Goal: Information Seeking & Learning: Learn about a topic

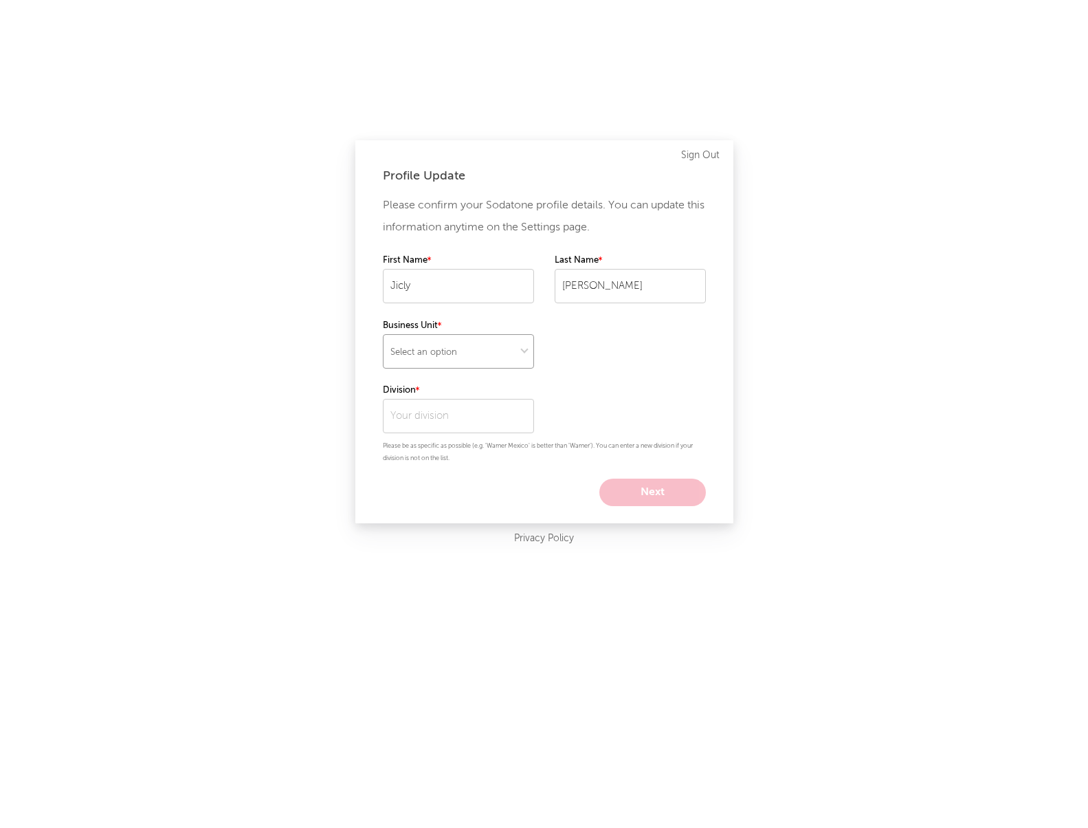
click at [494, 349] on select "Select an option" at bounding box center [458, 351] width 151 height 34
select select "other"
click at [383, 334] on select "Select an option" at bounding box center [458, 351] width 151 height 34
click at [479, 354] on select at bounding box center [458, 351] width 151 height 34
click at [376, 412] on div "Profile Update Please confirm your Sodatone profile details. You can update thi…" at bounding box center [544, 331] width 378 height 383
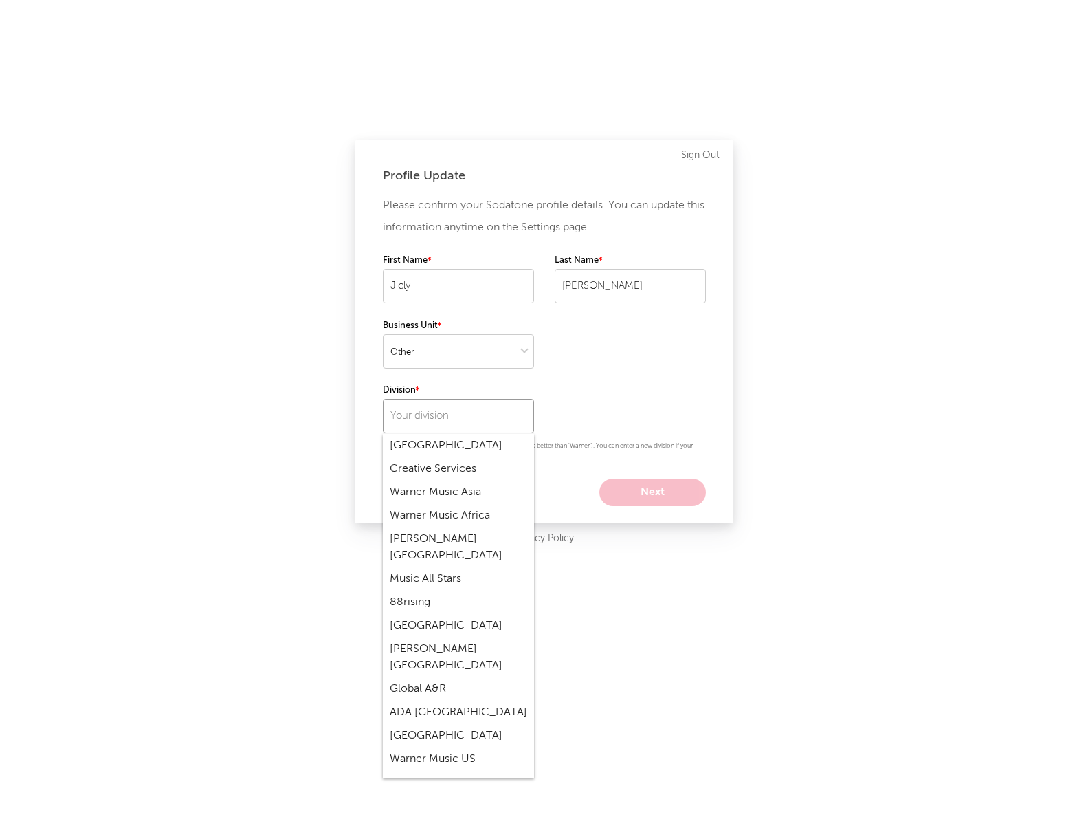
click at [445, 415] on input "text" at bounding box center [458, 416] width 151 height 34
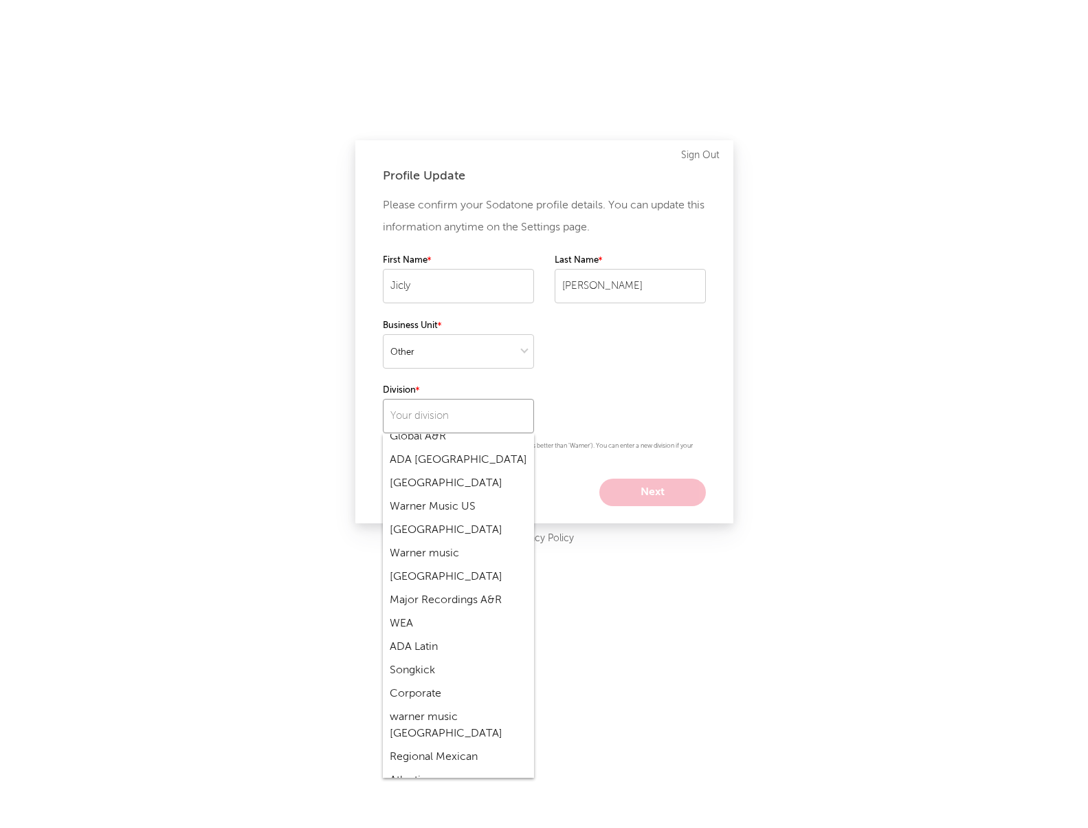
scroll to position [275, 0]
click at [408, 746] on div "Atlantic" at bounding box center [458, 757] width 151 height 23
type input "Atlantic"
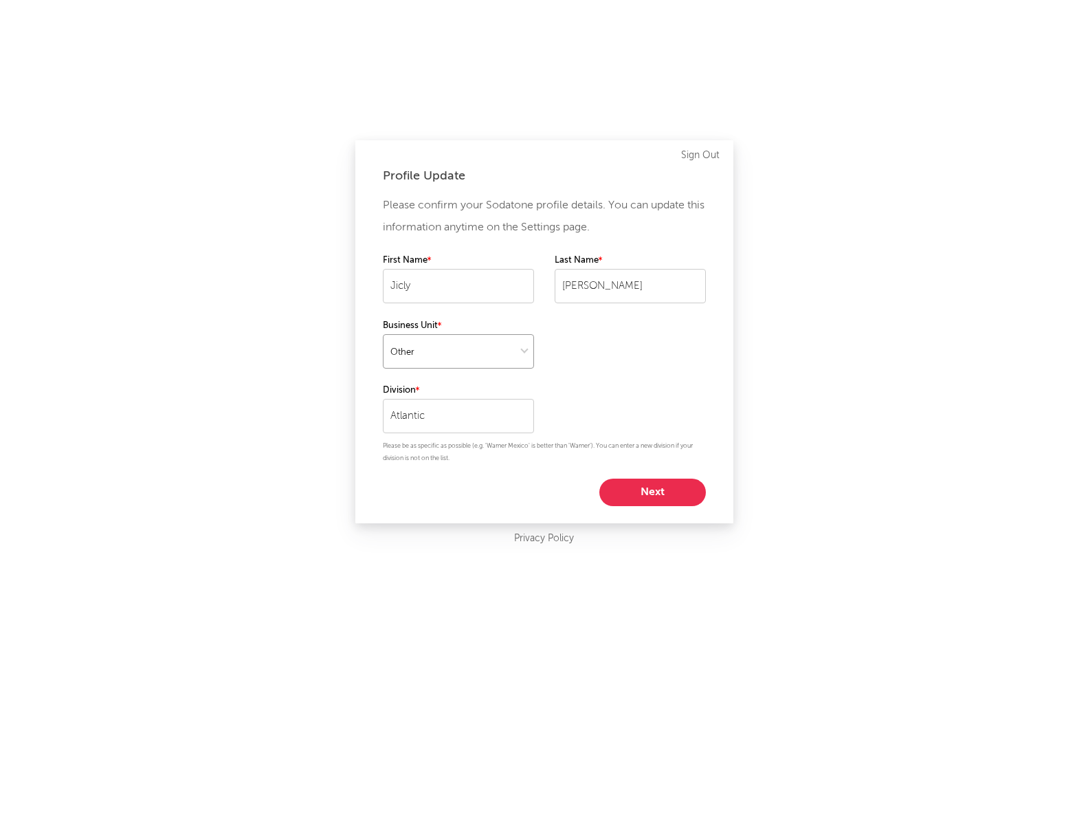
click at [495, 344] on select at bounding box center [458, 351] width 151 height 34
click at [383, 334] on select at bounding box center [458, 351] width 151 height 34
click at [640, 489] on button "Next" at bounding box center [652, 491] width 107 height 27
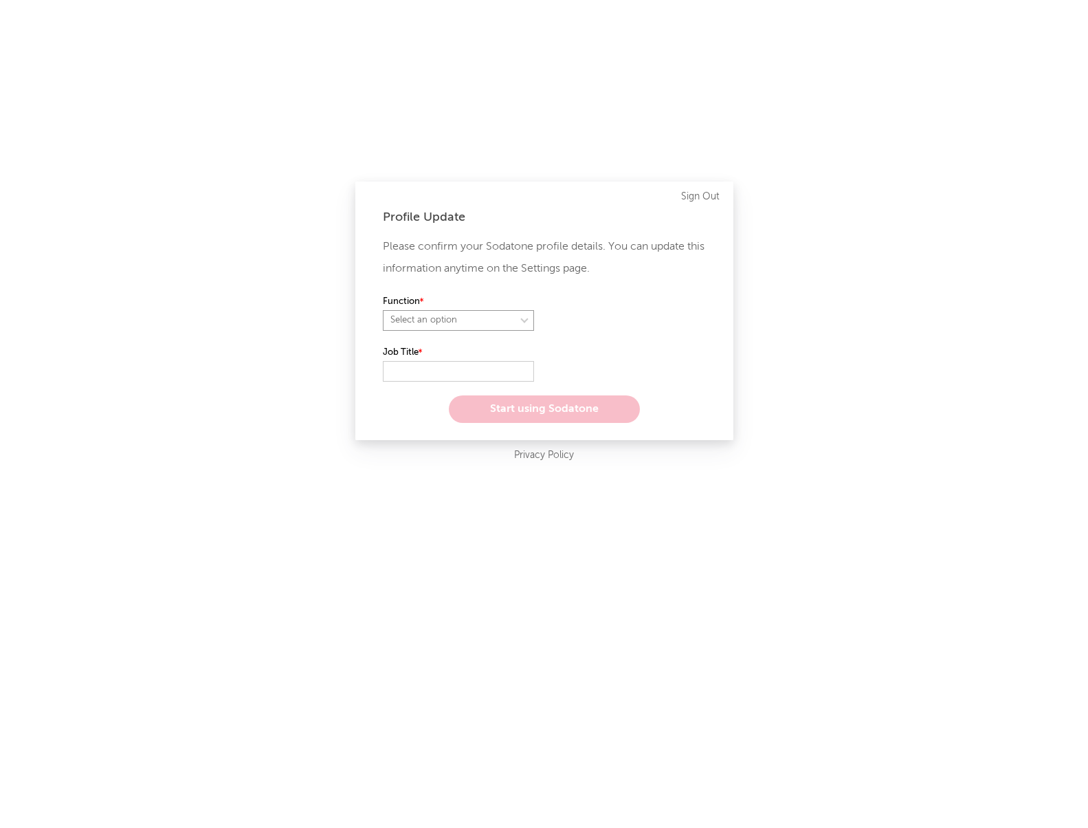
click at [482, 320] on select "Select an option" at bounding box center [458, 320] width 151 height 21
select select "anr_research"
click at [383, 310] on select "Select an option" at bounding box center [458, 320] width 151 height 21
click at [447, 370] on input "text" at bounding box center [458, 371] width 151 height 21
click at [448, 370] on input "text" at bounding box center [458, 371] width 151 height 21
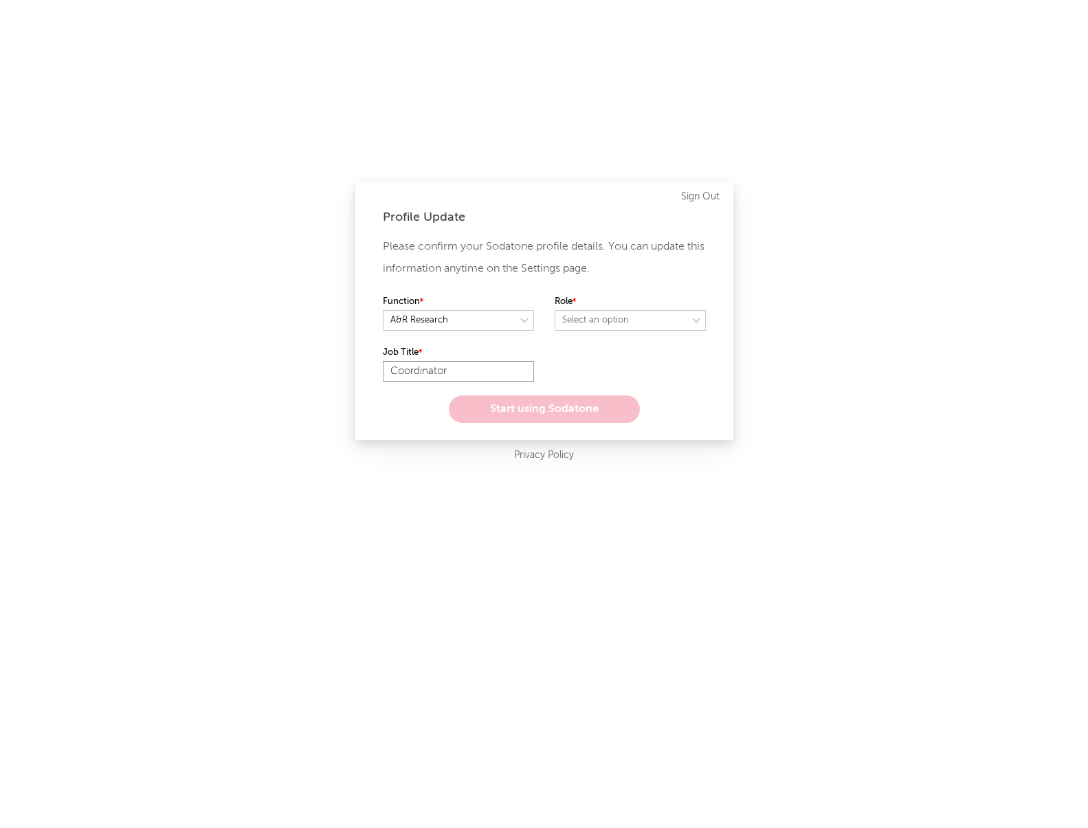
type input "Coordinator"
click at [626, 315] on select "Select an option" at bounding box center [630, 320] width 151 height 21
select select "other"
click at [555, 310] on select "Select an option" at bounding box center [630, 320] width 151 height 21
click at [608, 320] on select at bounding box center [630, 320] width 151 height 21
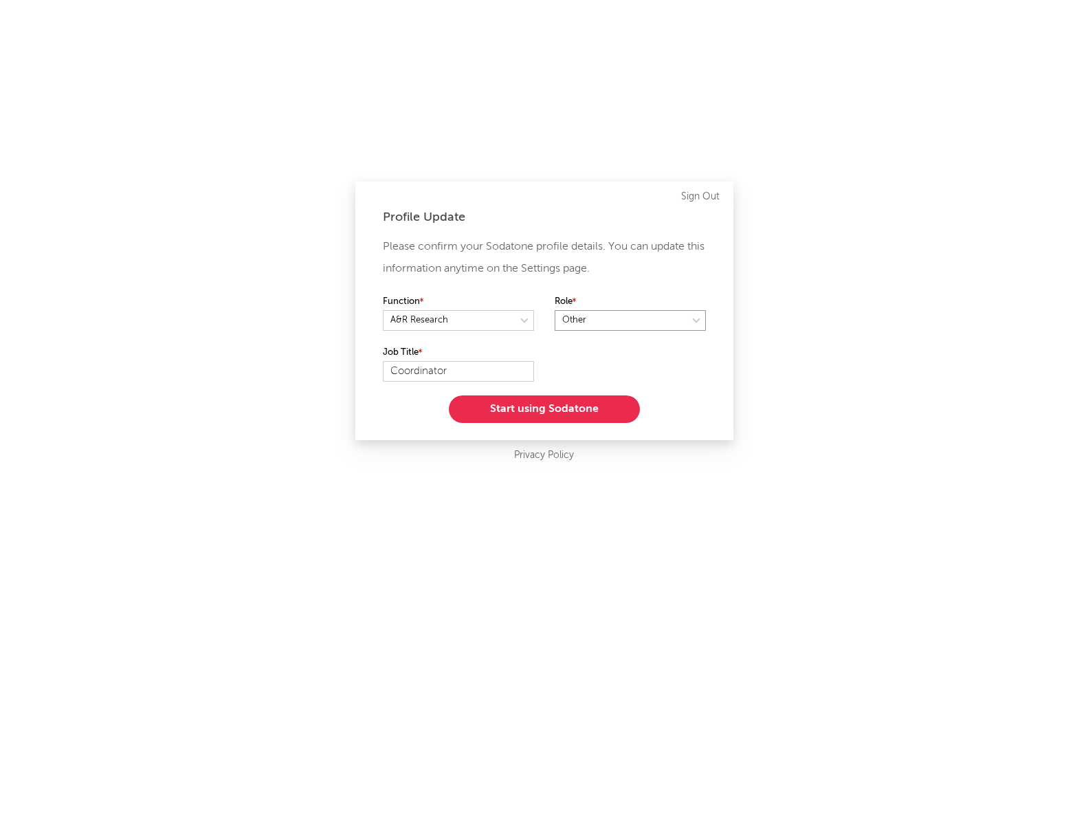
click at [555, 310] on select at bounding box center [630, 320] width 151 height 21
click at [491, 370] on input "Coordinator" at bounding box center [458, 371] width 151 height 21
click at [563, 414] on button "Start using Sodatone" at bounding box center [544, 408] width 191 height 27
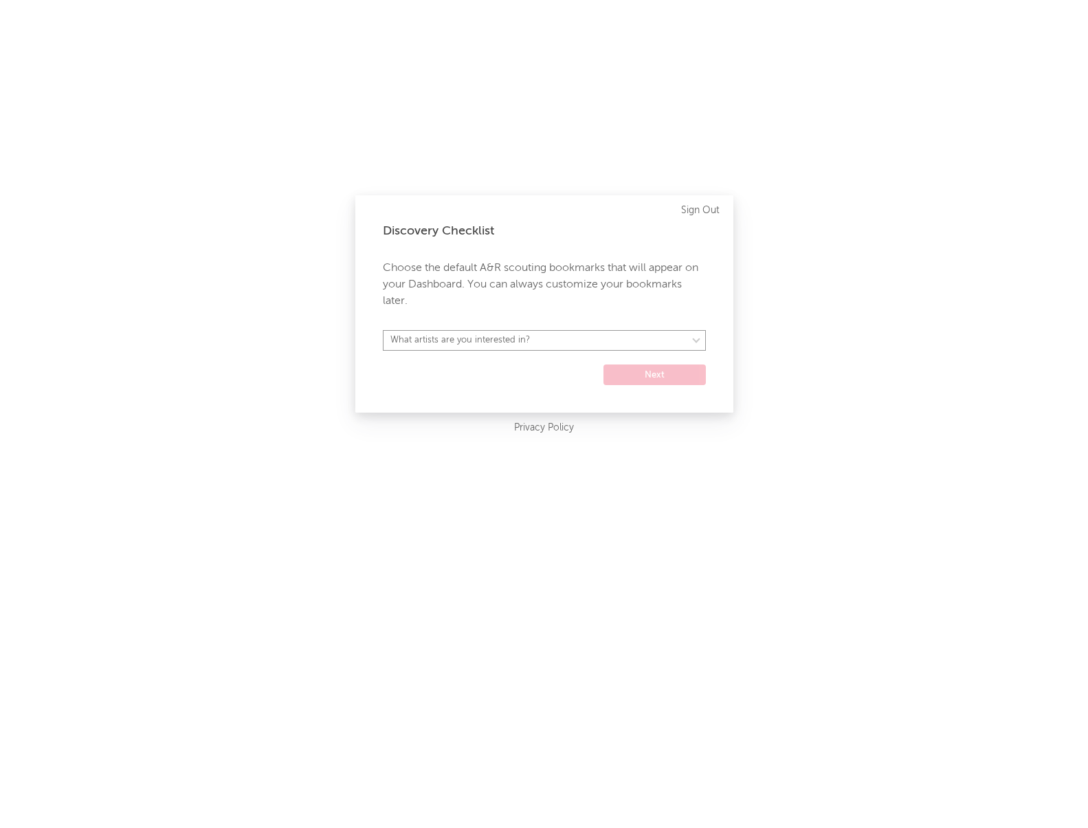
click at [527, 342] on select "What artists are you interested in? [GEOGRAPHIC_DATA] [GEOGRAPHIC_DATA] General…" at bounding box center [544, 340] width 323 height 21
select select "16"
click at [383, 330] on select "What artists are you interested in? [GEOGRAPHIC_DATA] [GEOGRAPHIC_DATA] General…" at bounding box center [544, 340] width 323 height 21
click at [660, 377] on button "Next" at bounding box center [655, 374] width 102 height 21
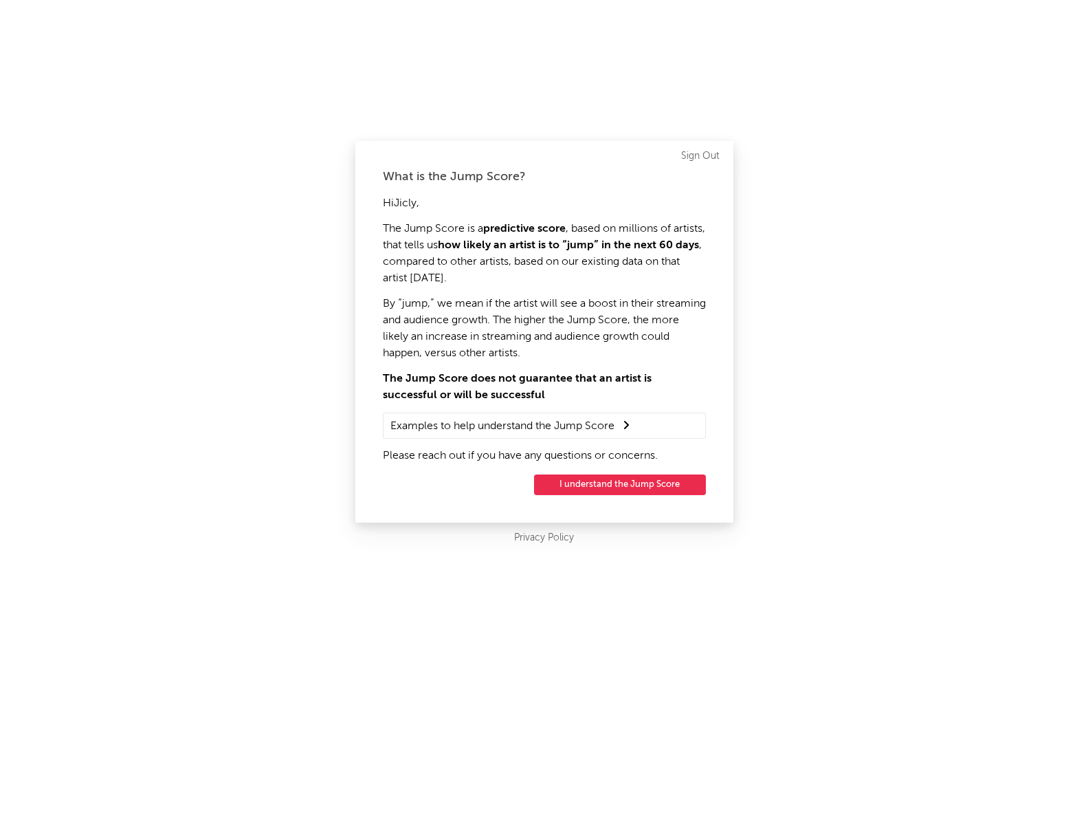
click at [640, 485] on button "I understand the Jump Score" at bounding box center [620, 484] width 172 height 21
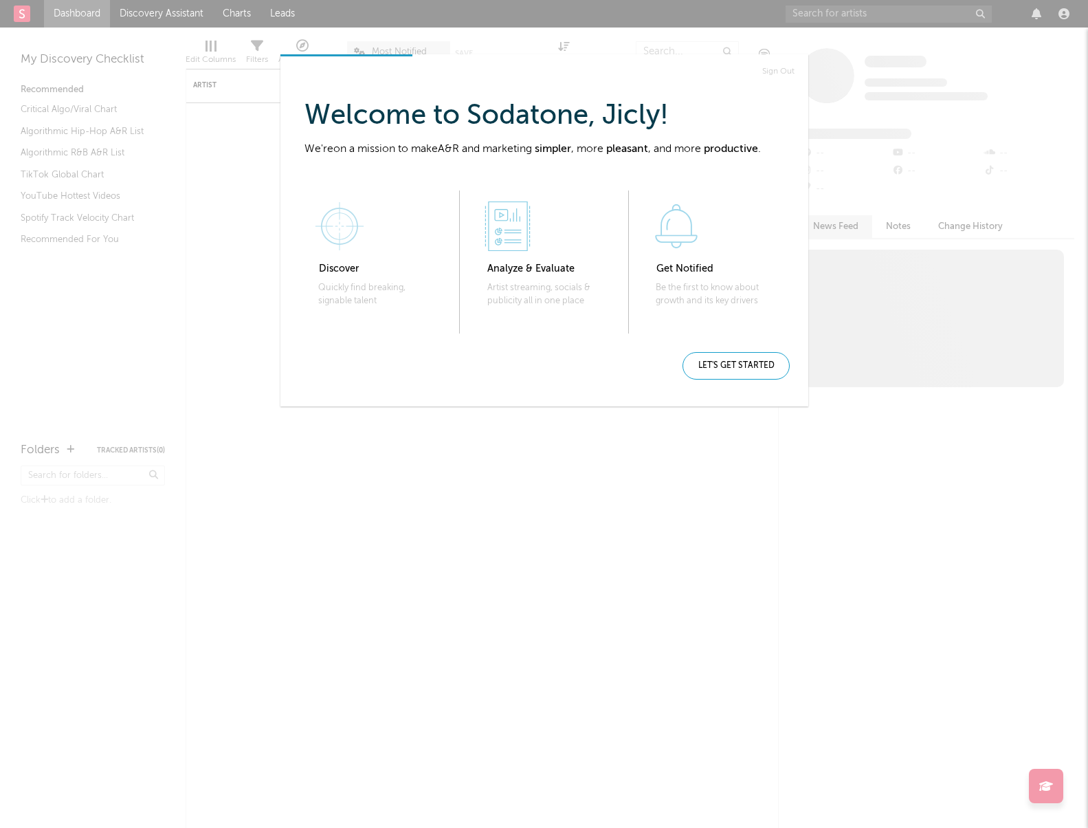
click at [756, 364] on div "Let's get started" at bounding box center [736, 365] width 107 height 27
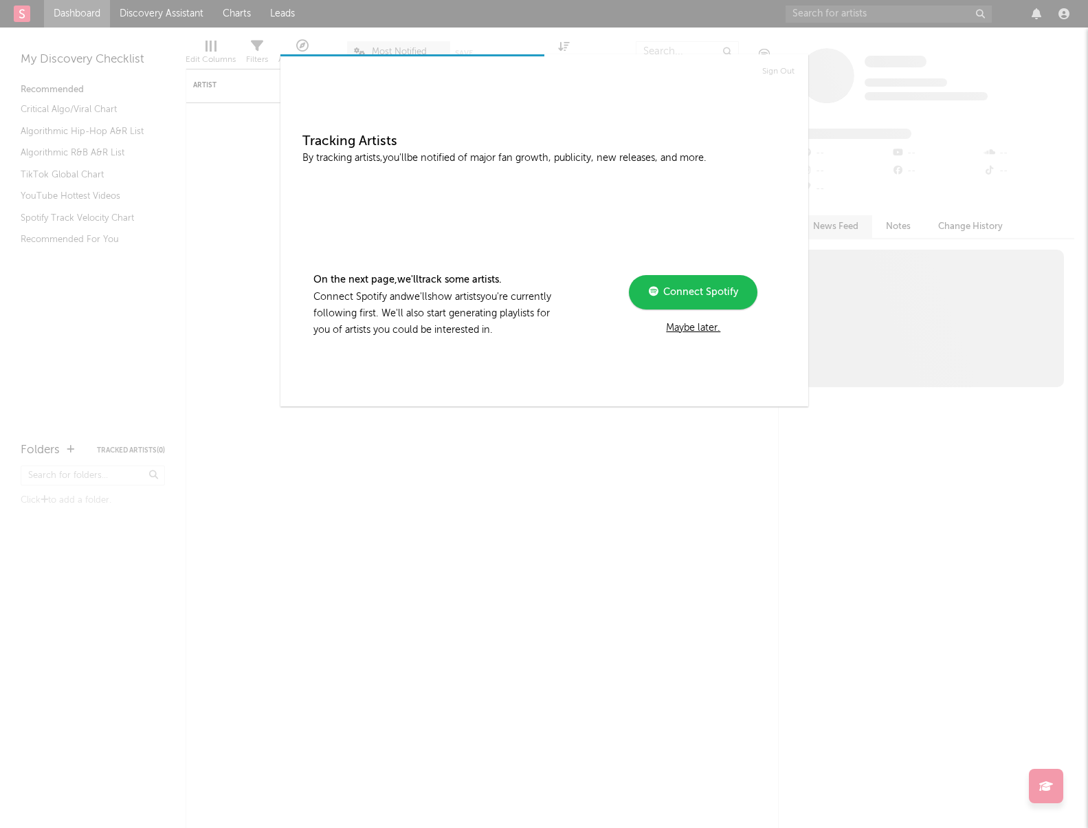
click at [697, 327] on div "Maybe later." at bounding box center [693, 328] width 185 height 16
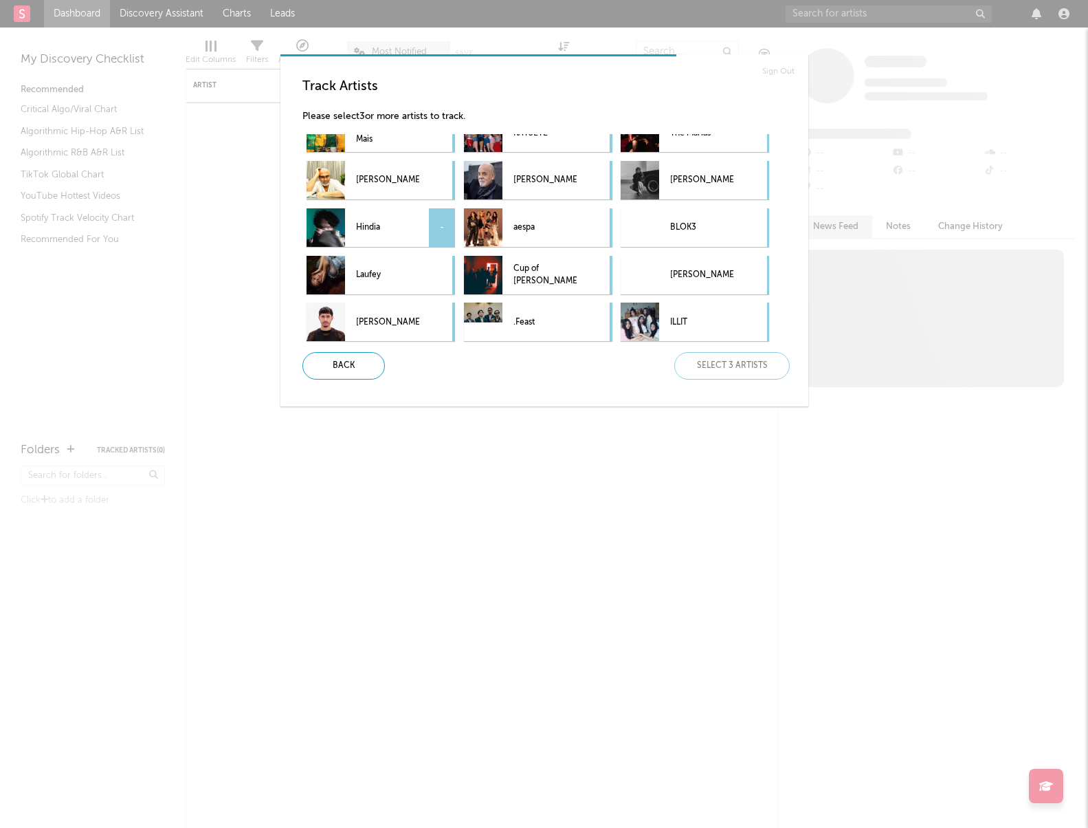
scroll to position [75, 0]
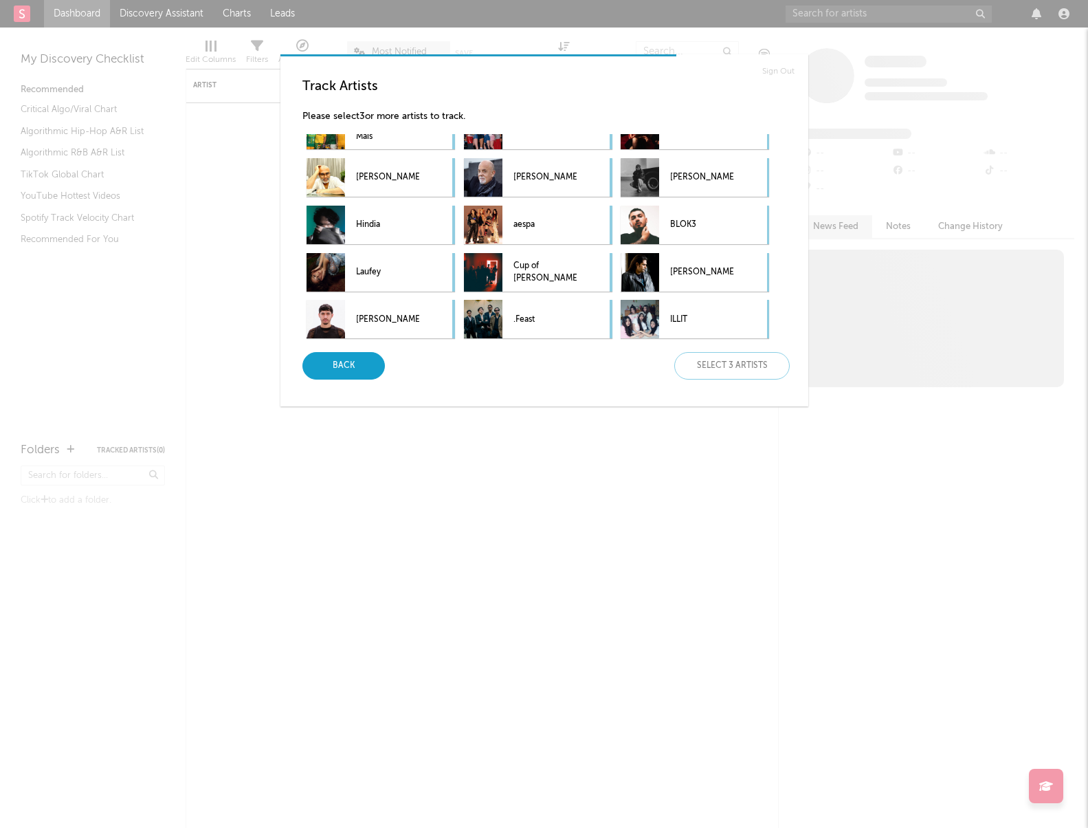
click at [357, 375] on div "Back" at bounding box center [343, 365] width 82 height 27
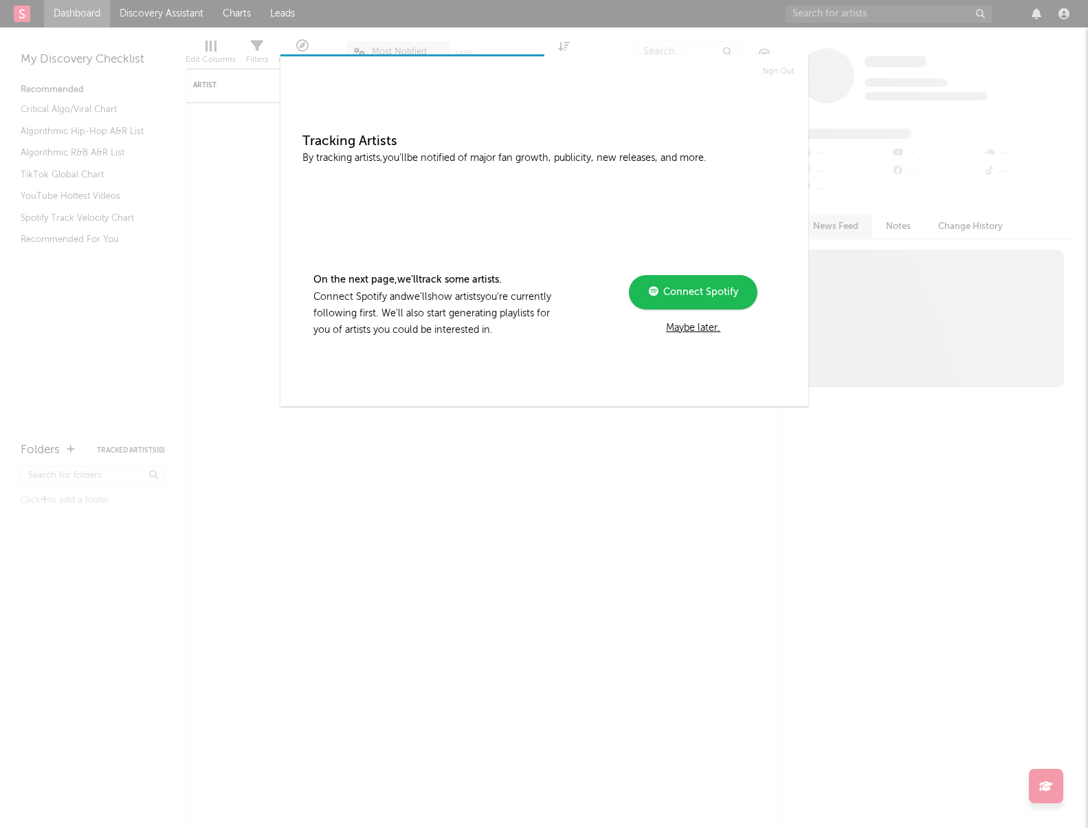
click at [858, 104] on div "Sign Out Tracking Artists By tracking artists, you'll be notified of major fan …" at bounding box center [544, 414] width 1088 height 828
click at [716, 329] on div "Maybe later." at bounding box center [693, 328] width 185 height 16
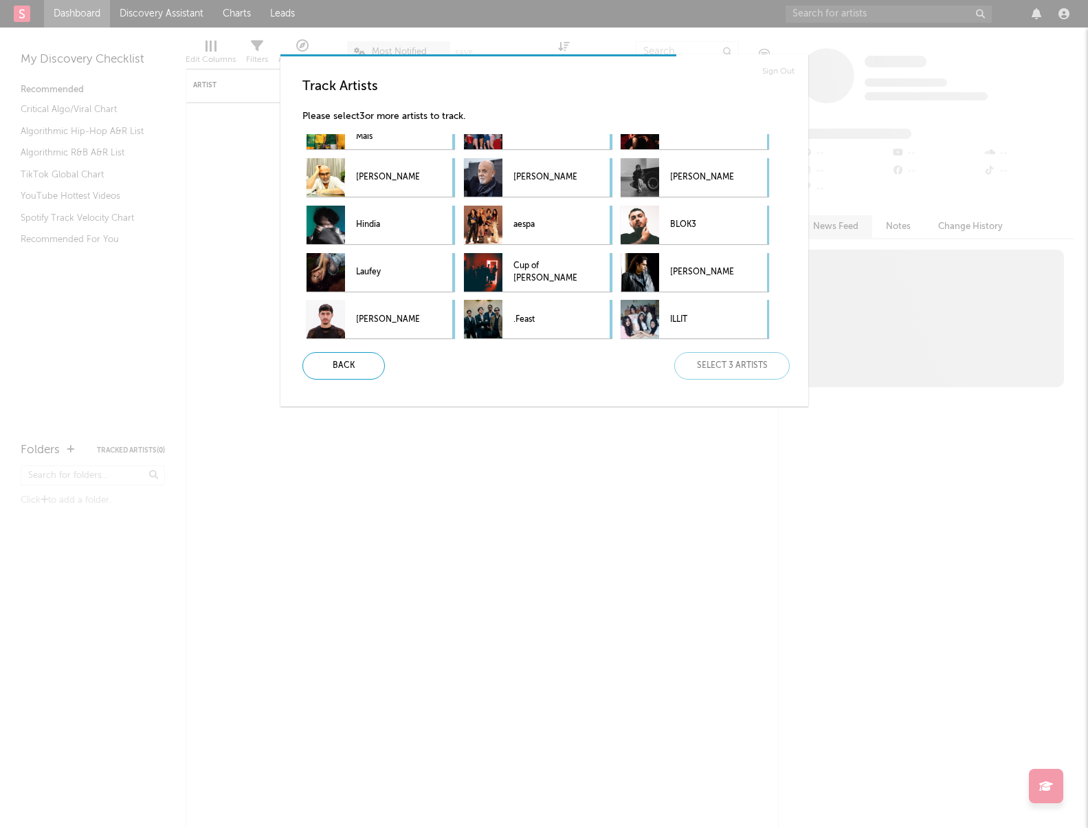
click at [745, 368] on div "Back Select 3 artists" at bounding box center [540, 365] width 499 height 27
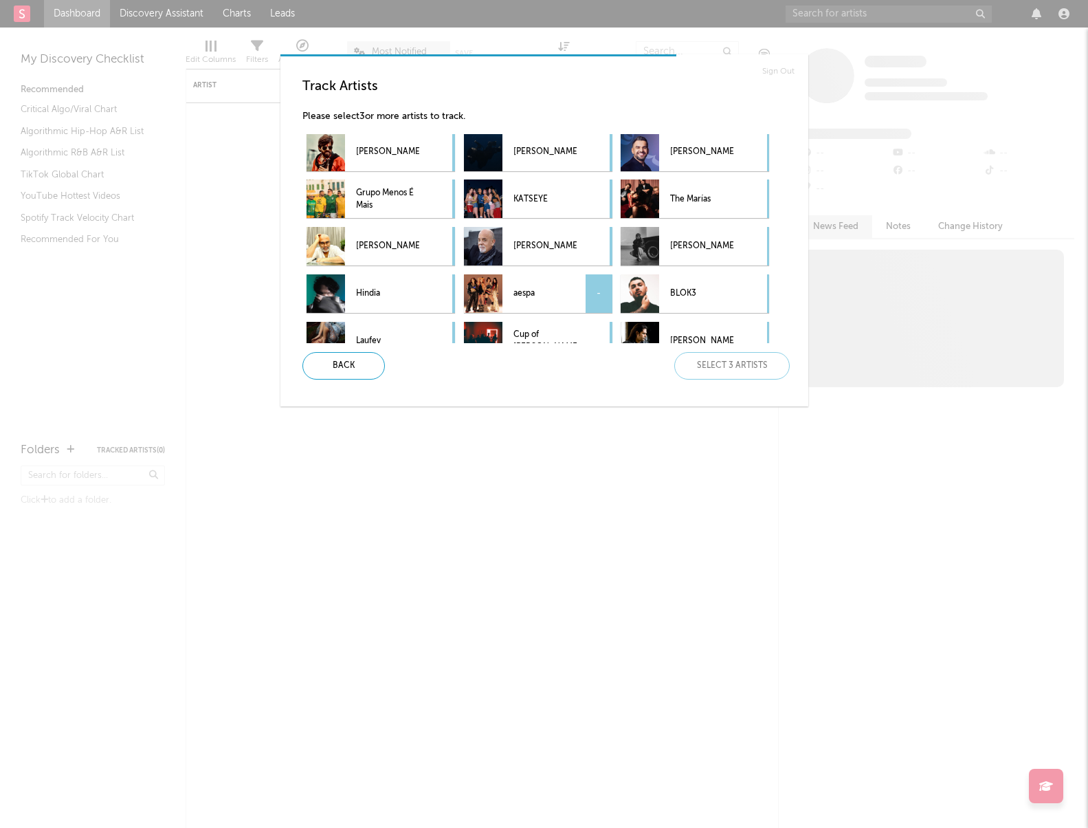
scroll to position [0, 0]
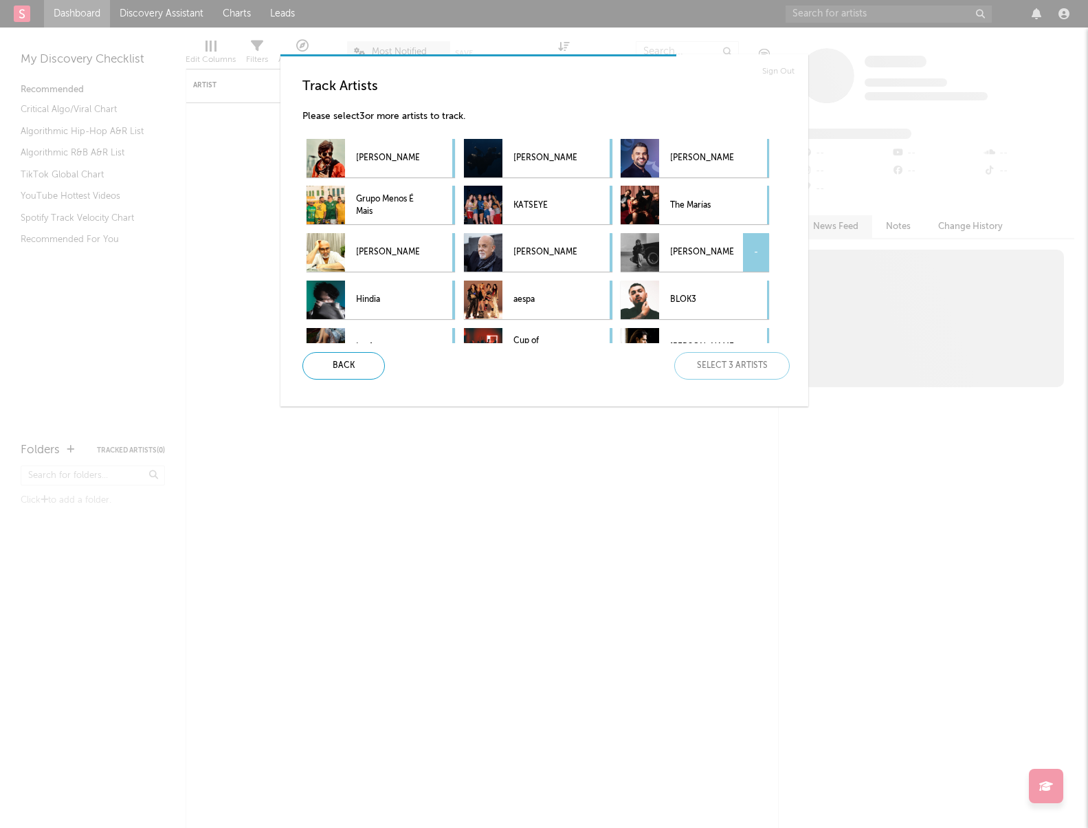
click at [687, 261] on p "[PERSON_NAME]" at bounding box center [701, 252] width 63 height 31
click at [720, 369] on div "Back Select 2 more artists" at bounding box center [540, 365] width 499 height 27
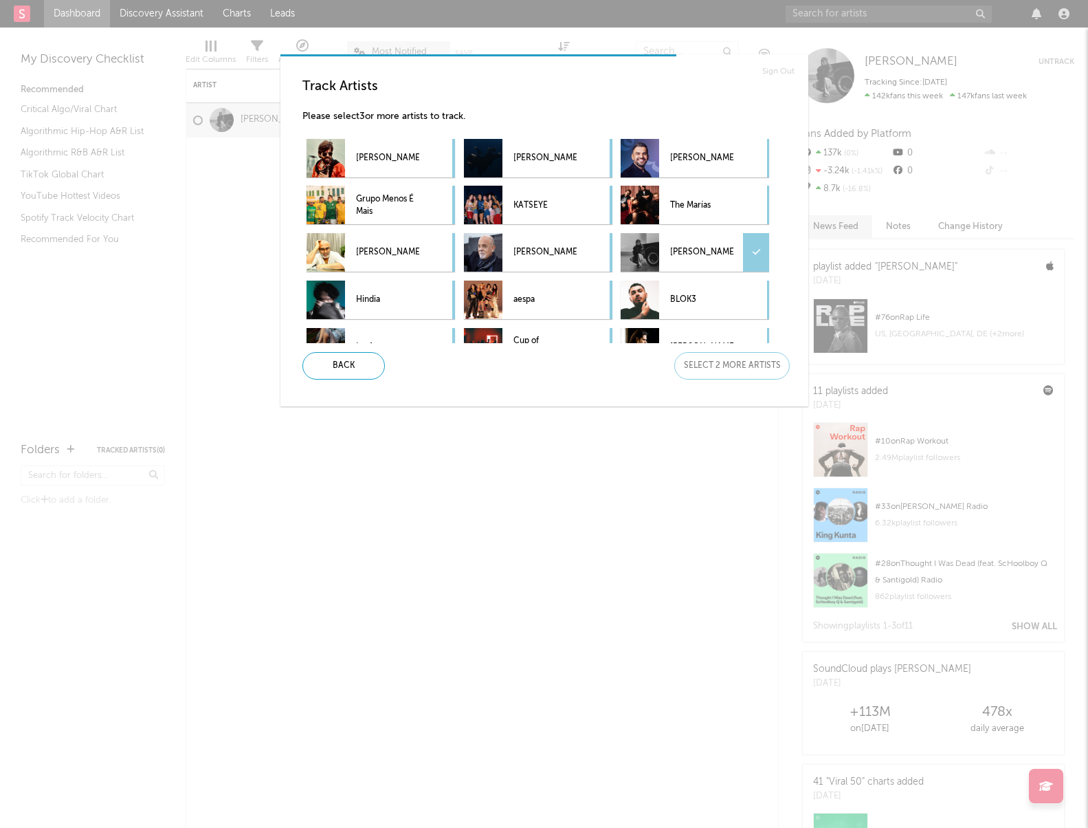
click at [683, 252] on p "[PERSON_NAME]" at bounding box center [701, 252] width 63 height 31
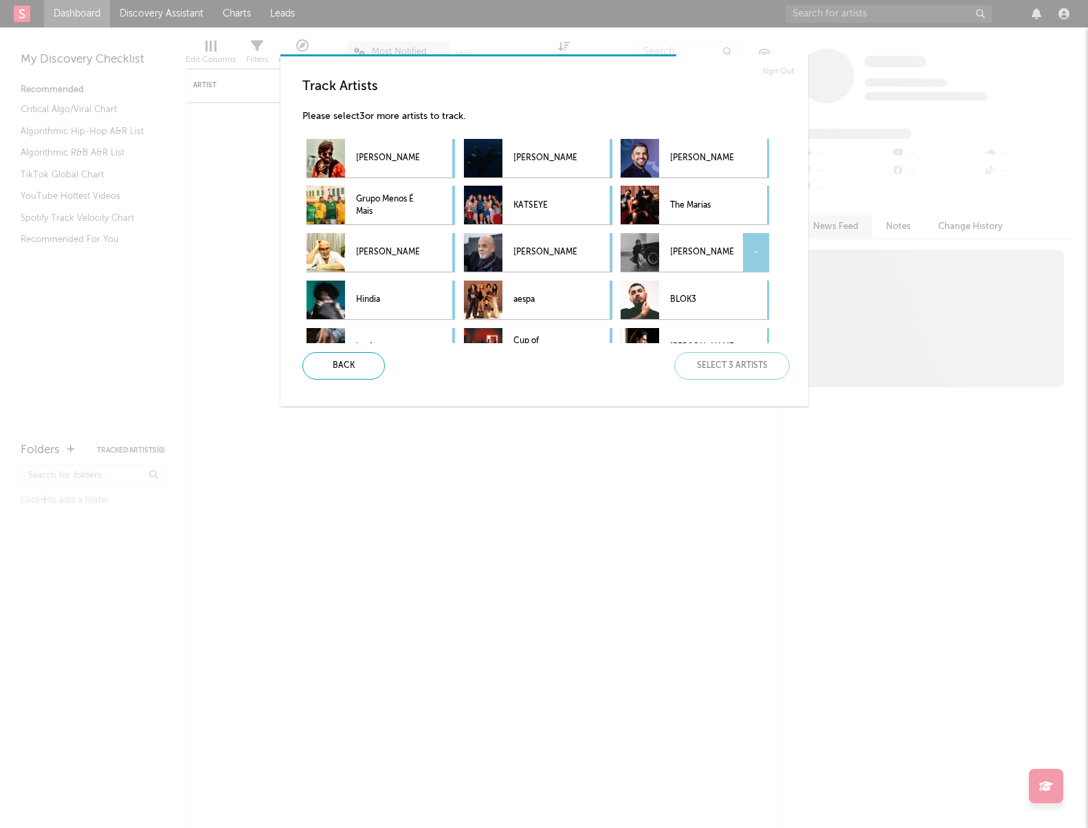
click at [684, 253] on p "[PERSON_NAME]" at bounding box center [701, 252] width 63 height 31
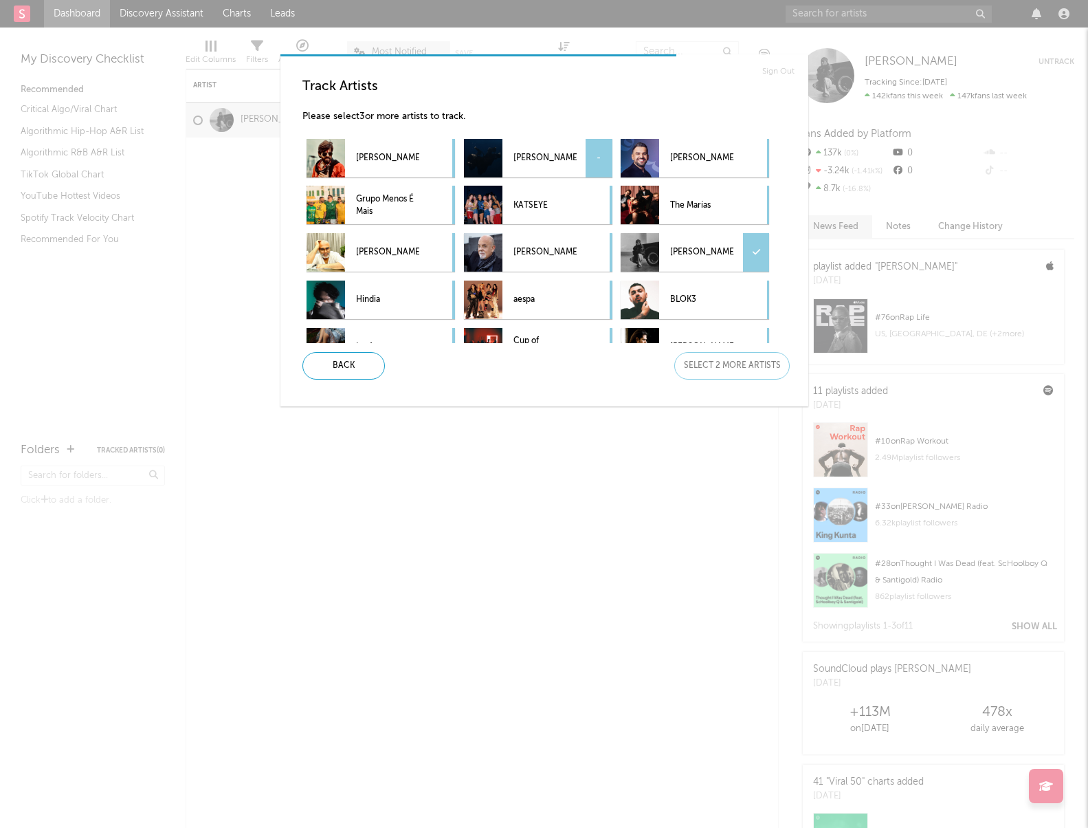
click at [540, 155] on p "[PERSON_NAME]" at bounding box center [545, 158] width 63 height 31
click at [400, 246] on p "[PERSON_NAME]" at bounding box center [387, 252] width 63 height 31
click at [696, 188] on div "The Marías" at bounding box center [701, 205] width 63 height 38
click at [418, 248] on p "[PERSON_NAME]" at bounding box center [387, 252] width 63 height 31
click at [731, 361] on div "Next" at bounding box center [731, 365] width 115 height 27
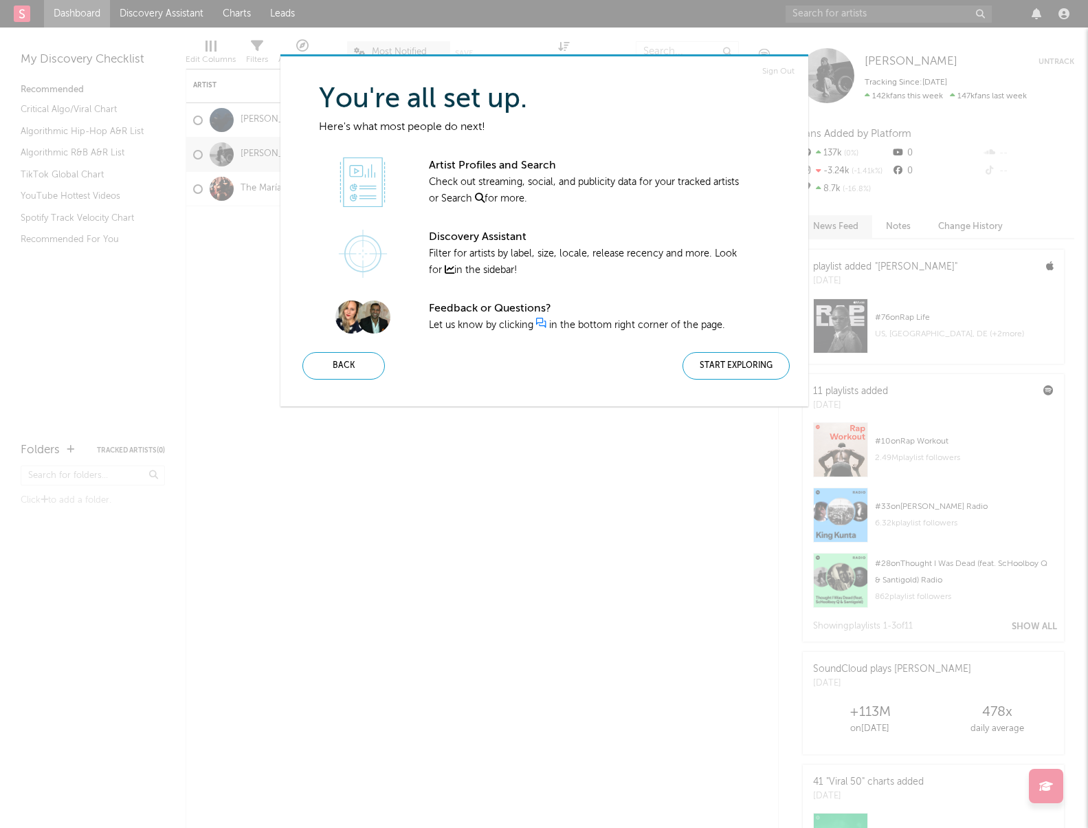
click at [727, 366] on div "Start Exploring" at bounding box center [736, 365] width 107 height 27
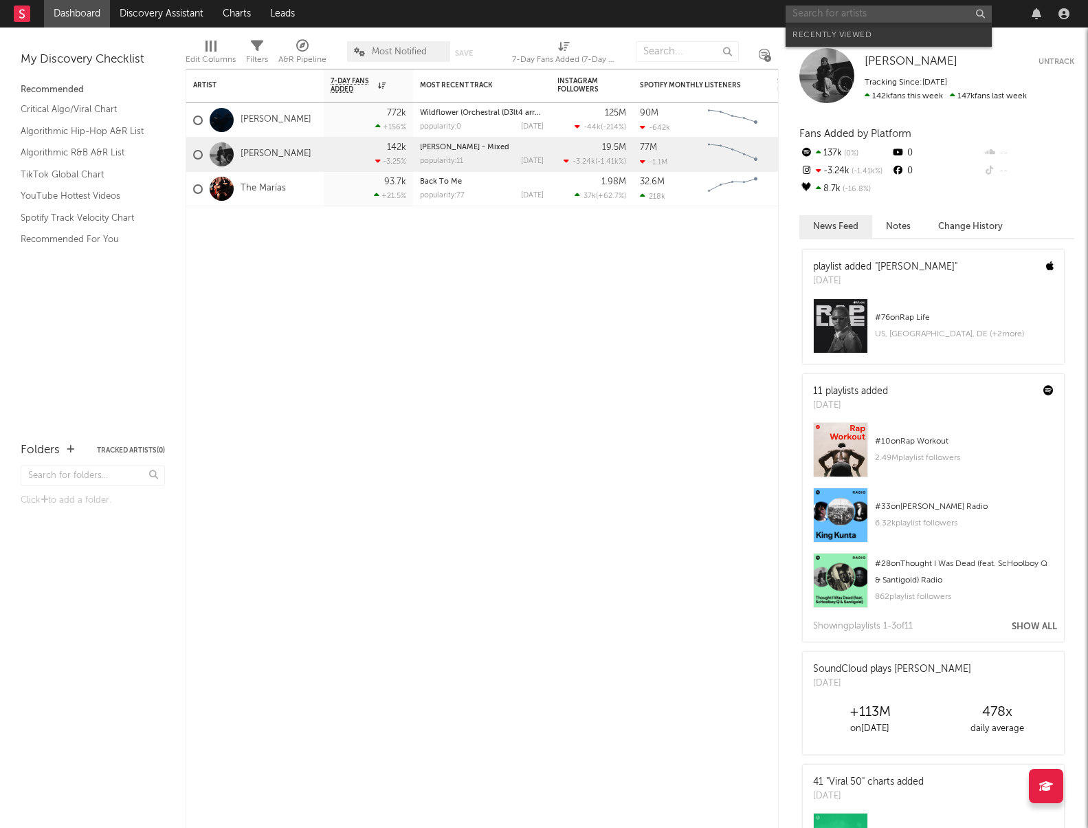
click at [842, 10] on input "text" at bounding box center [889, 13] width 206 height 17
click at [852, 14] on input "text" at bounding box center [889, 13] width 206 height 17
click at [19, 9] on rect at bounding box center [22, 13] width 16 height 16
drag, startPoint x: 1040, startPoint y: 0, endPoint x: 656, endPoint y: 454, distance: 595.1
click at [656, 454] on div "Artist Notifications 7-Day Fans Added WoW % Change Most Recent Track Popularity…" at bounding box center [482, 448] width 593 height 759
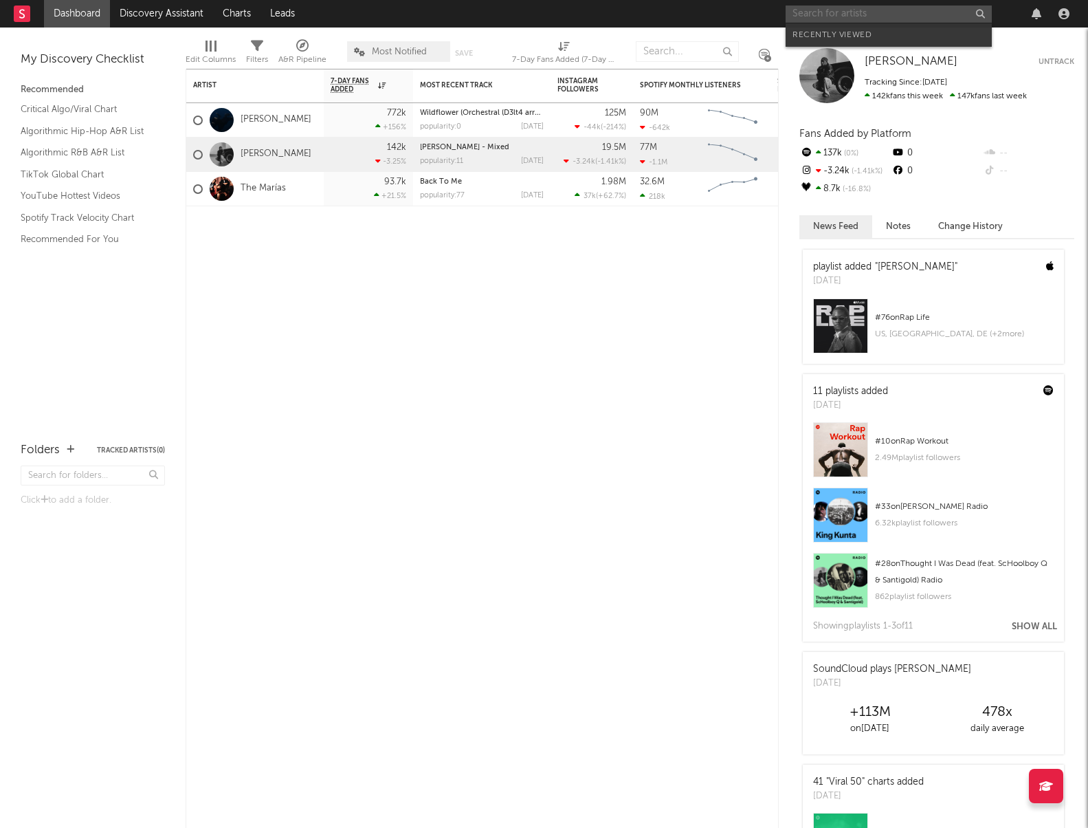
click at [838, 13] on input "text" at bounding box center [889, 13] width 206 height 17
click at [925, 12] on input "text" at bounding box center [889, 13] width 206 height 17
click at [891, 11] on input "text" at bounding box center [889, 13] width 206 height 17
click at [885, 21] on input "text" at bounding box center [889, 13] width 206 height 17
click at [676, 566] on div "Artist Notifications 7-Day Fans Added WoW % Change Most Recent Track Popularity…" at bounding box center [482, 448] width 593 height 759
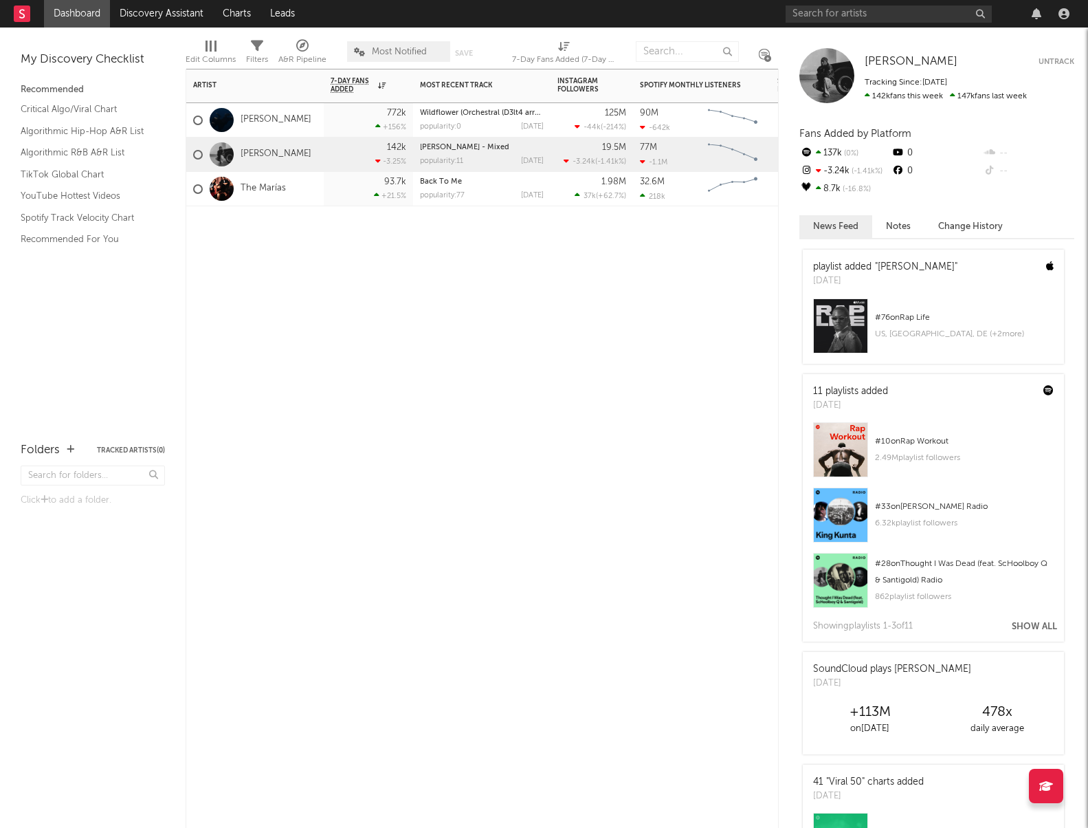
click at [624, 318] on div "Artist Notifications 7-Day Fans Added WoW % Change Most Recent Track Popularity…" at bounding box center [482, 448] width 593 height 759
click at [813, 19] on input "text" at bounding box center [889, 13] width 206 height 17
click at [764, 8] on nav "Dashboard Discovery Assistant Charts Leads" at bounding box center [544, 13] width 1088 height 27
click at [811, 15] on input "text" at bounding box center [889, 13] width 206 height 17
click at [773, 9] on nav "Dashboard Discovery Assistant Charts Leads" at bounding box center [544, 13] width 1088 height 27
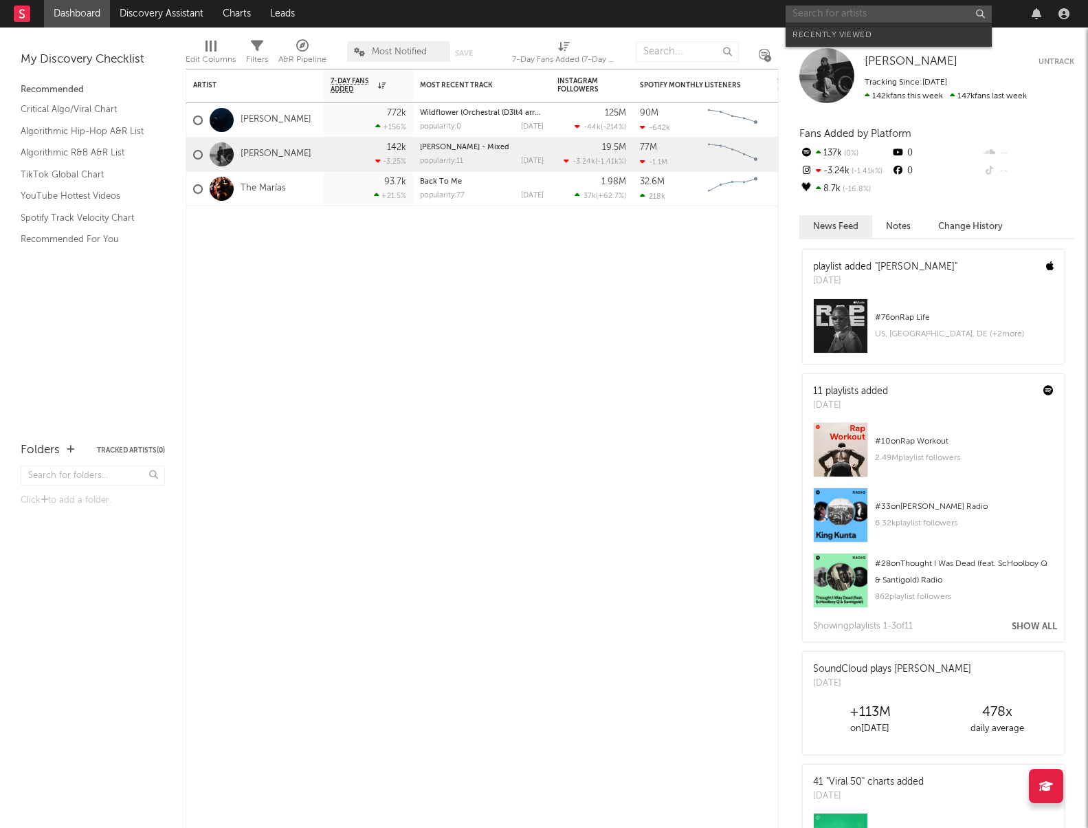
click at [795, 8] on input "text" at bounding box center [889, 13] width 206 height 17
click at [769, 12] on nav "Dashboard Discovery Assistant Charts Leads" at bounding box center [544, 13] width 1088 height 27
click at [796, 13] on input "text" at bounding box center [889, 13] width 206 height 17
click at [756, 12] on nav "Dashboard Discovery Assistant Charts Leads" at bounding box center [544, 13] width 1088 height 27
click at [800, 12] on input "text" at bounding box center [889, 13] width 206 height 17
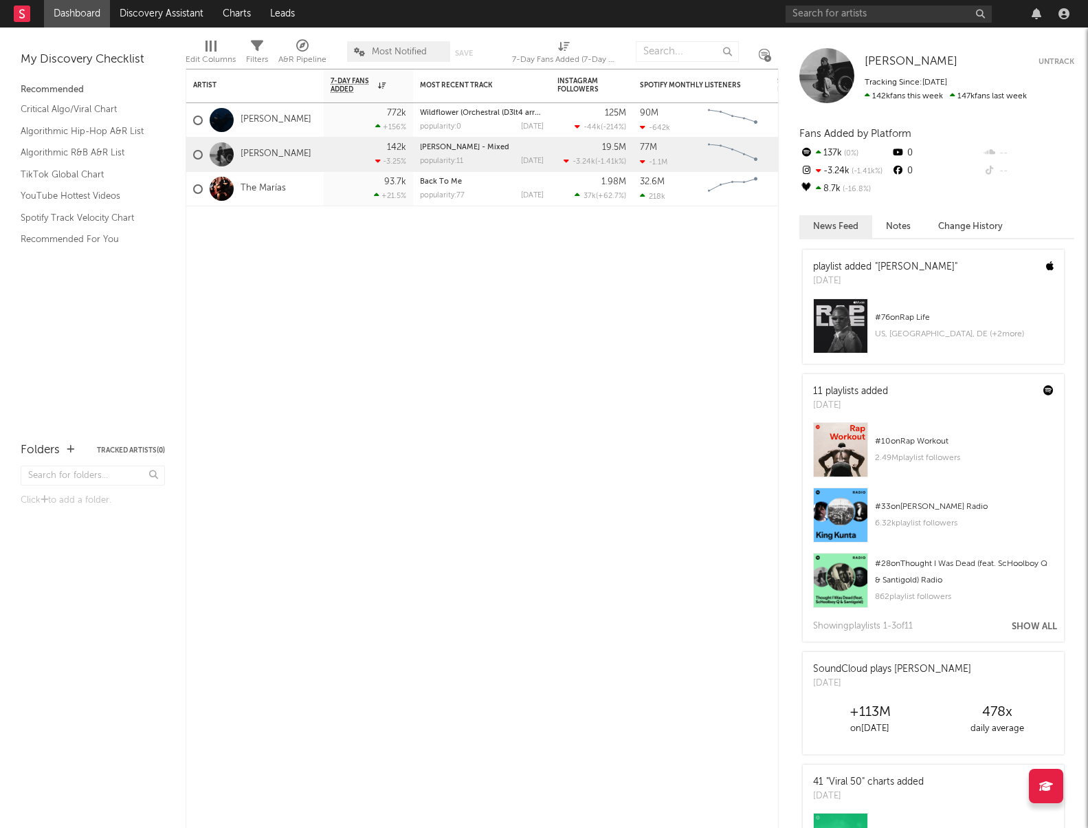
click at [748, 12] on nav "Dashboard Discovery Assistant Charts Leads" at bounding box center [544, 13] width 1088 height 27
click at [818, 15] on input "text" at bounding box center [889, 13] width 206 height 17
click at [750, 4] on nav "Dashboard Discovery Assistant Charts Leads" at bounding box center [544, 13] width 1088 height 27
click at [807, 10] on input "text" at bounding box center [889, 13] width 206 height 17
click at [763, 15] on nav "Dashboard Discovery Assistant Charts Leads" at bounding box center [544, 13] width 1088 height 27
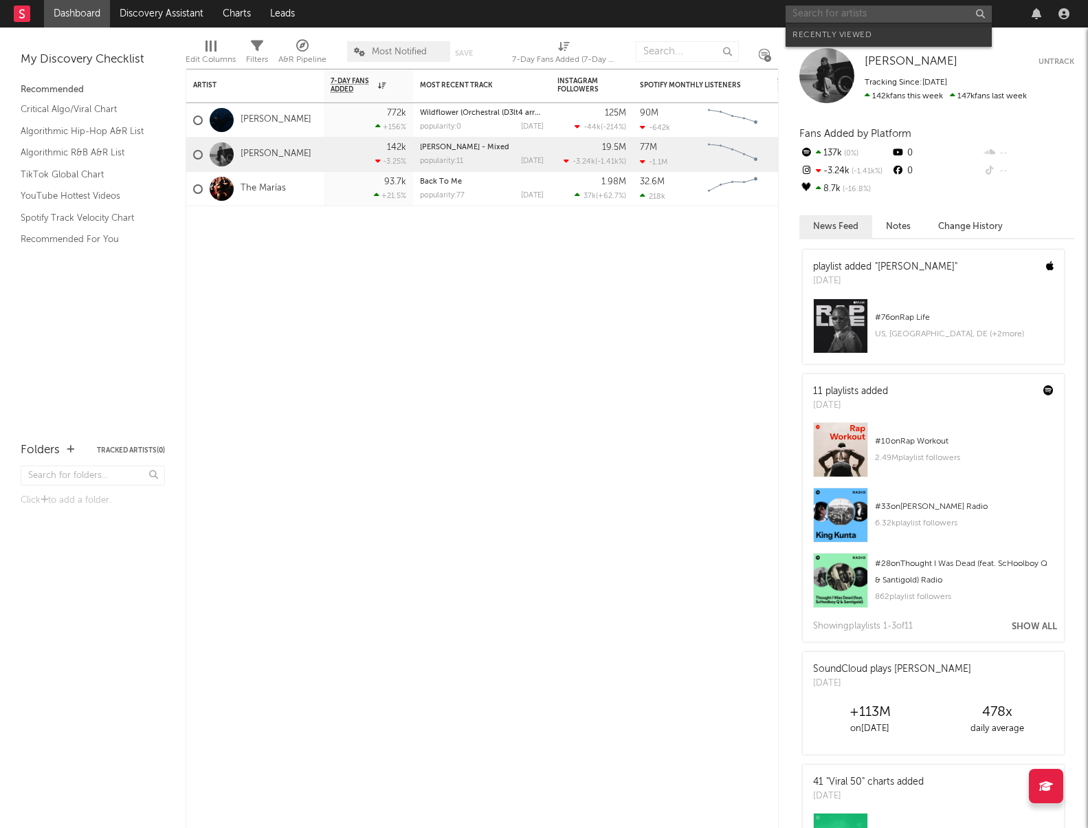
click at [808, 13] on input "text" at bounding box center [889, 13] width 206 height 17
click at [760, 13] on nav "Dashboard Discovery Assistant Charts Leads" at bounding box center [544, 13] width 1088 height 27
click at [795, 9] on input "text" at bounding box center [889, 13] width 206 height 17
click at [490, 14] on nav "Dashboard Discovery Assistant Charts Leads" at bounding box center [544, 13] width 1088 height 27
drag, startPoint x: 210, startPoint y: 35, endPoint x: 312, endPoint y: 60, distance: 104.9
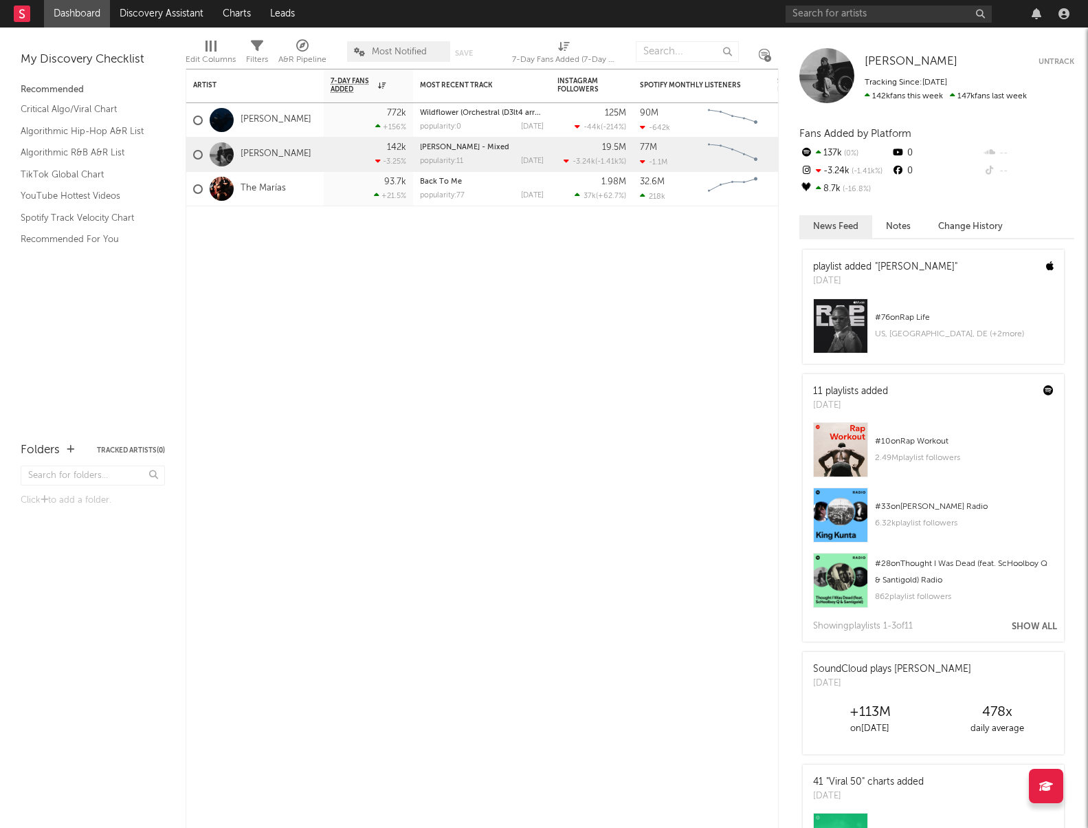
click at [210, 35] on div "Edit Columns" at bounding box center [211, 54] width 50 height 40
click at [505, 288] on div "Artist Notifications 7-Day Fans Added WoW % Change Most Recent Track Popularity…" at bounding box center [482, 448] width 593 height 759
click at [468, 262] on div "Artist Notifications 7-Day Fans Added WoW % Change Most Recent Track Popularity…" at bounding box center [482, 448] width 593 height 759
click at [863, 19] on input "text" at bounding box center [889, 13] width 206 height 17
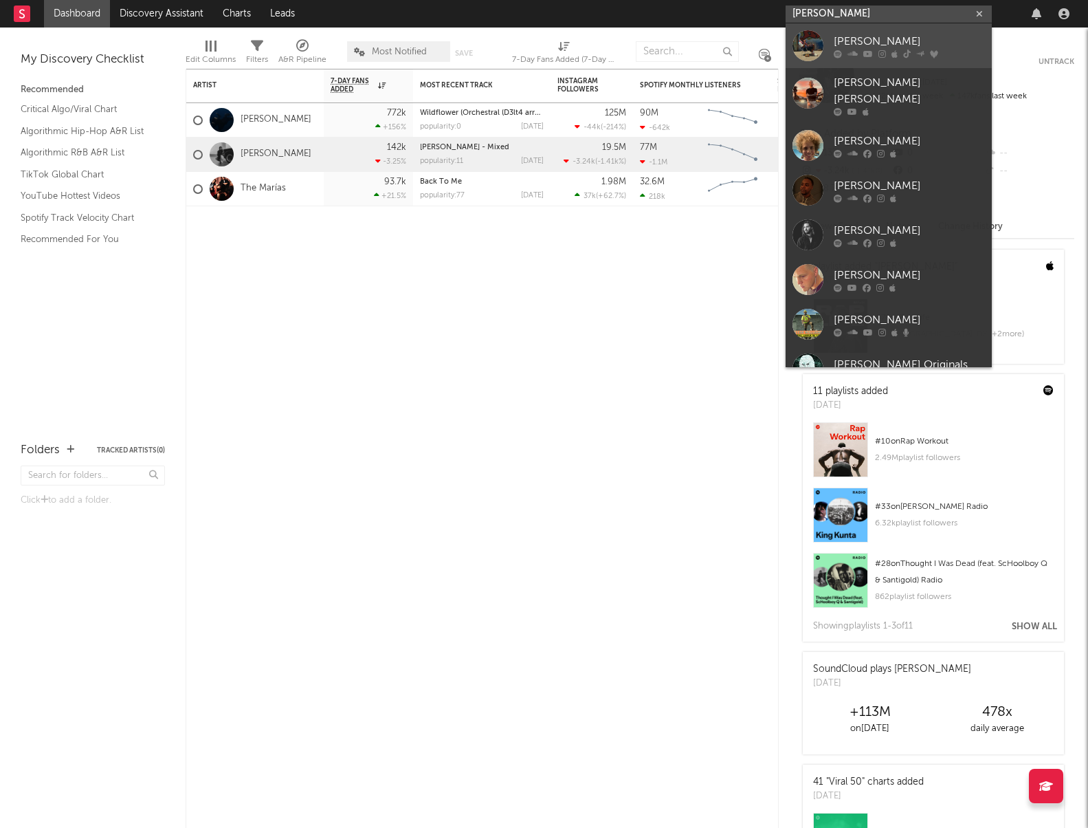
type input "[PERSON_NAME]"
click at [819, 50] on div at bounding box center [808, 45] width 31 height 31
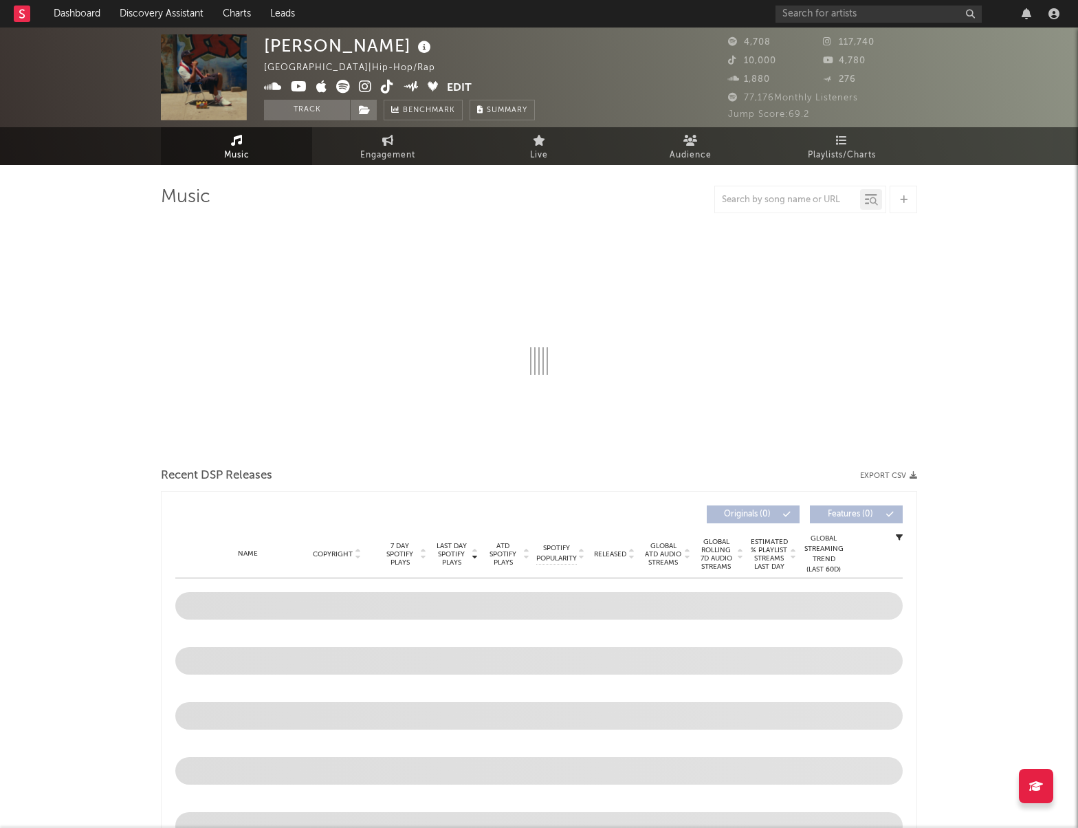
select select "6m"
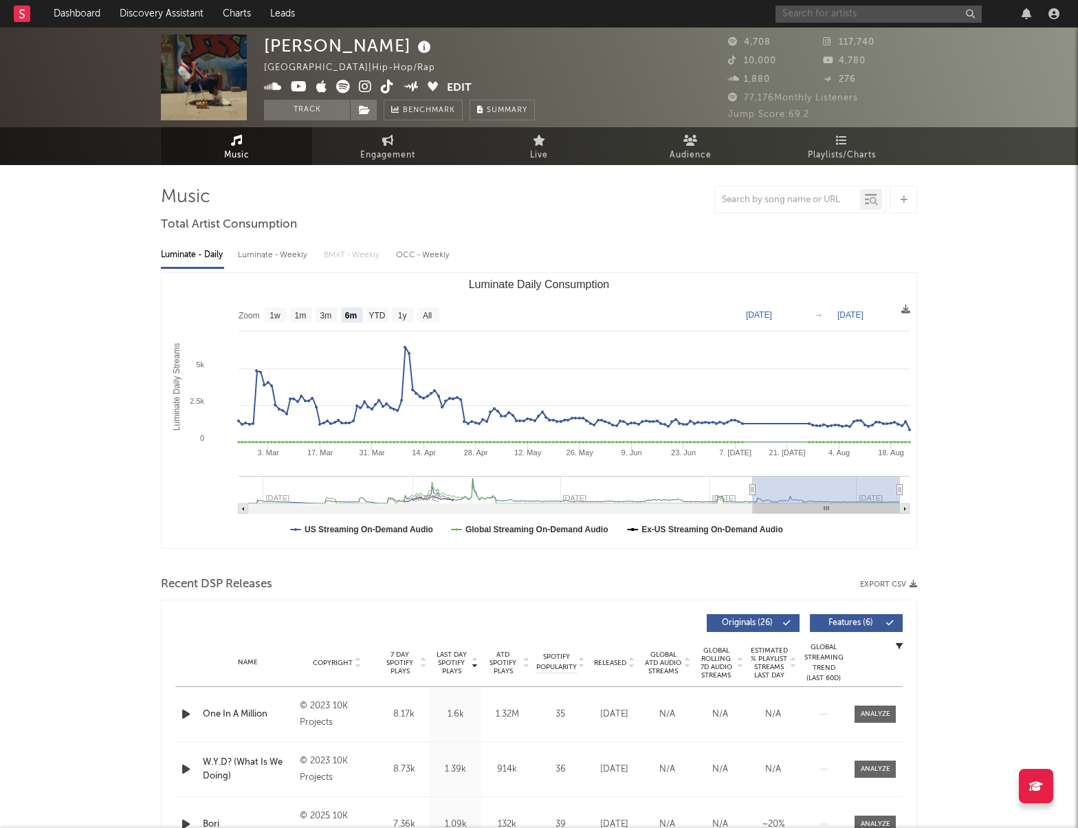
click at [871, 14] on input "text" at bounding box center [878, 13] width 206 height 17
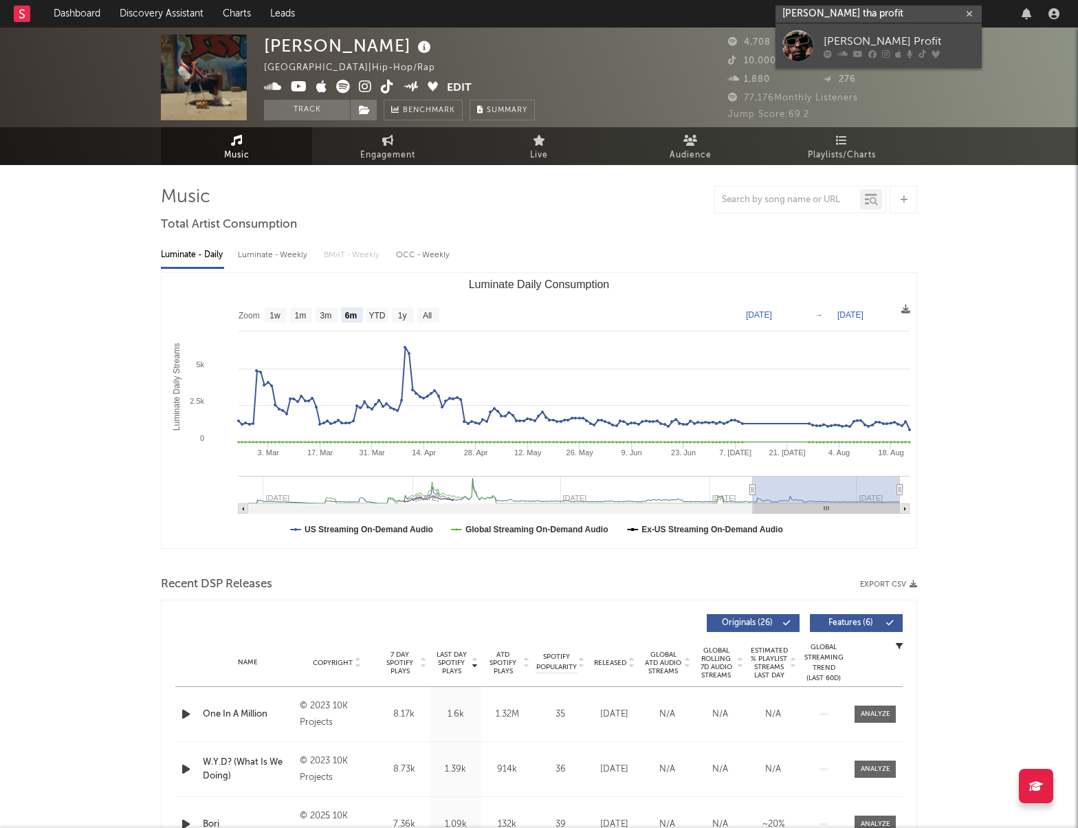
type input "[PERSON_NAME] tha profit"
click at [822, 38] on link "[PERSON_NAME] Profit" at bounding box center [878, 45] width 206 height 45
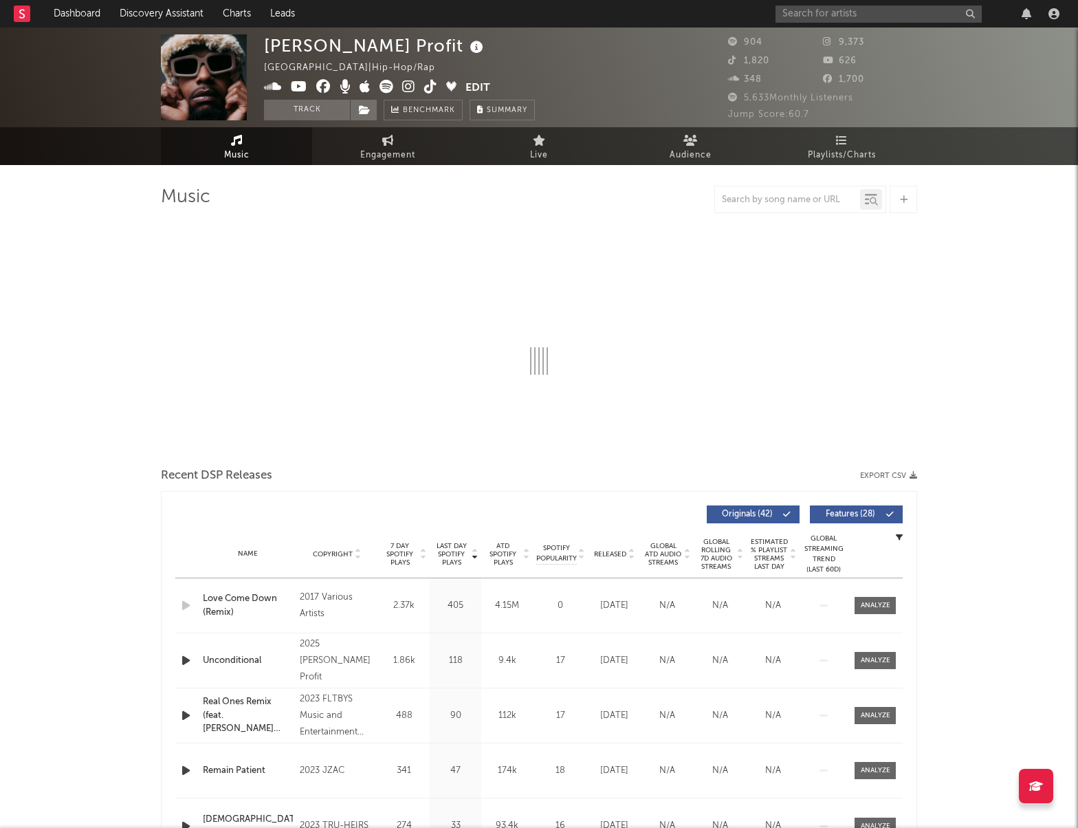
select select "6m"
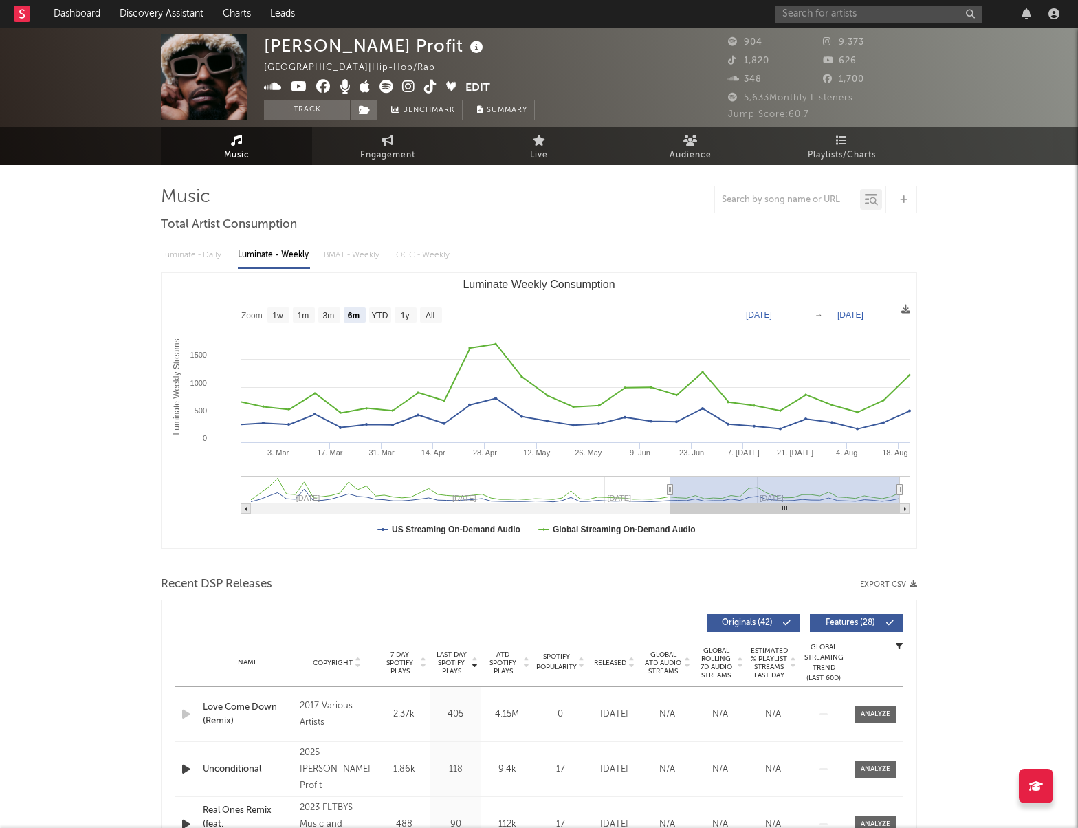
click at [197, 255] on div "Luminate - Daily Luminate - Weekly BMAT - Weekly OCC - Weekly" at bounding box center [539, 254] width 756 height 23
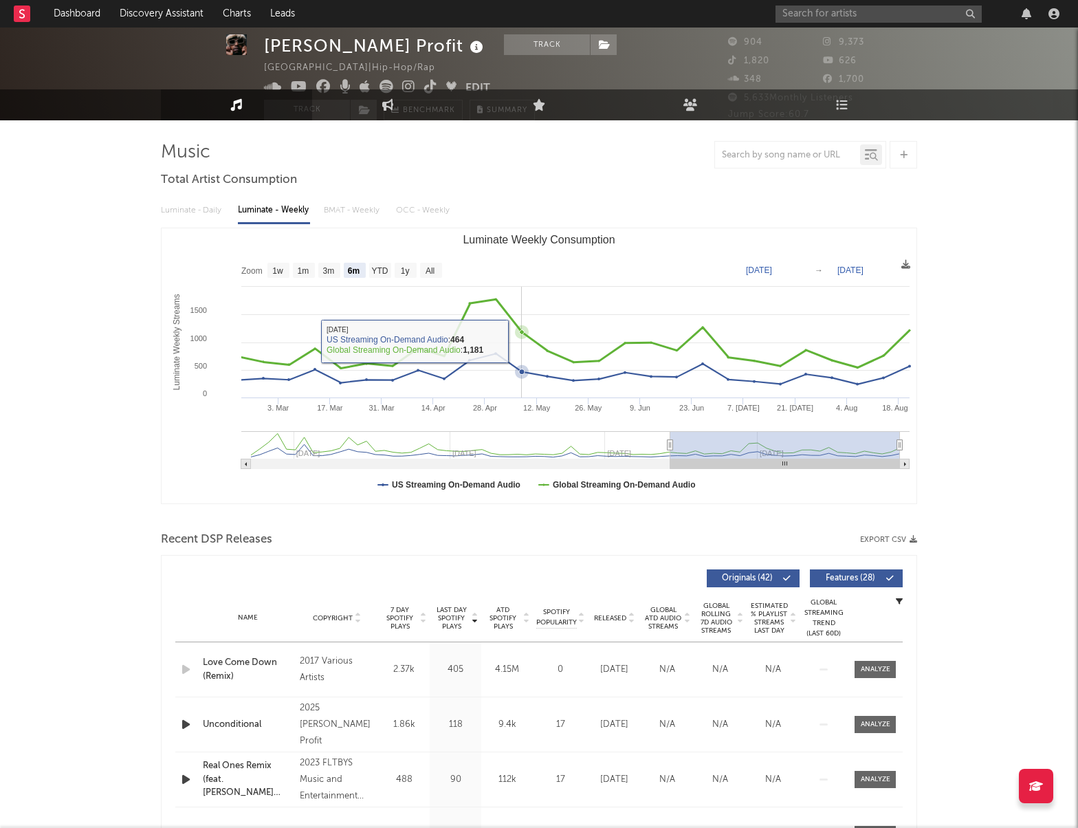
scroll to position [69, 0]
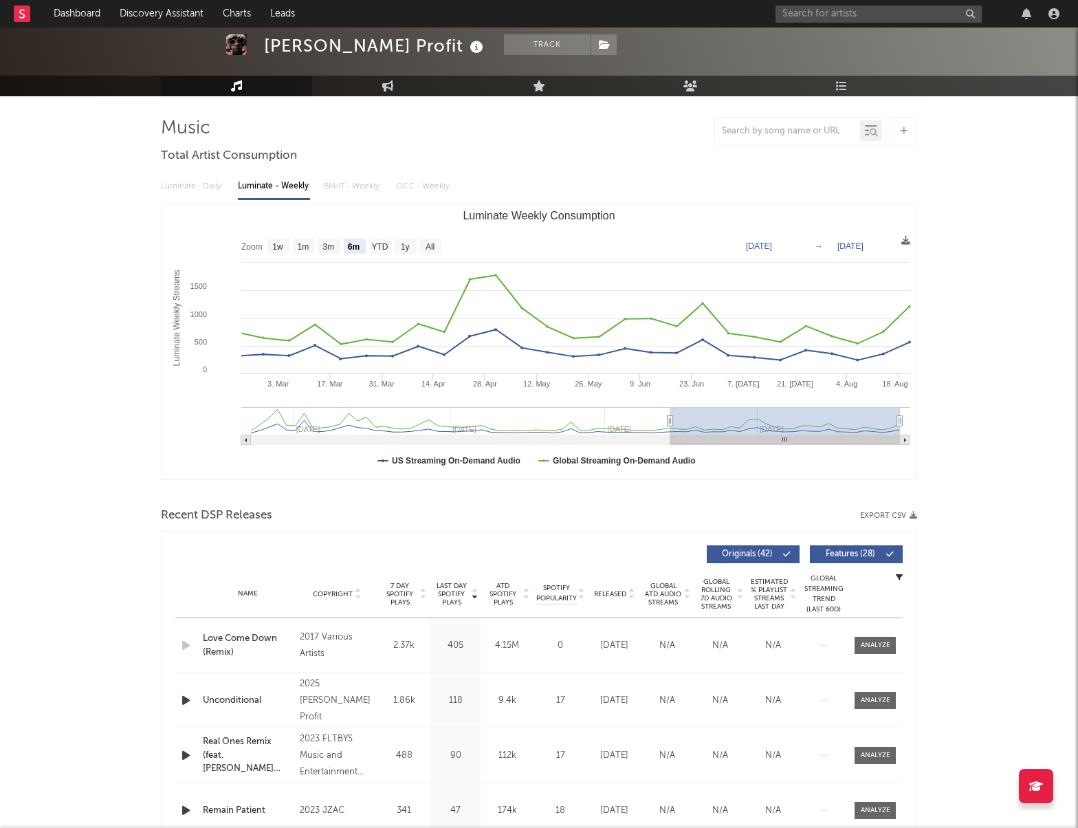
type input "[DATE]"
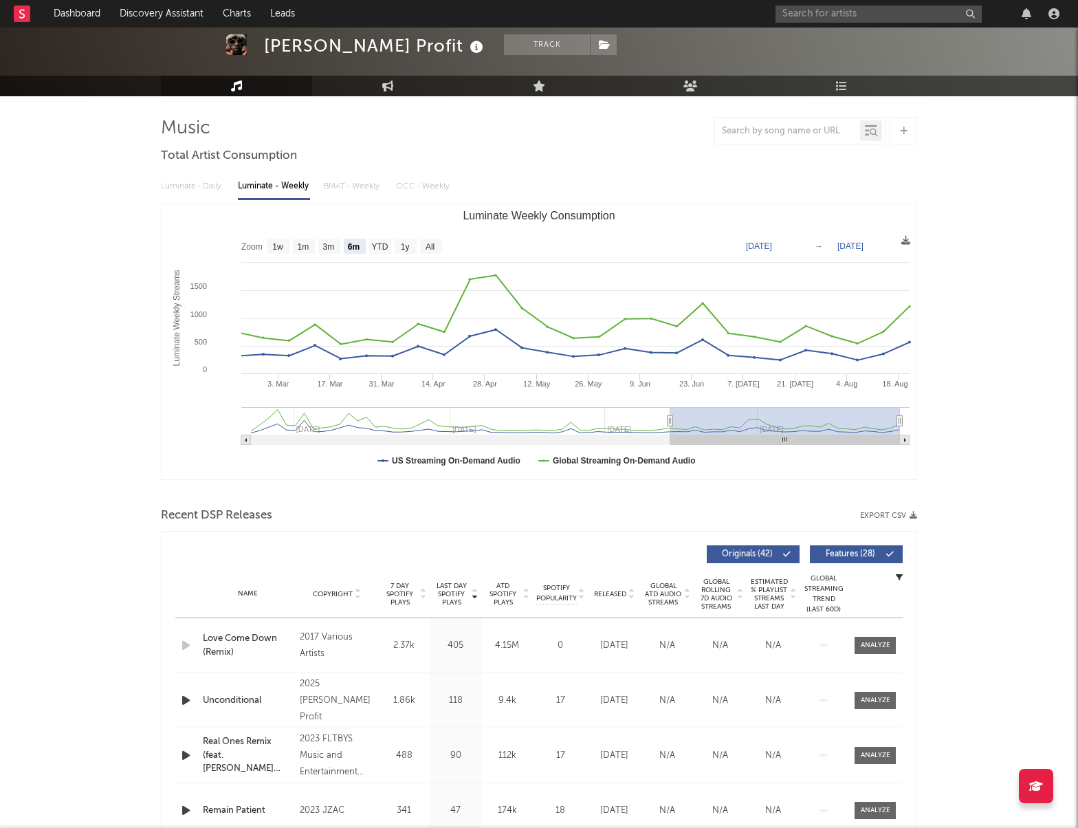
type input "[DATE]"
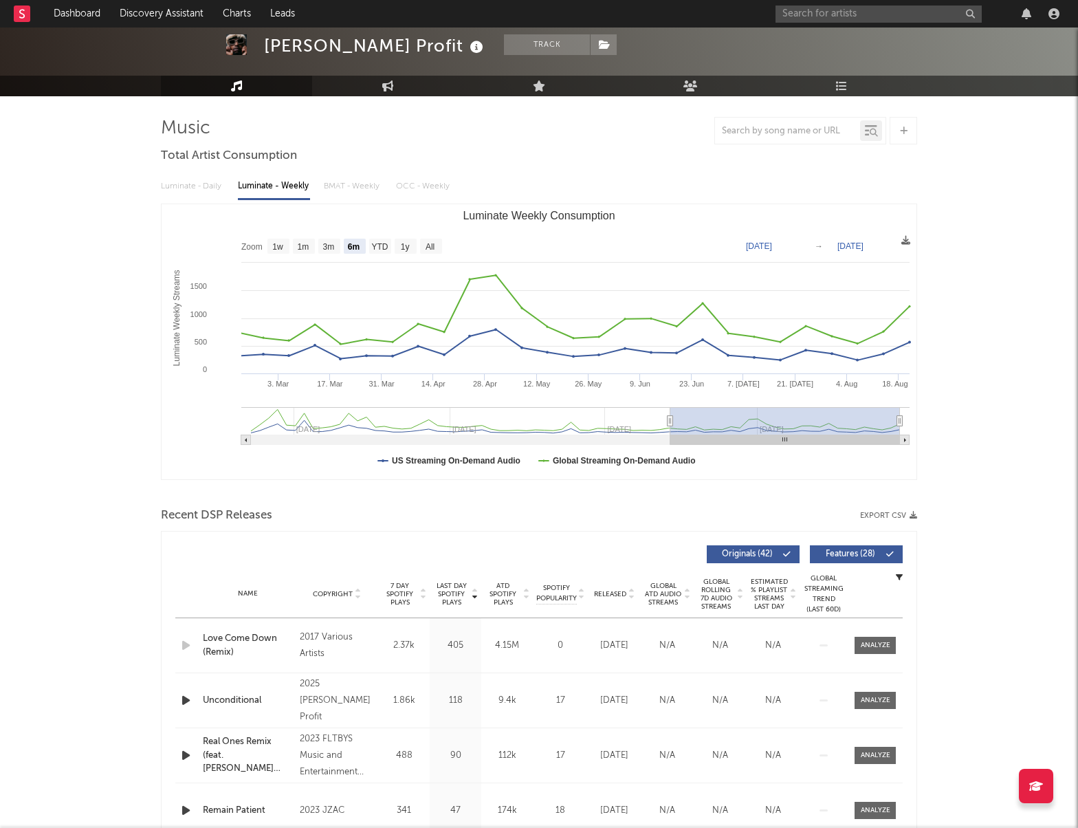
type input "[DATE]"
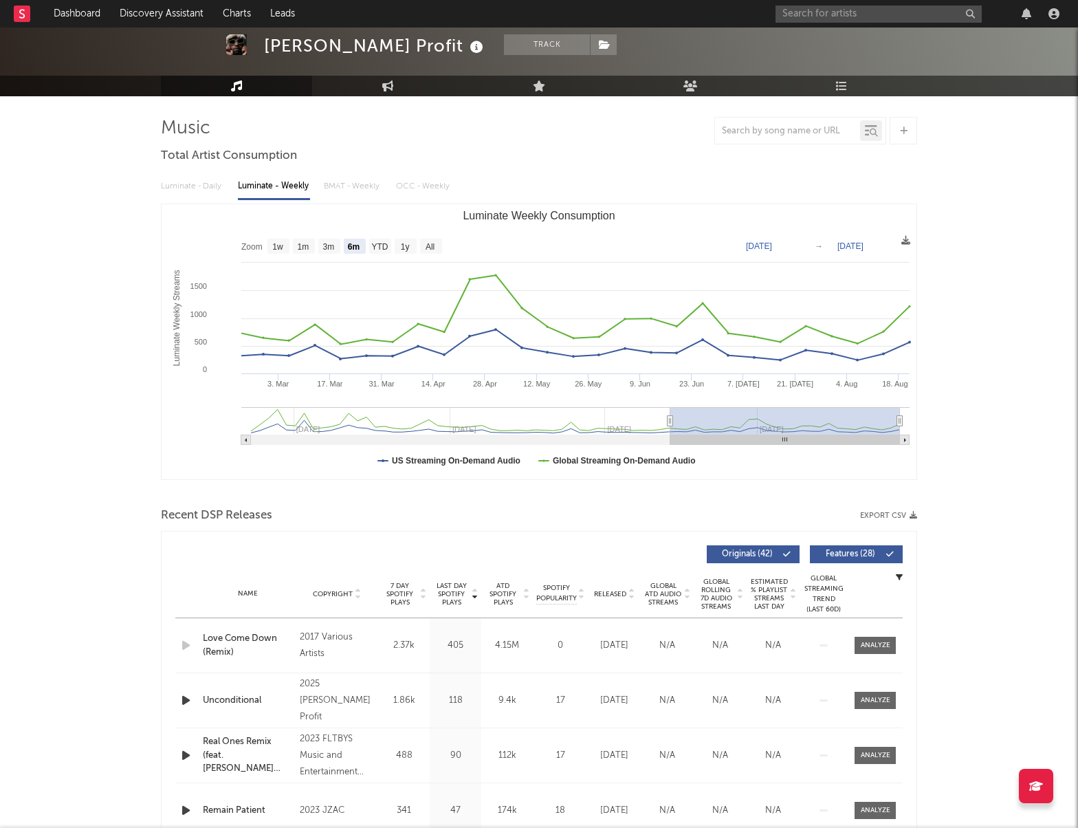
type input "[DATE]"
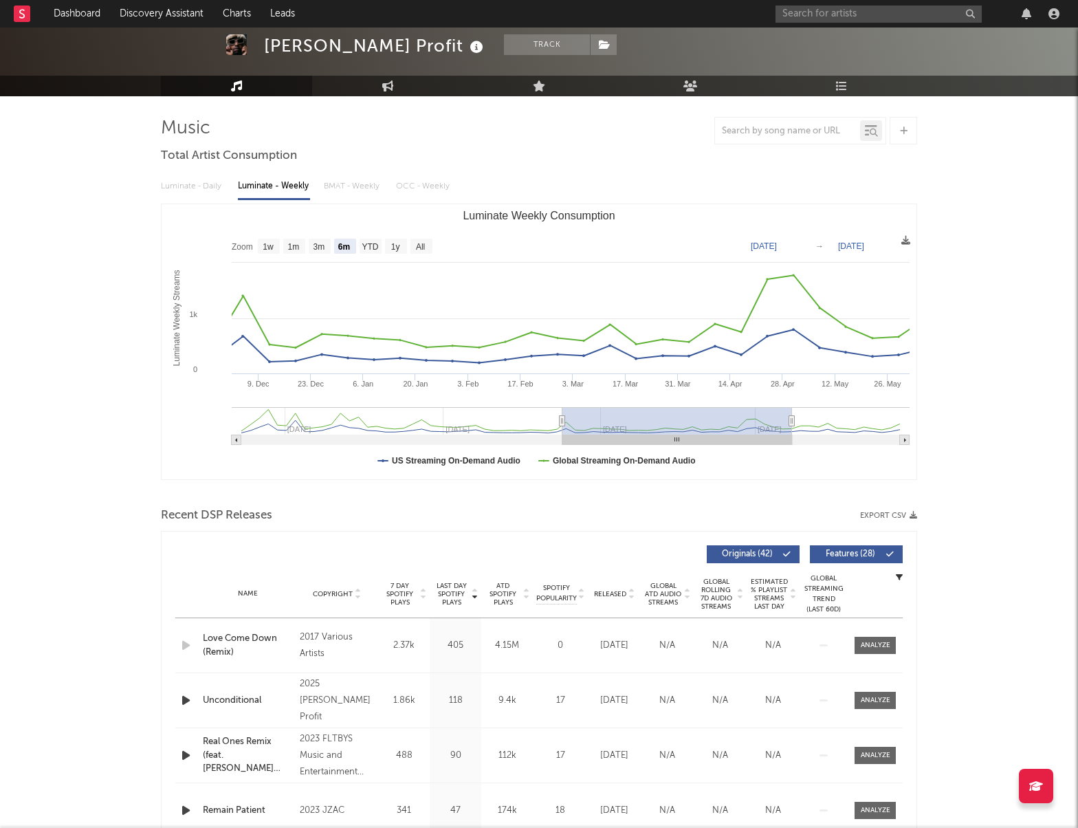
type input "[DATE]"
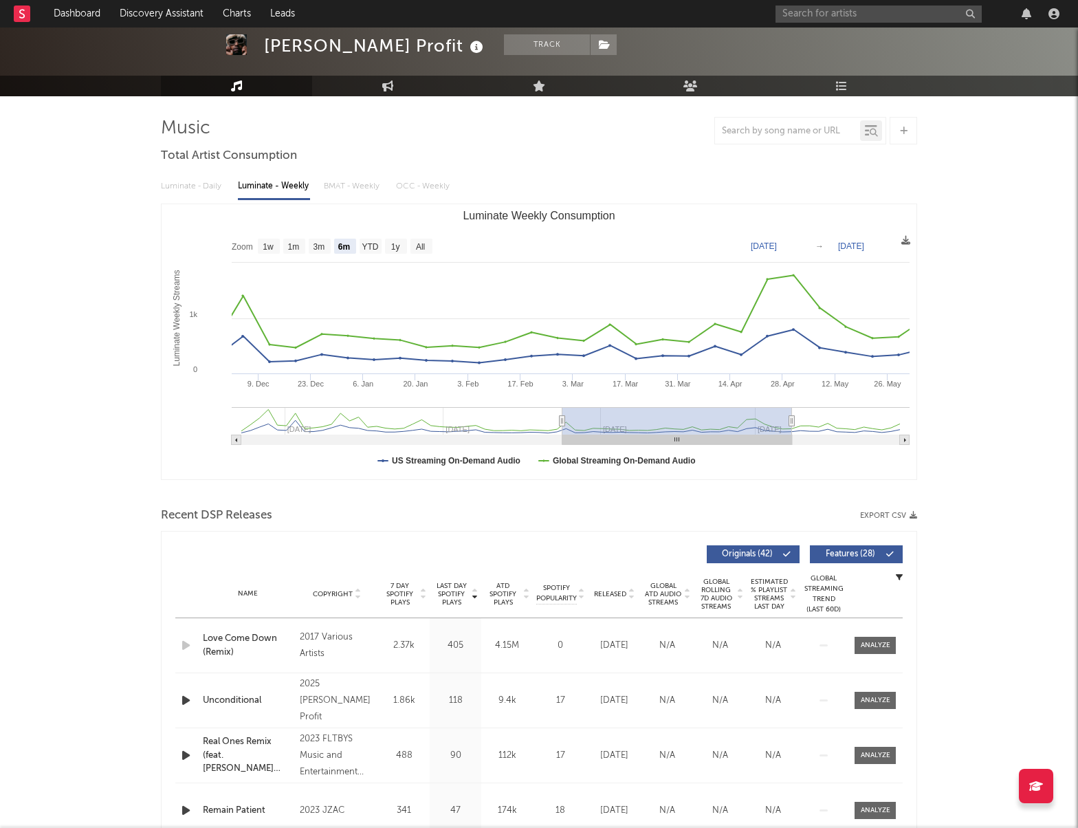
type input "[DATE]"
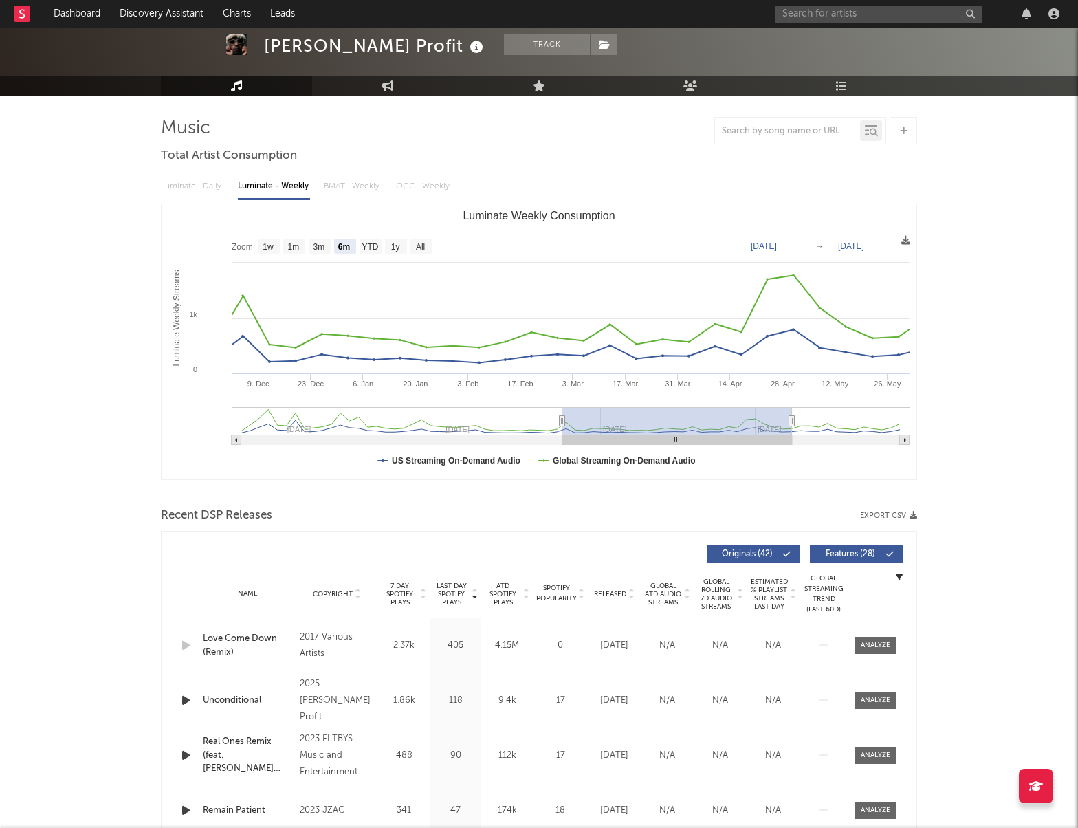
type input "[DATE]"
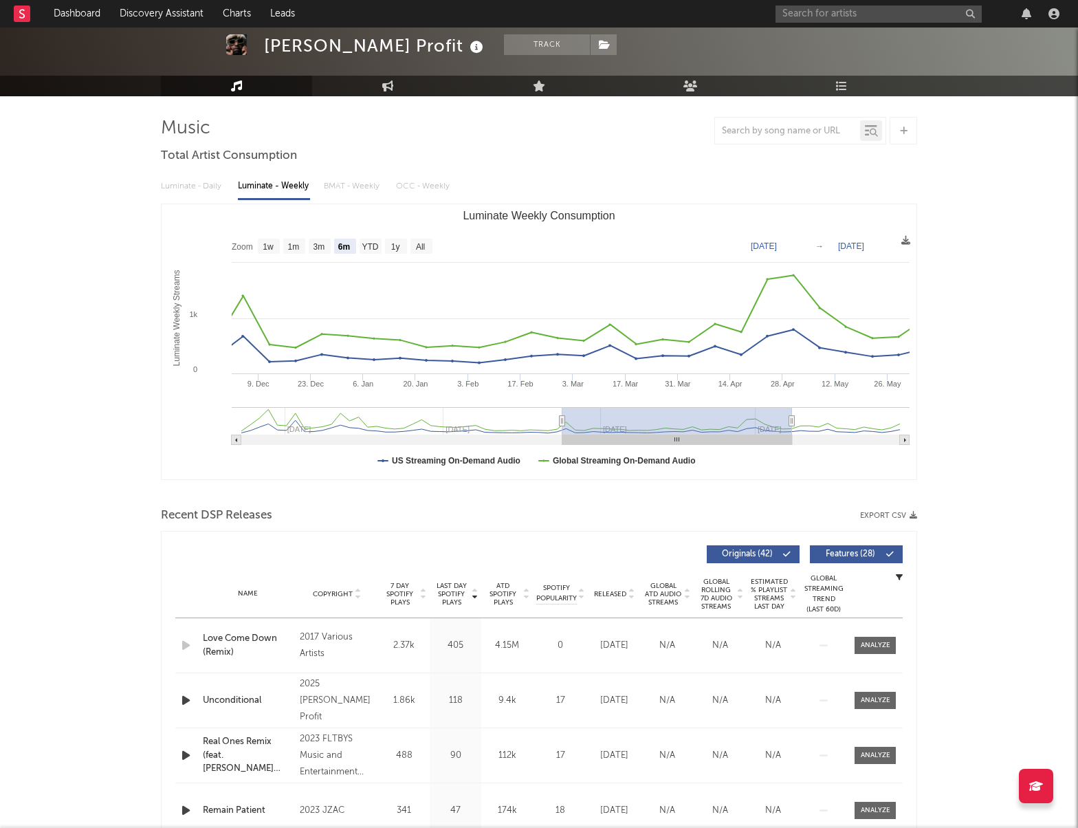
type input "[DATE]"
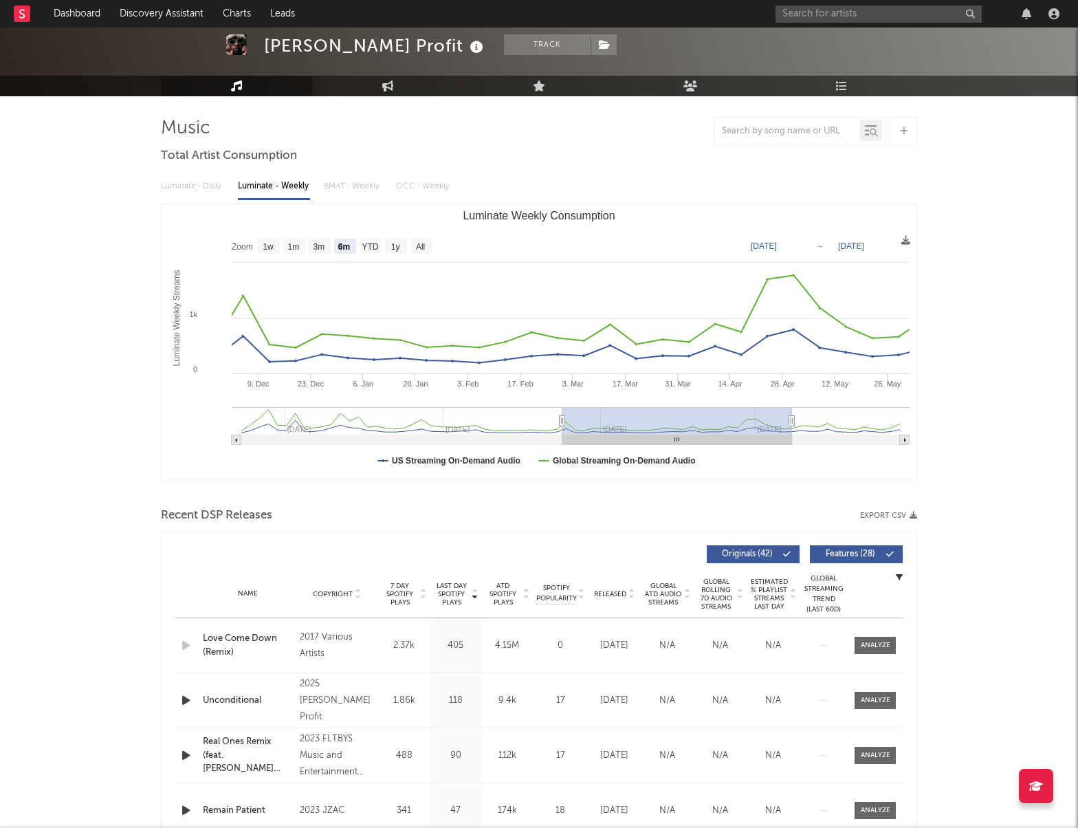
type input "[DATE]"
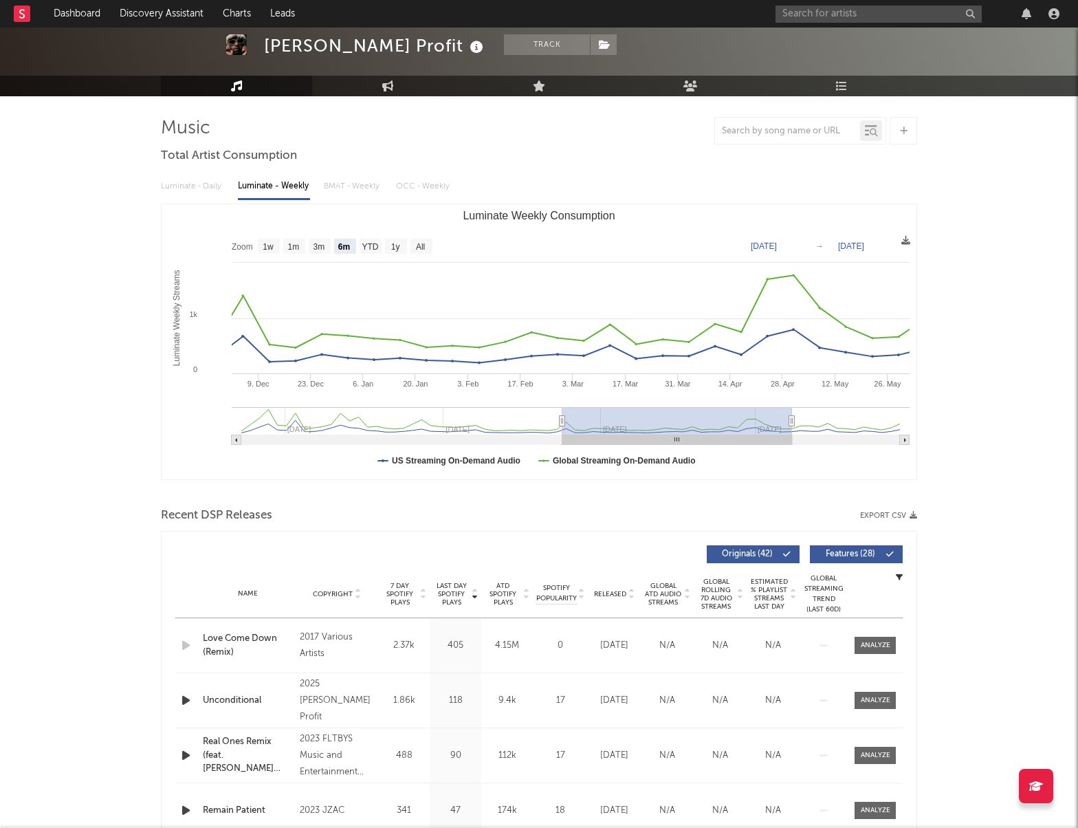
type input "[DATE]"
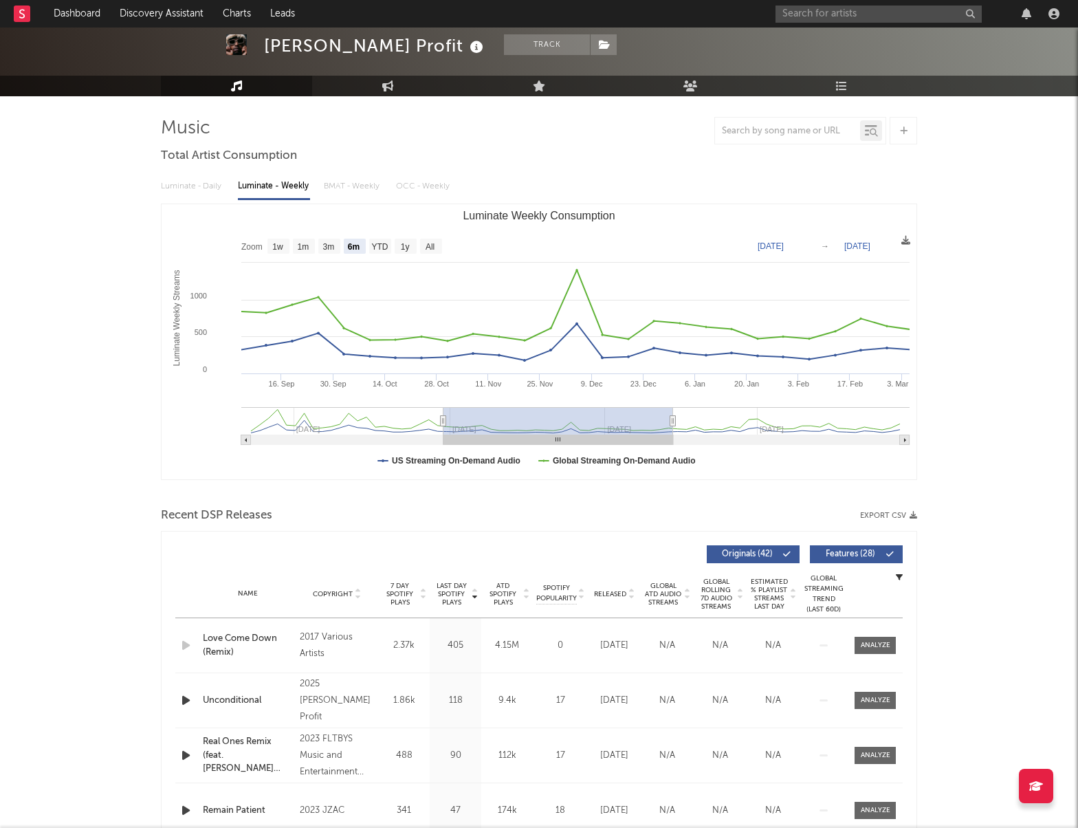
type input "[DATE]"
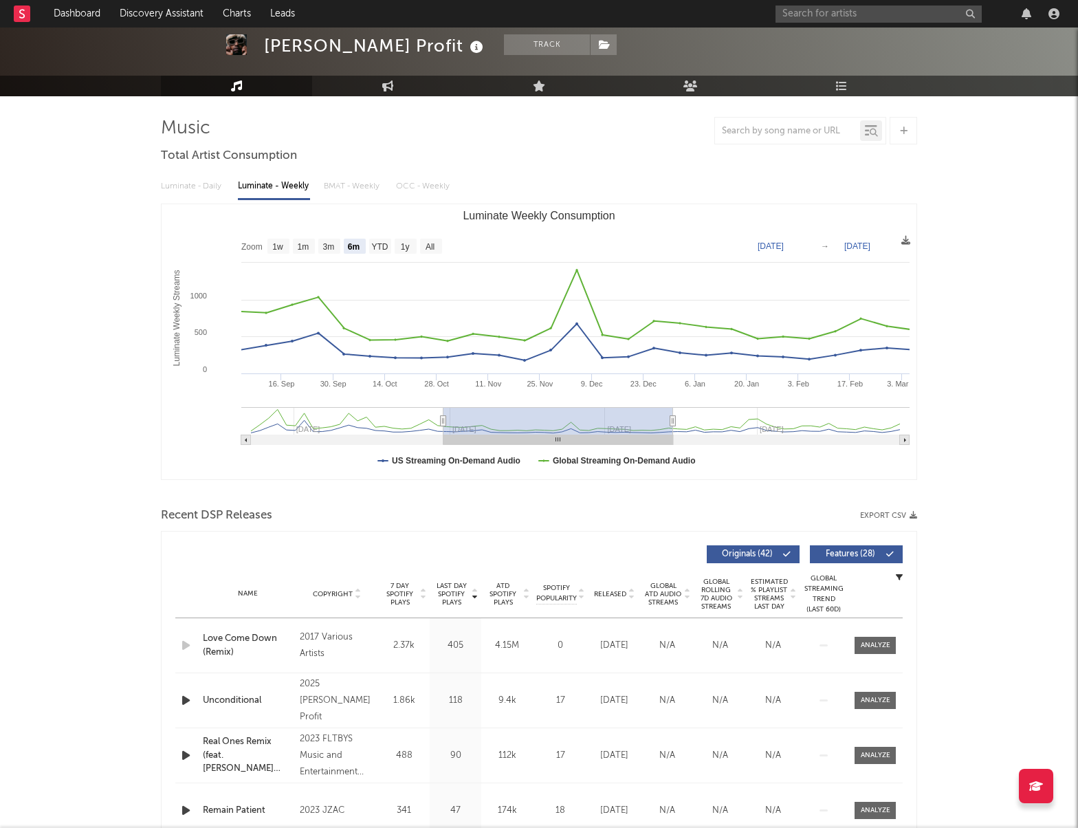
type input "[DATE]"
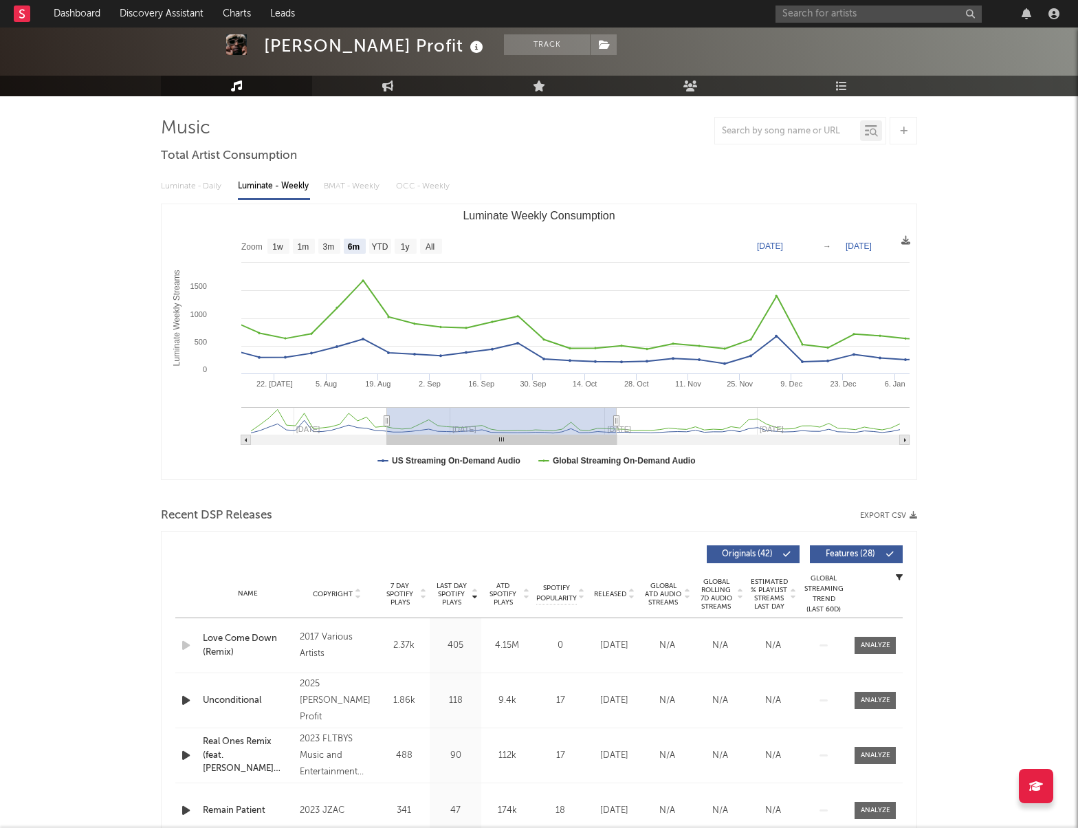
type input "[DATE]"
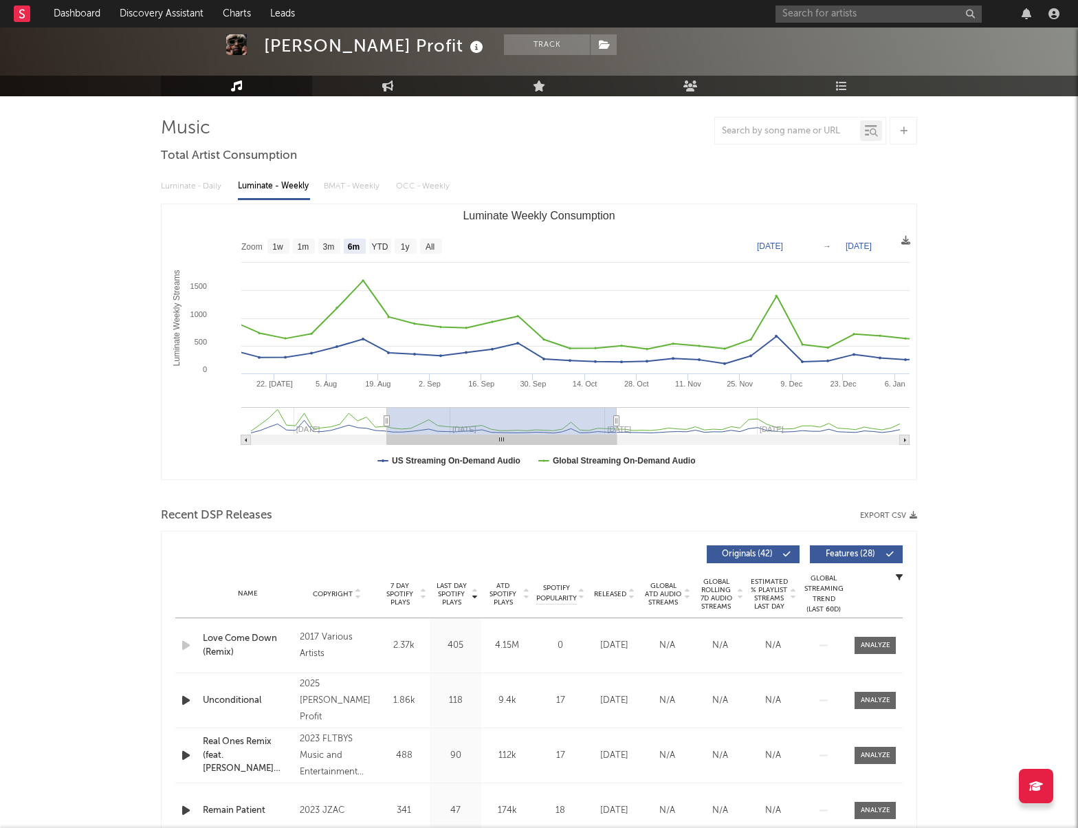
type input "[DATE]"
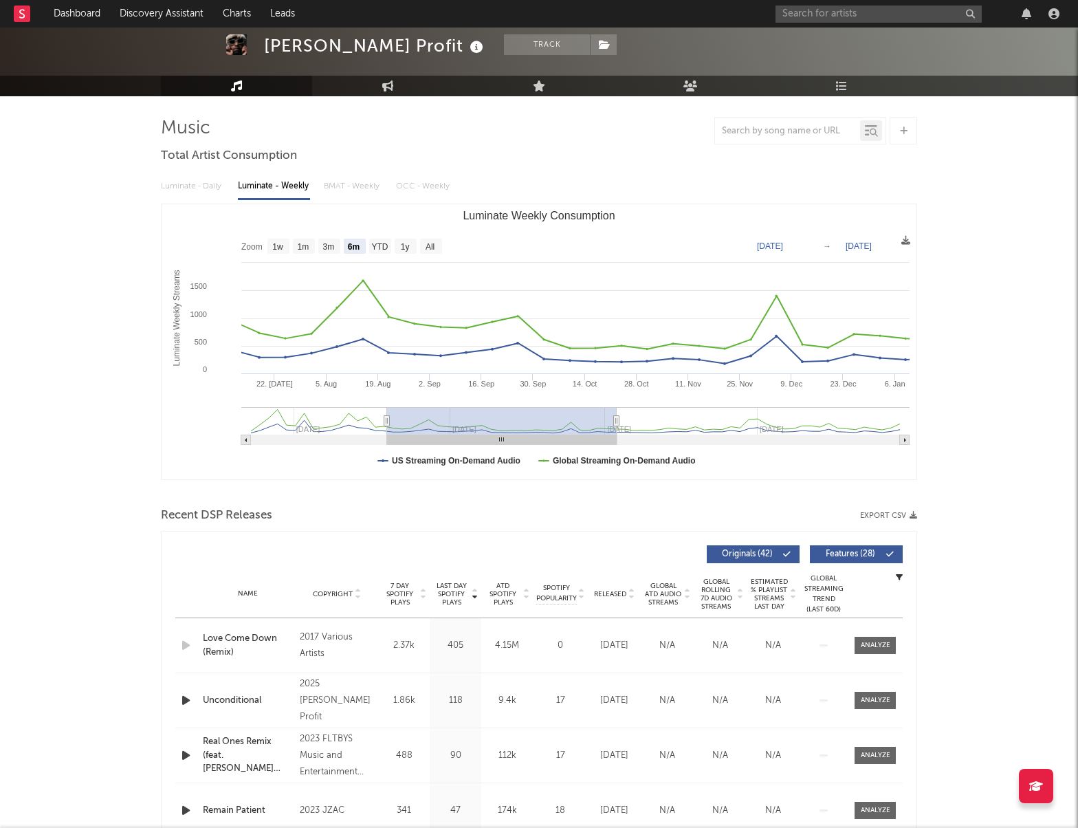
type input "[DATE]"
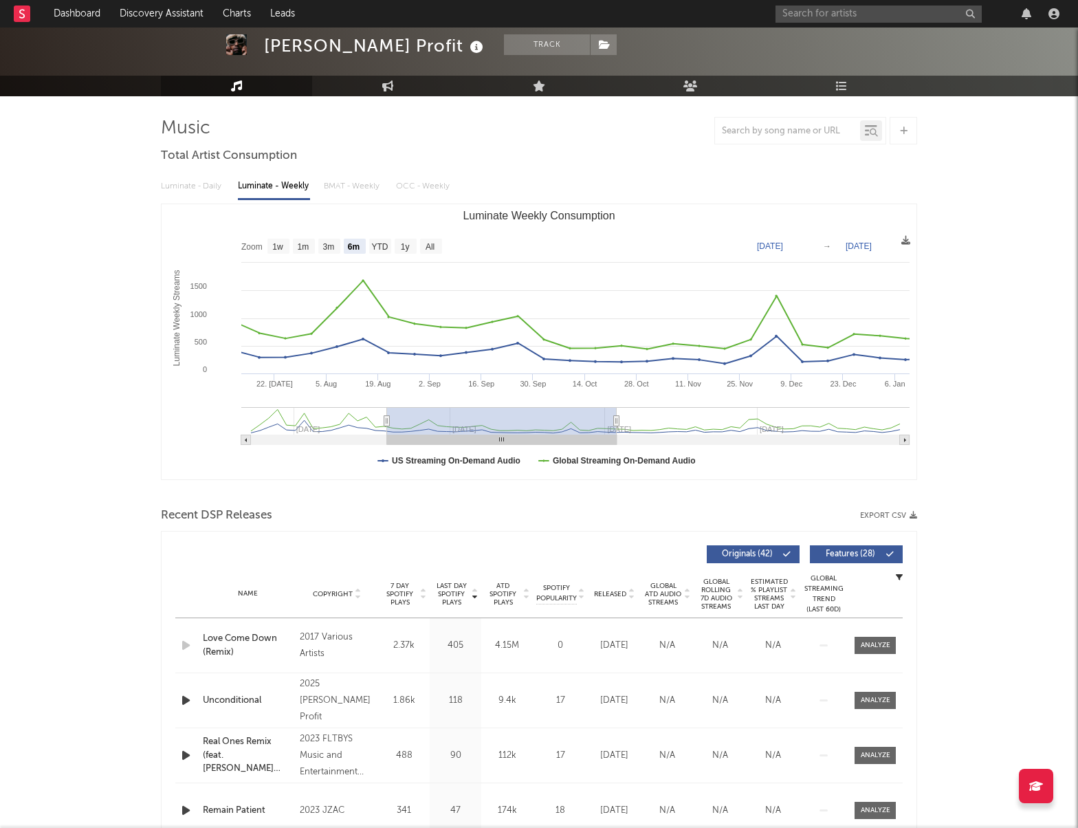
type input "[DATE]"
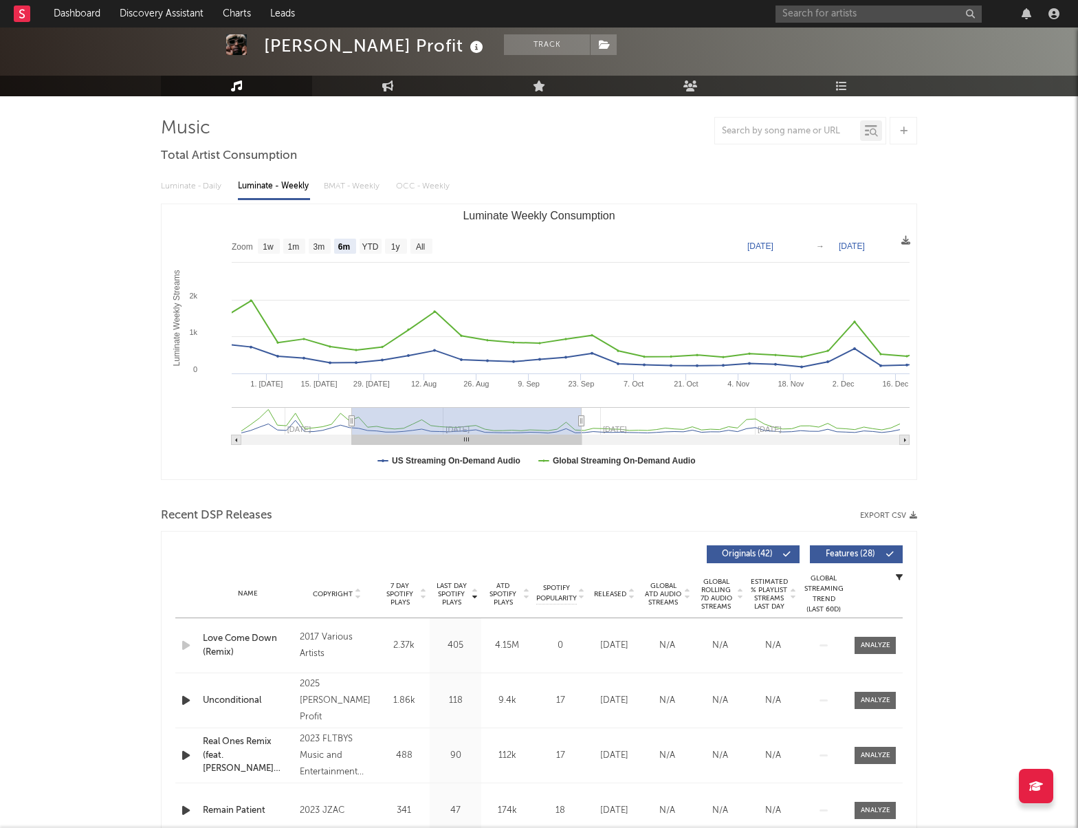
type input "[DATE]"
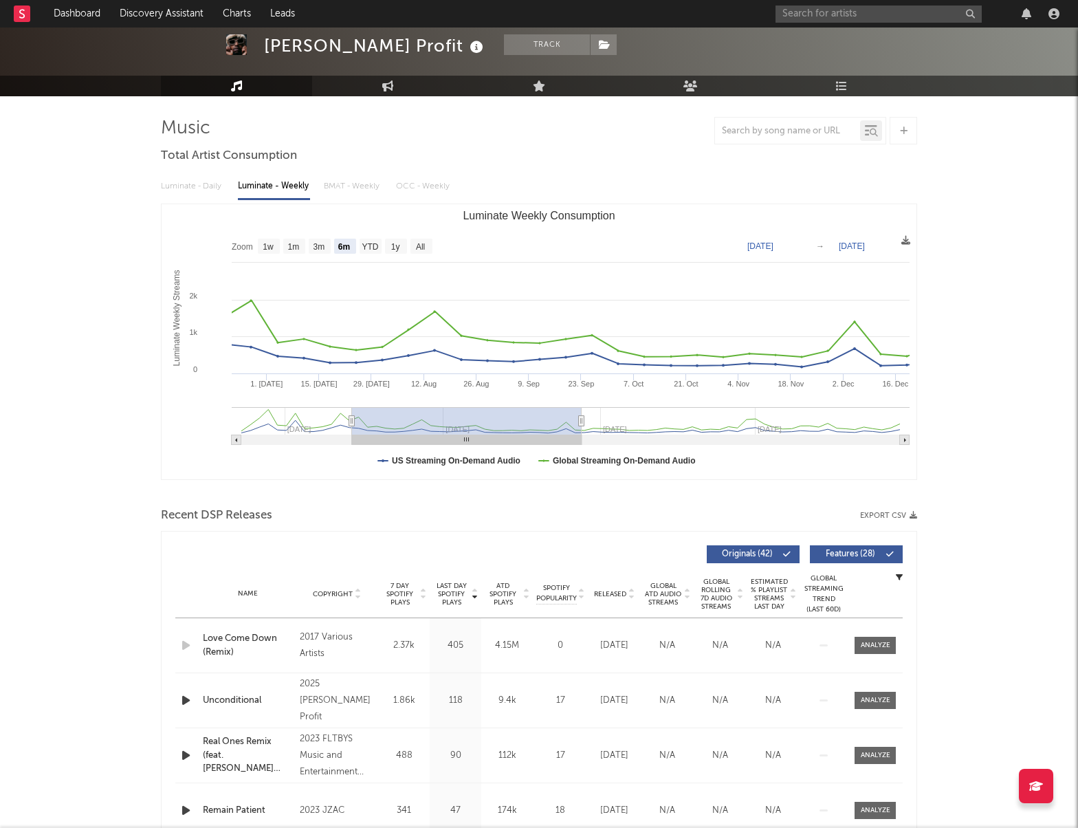
type input "[DATE]"
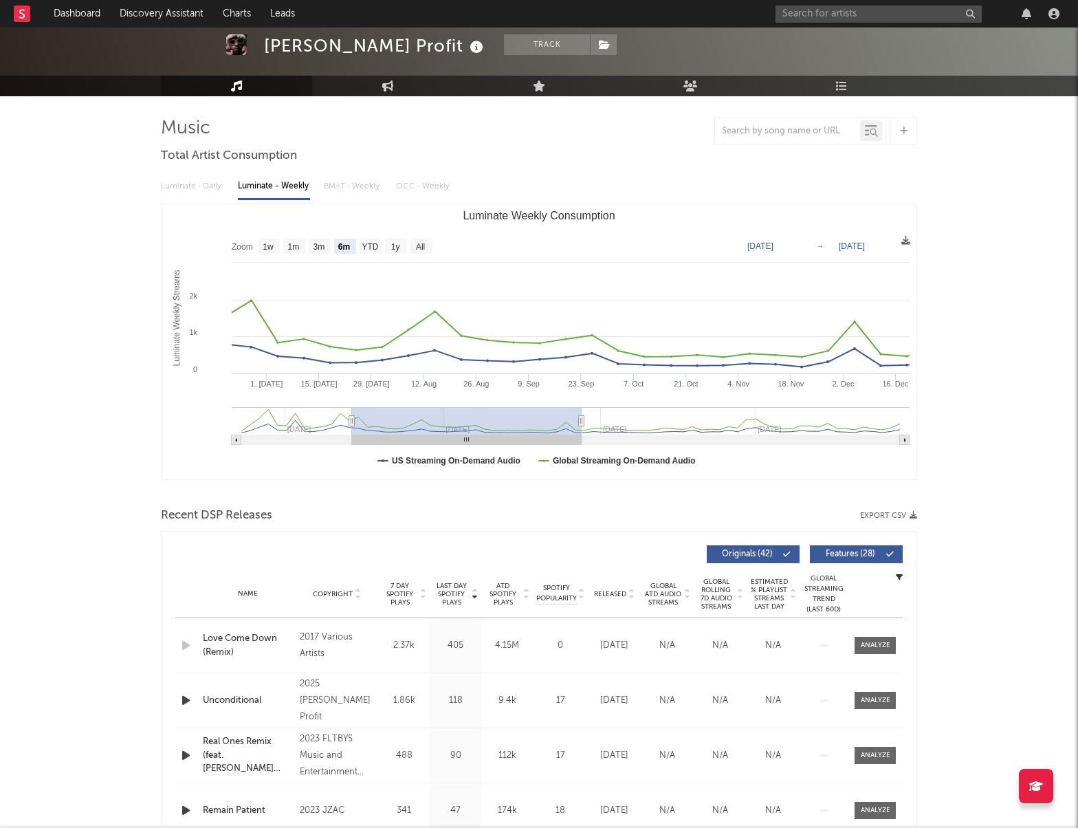
type input "[DATE]"
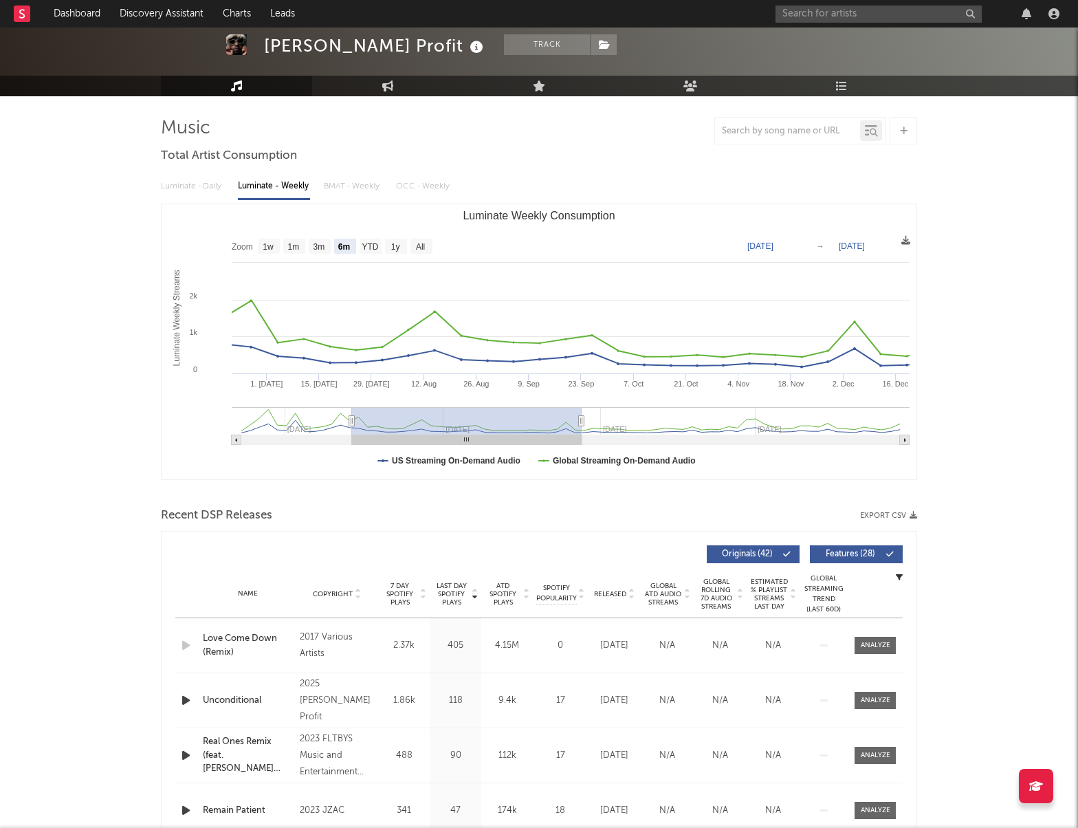
type input "[DATE]"
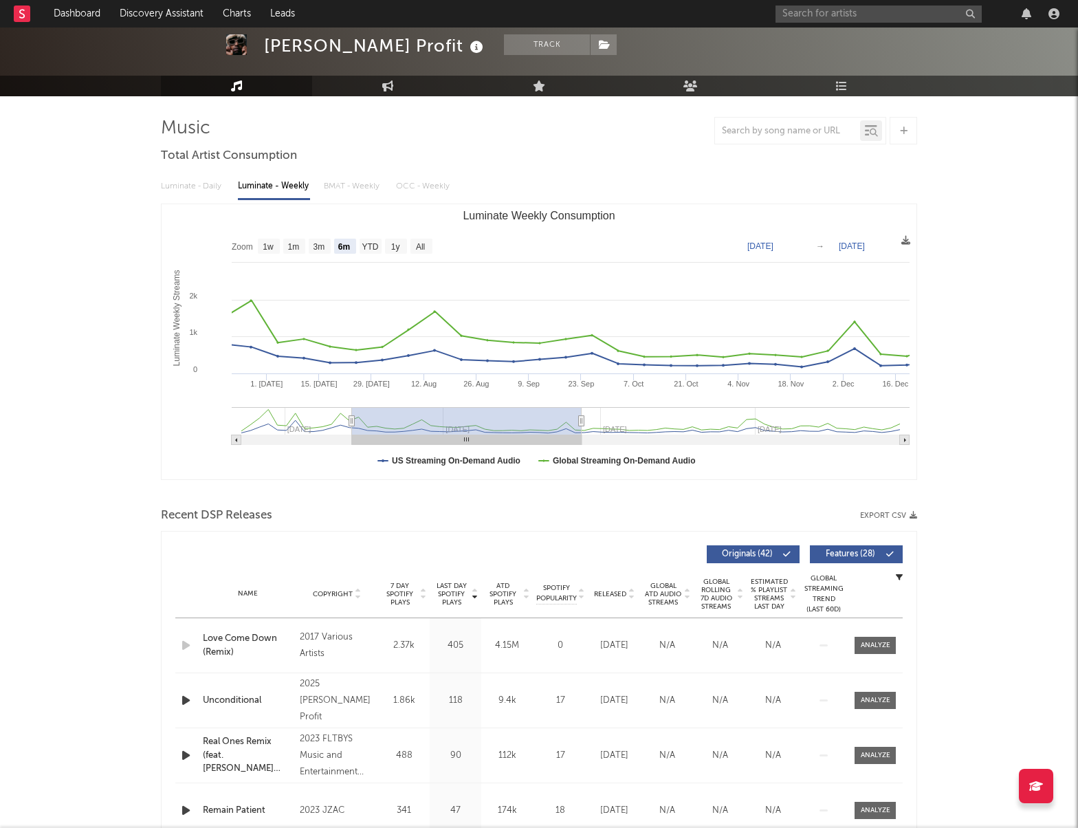
type input "[DATE]"
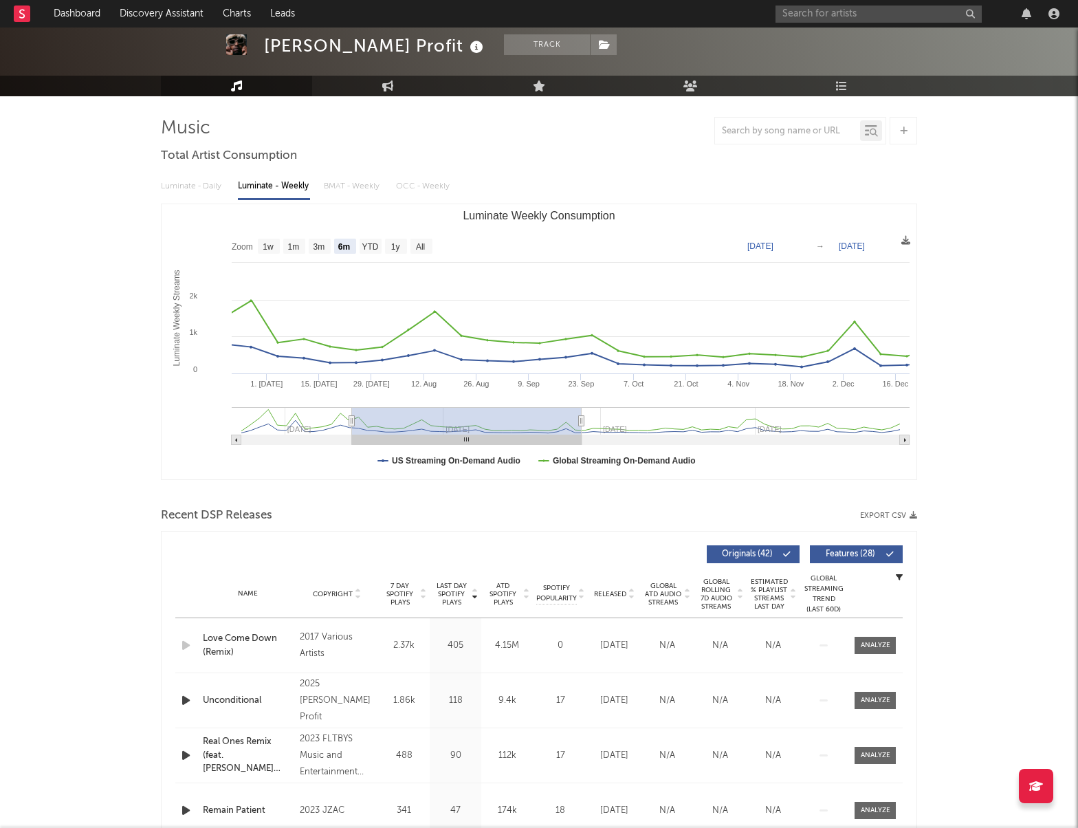
type input "[DATE]"
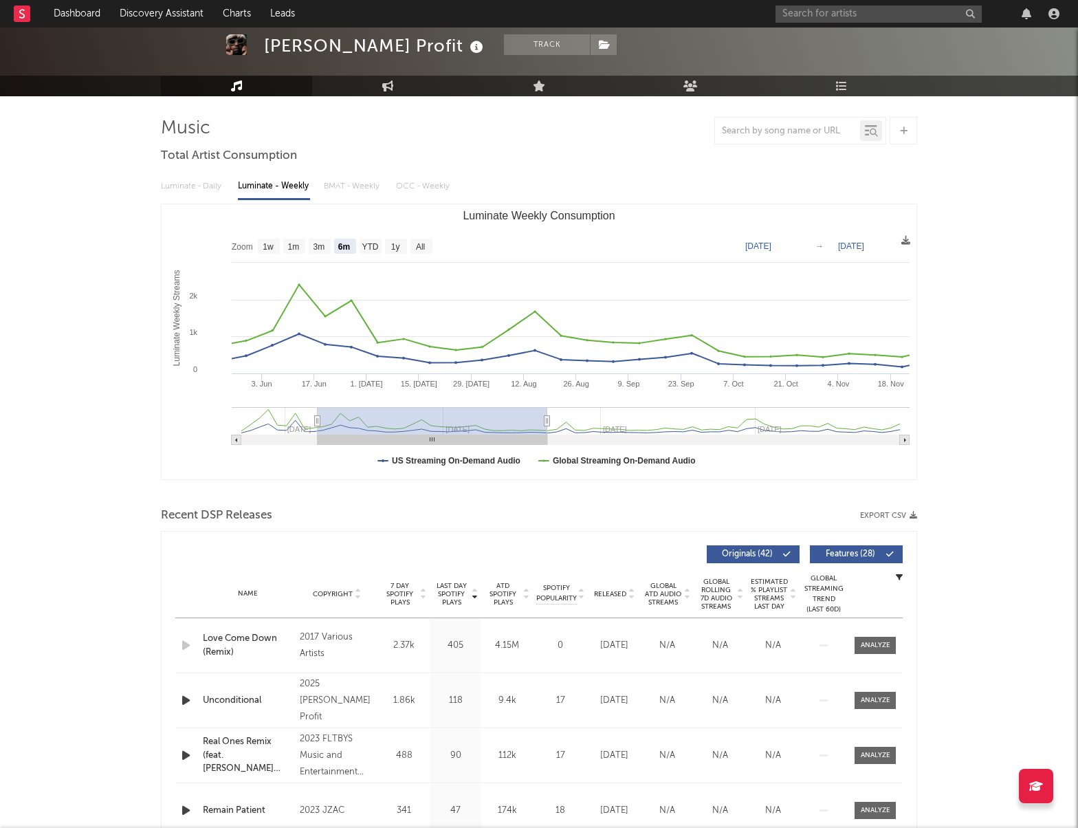
type input "[DATE]"
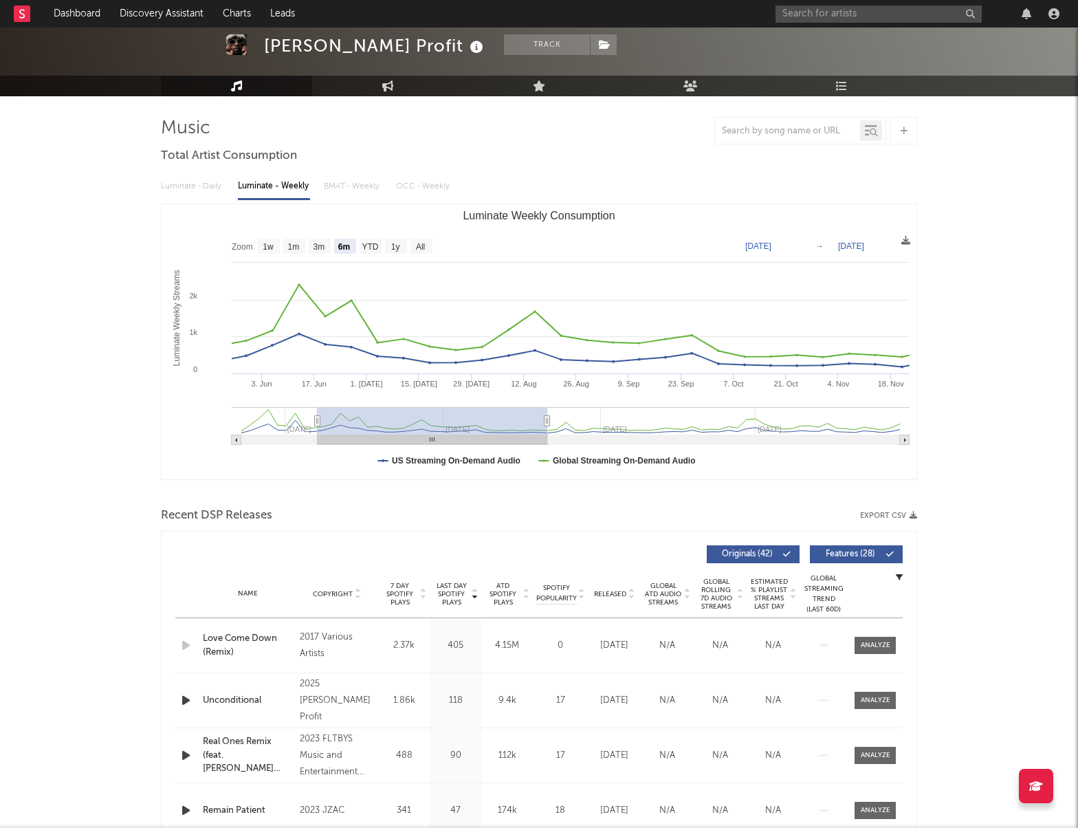
type input "[DATE]"
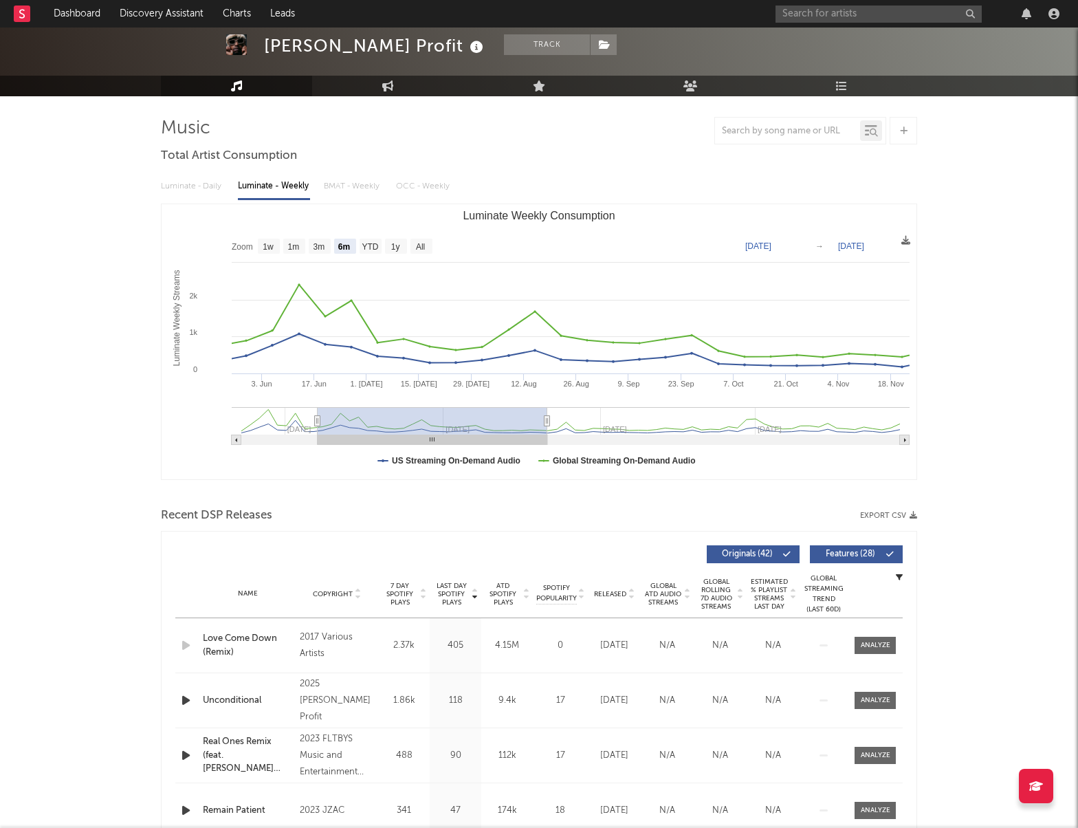
type input "[DATE]"
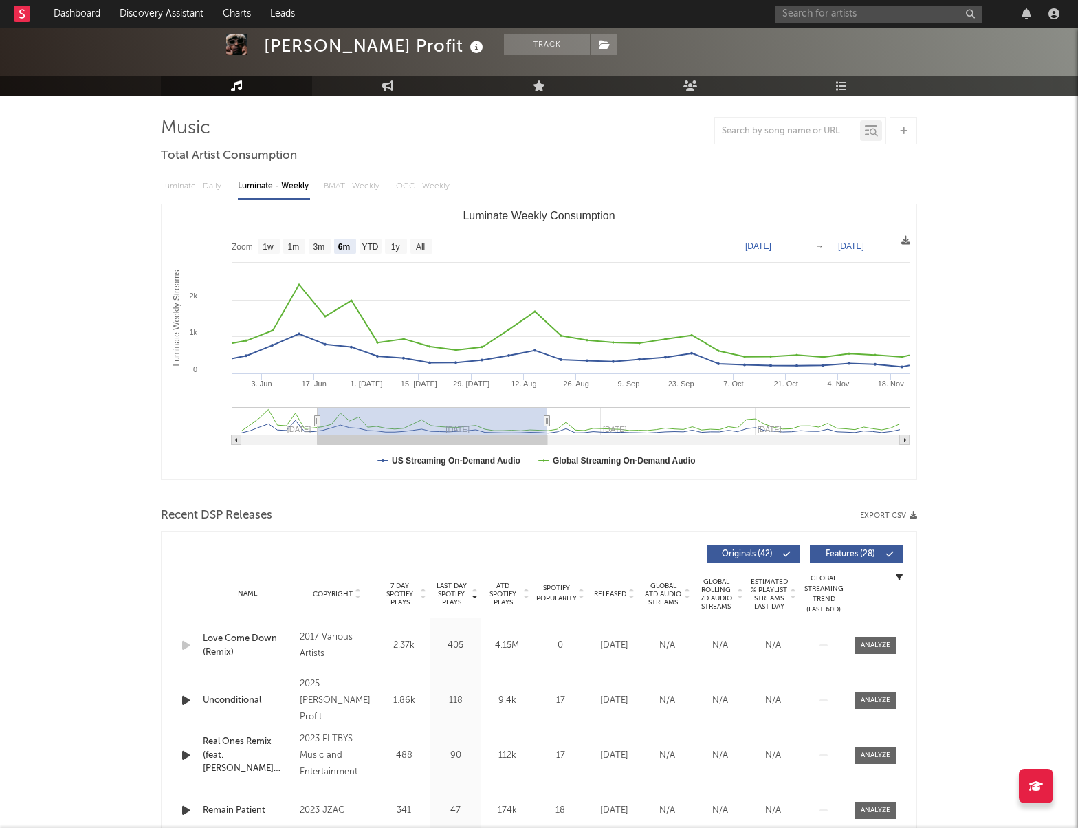
type input "[DATE]"
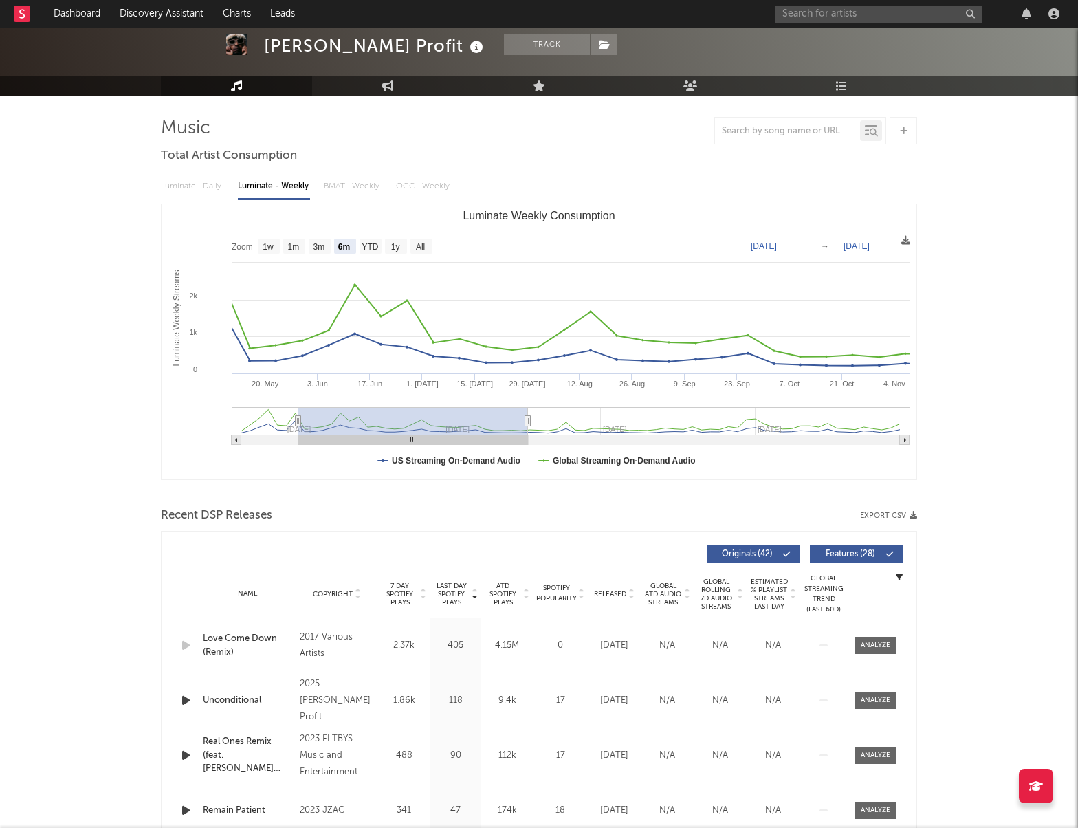
type input "[DATE]"
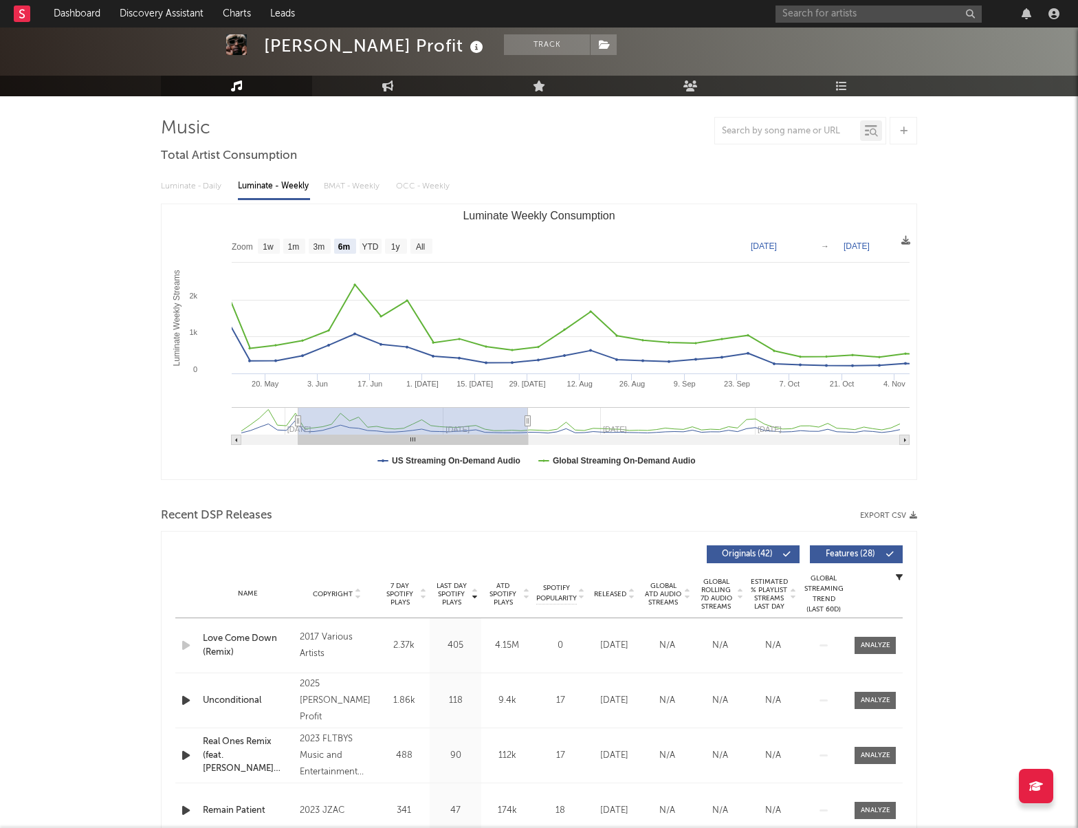
type input "[DATE]"
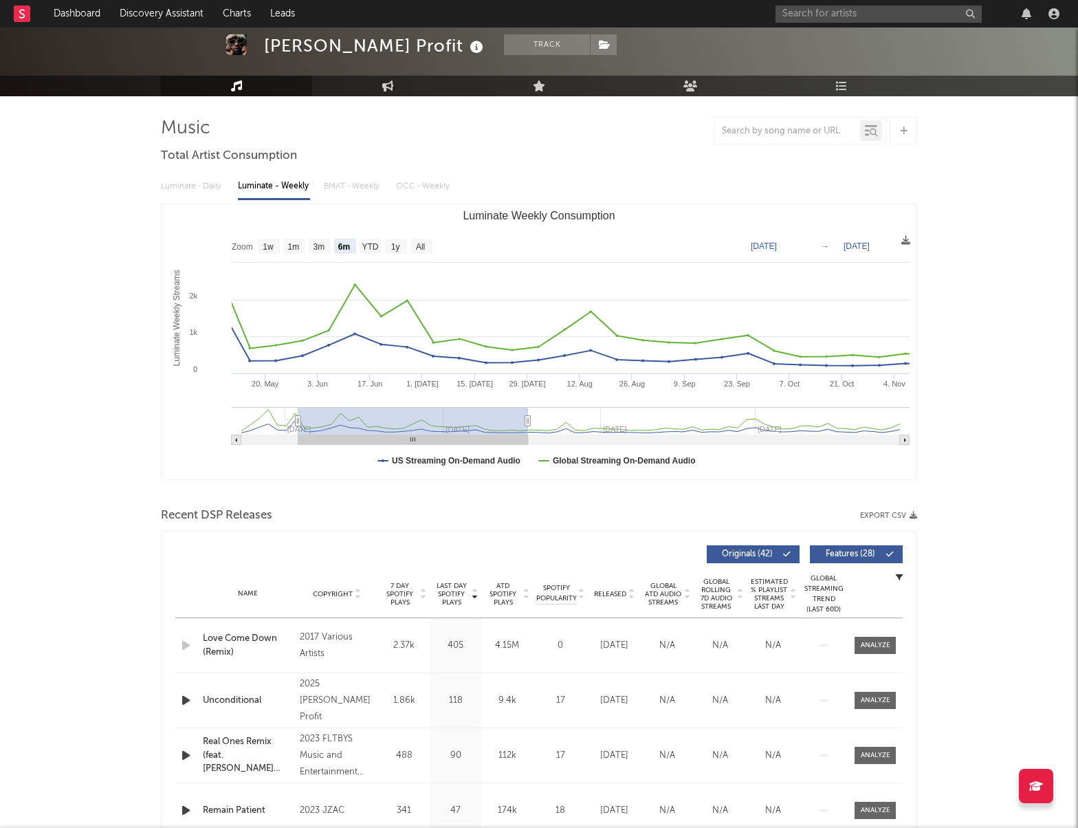
type input "[DATE]"
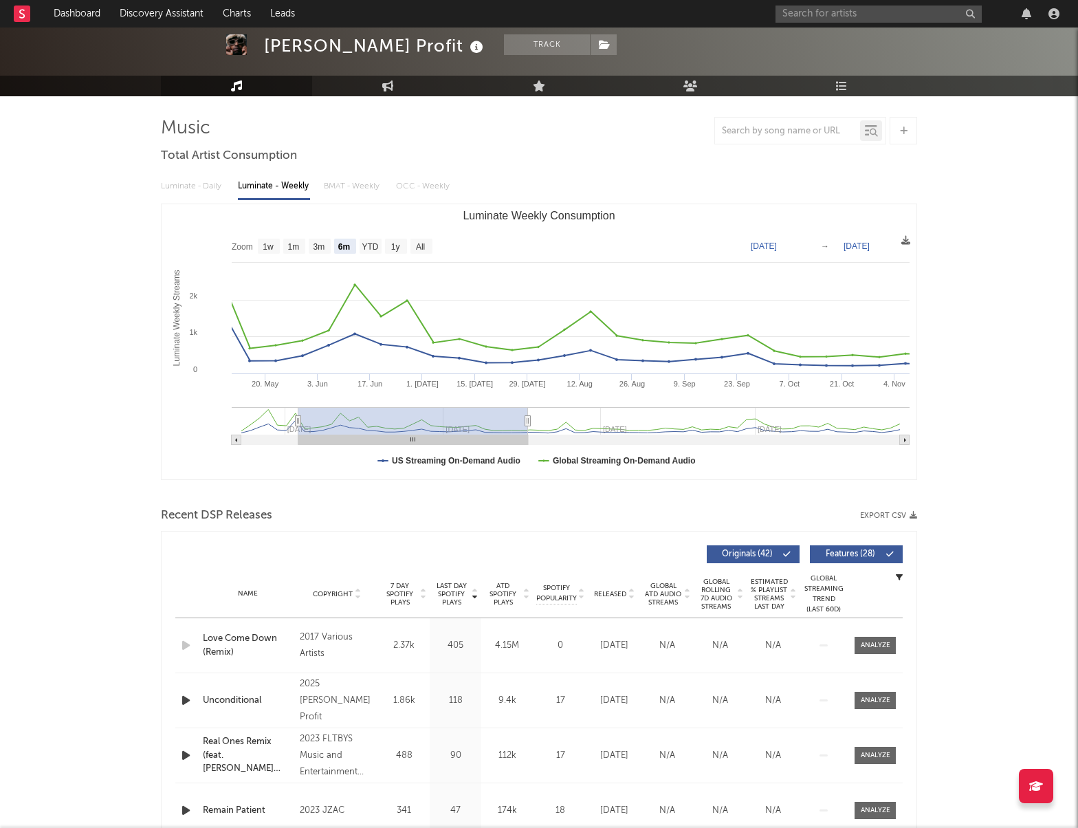
type input "[DATE]"
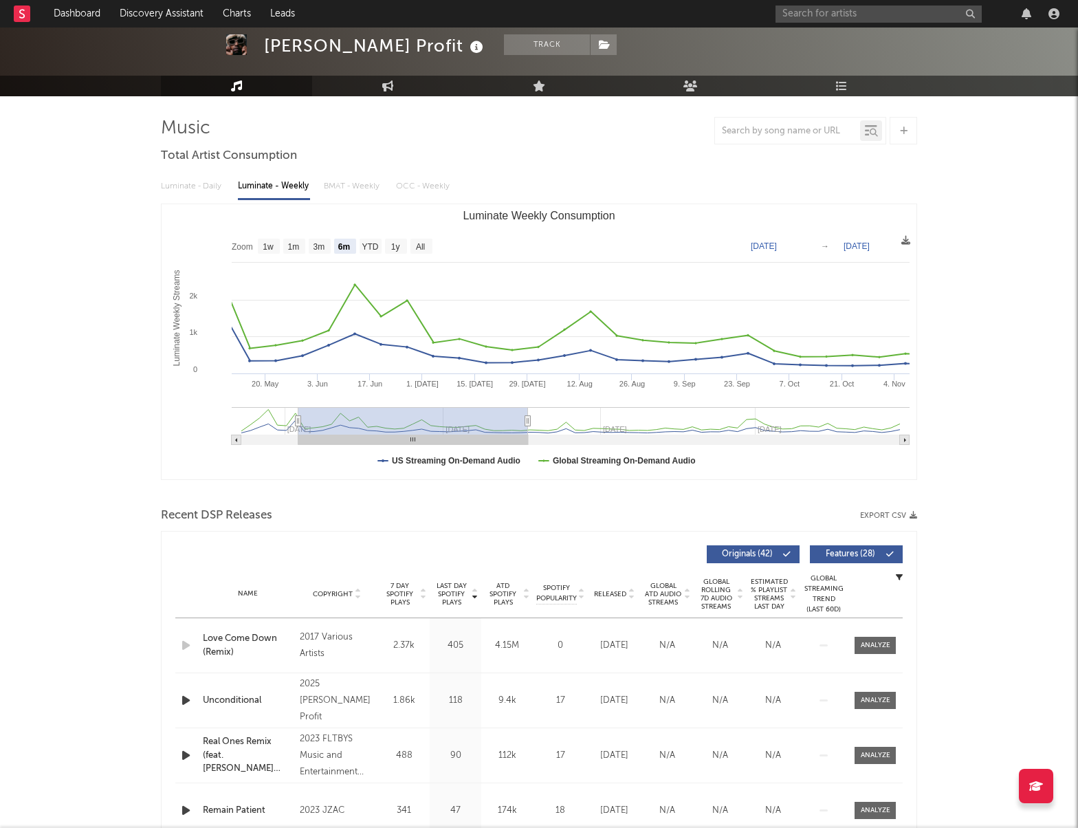
type input "[DATE]"
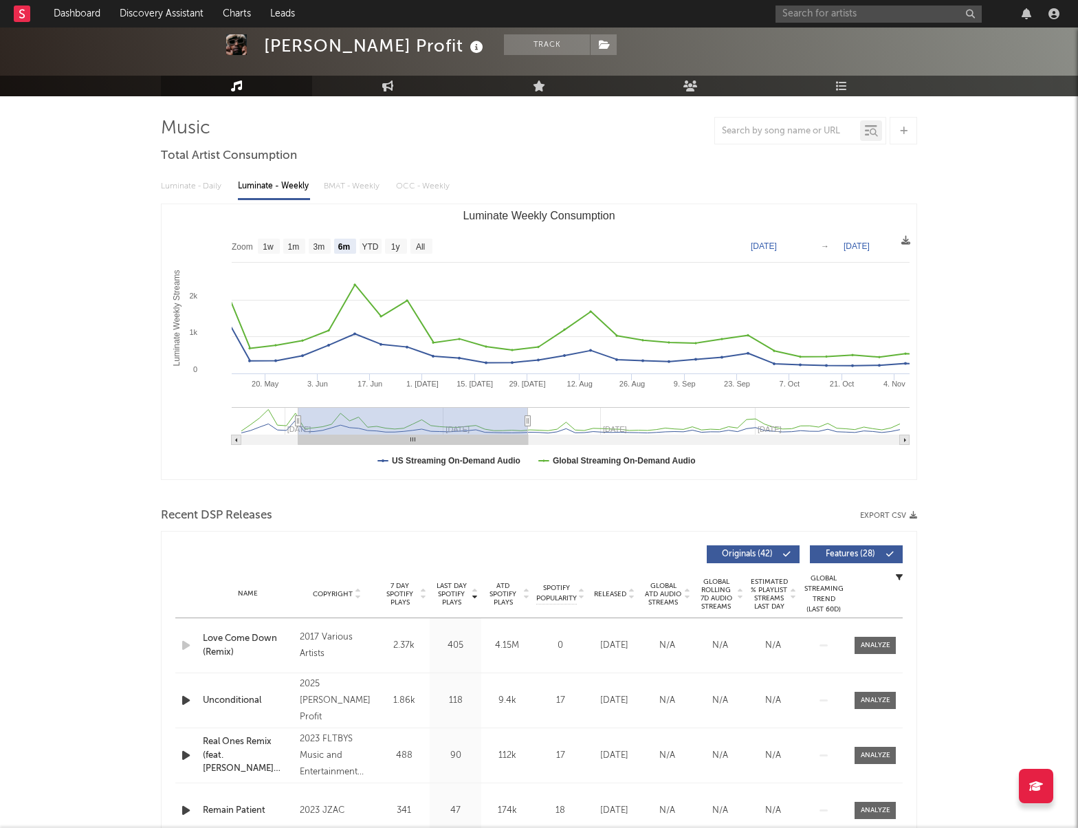
type input "[DATE]"
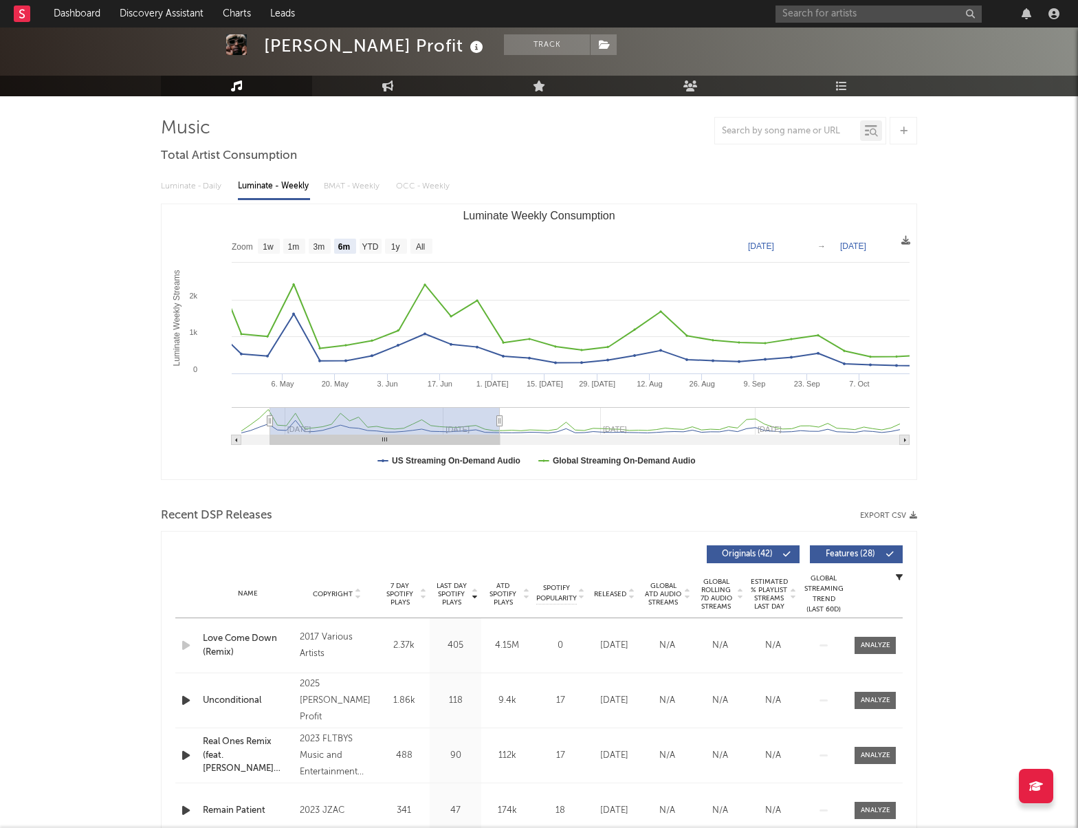
type input "[DATE]"
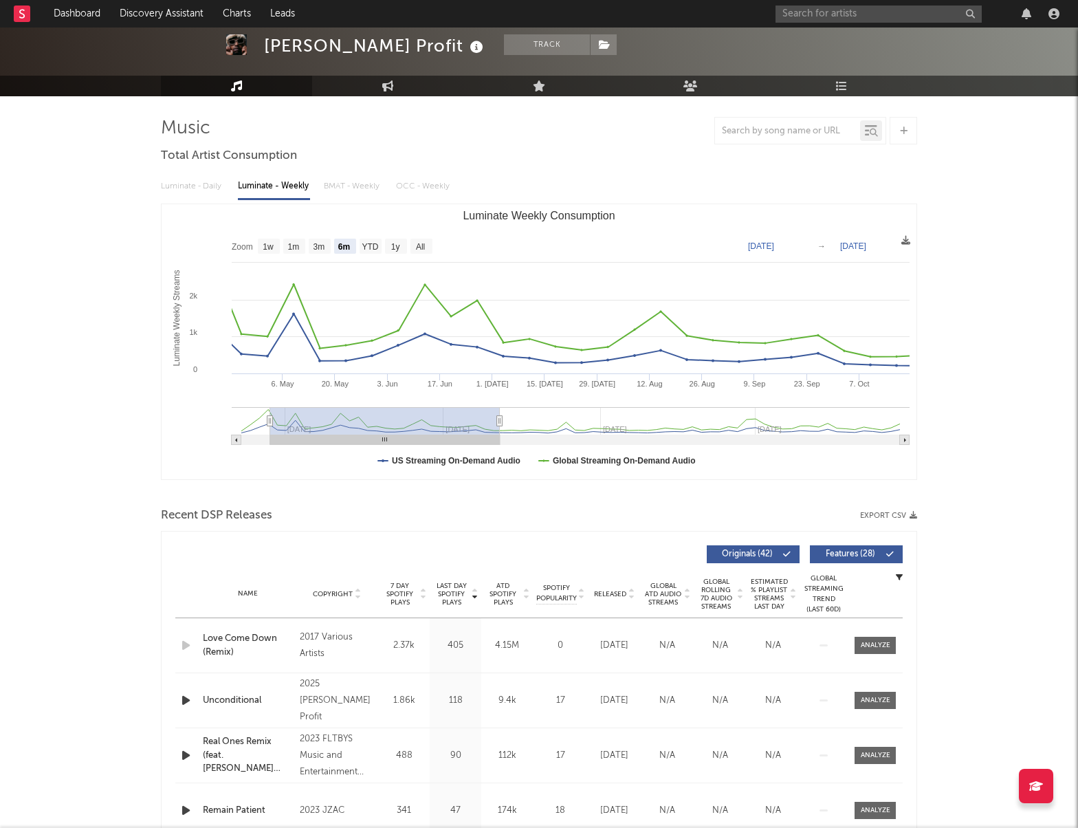
type input "[DATE]"
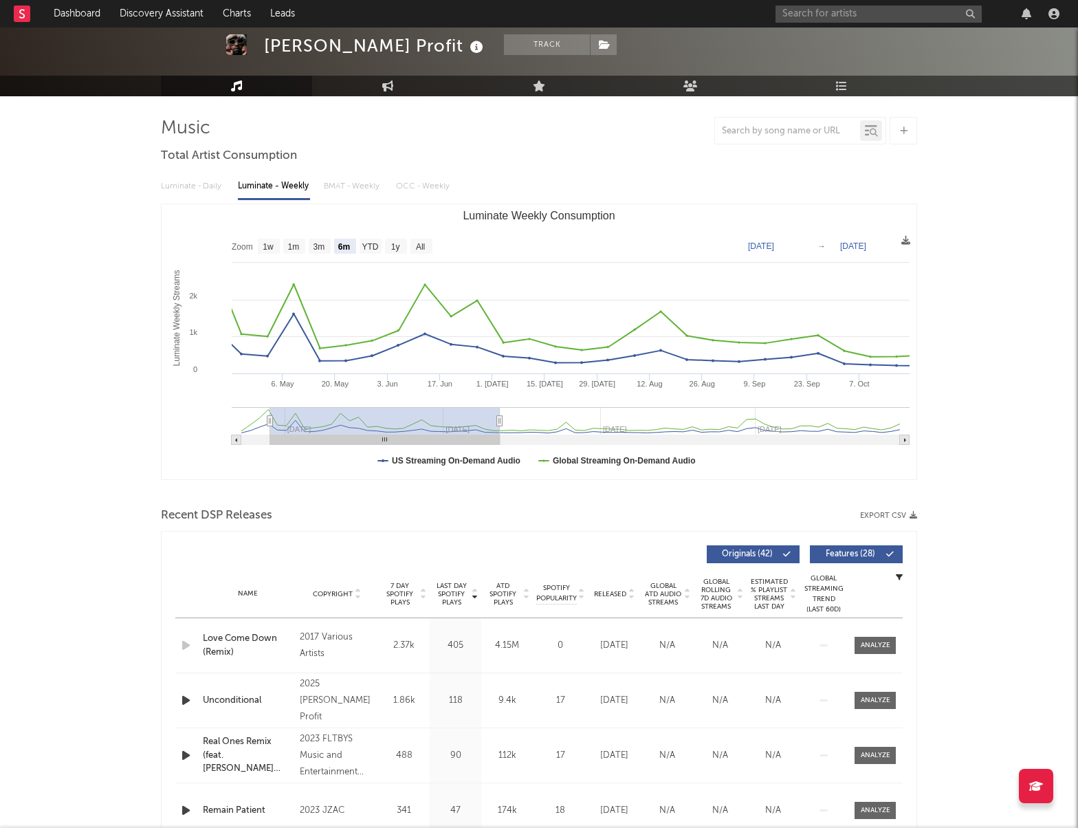
type input "[DATE]"
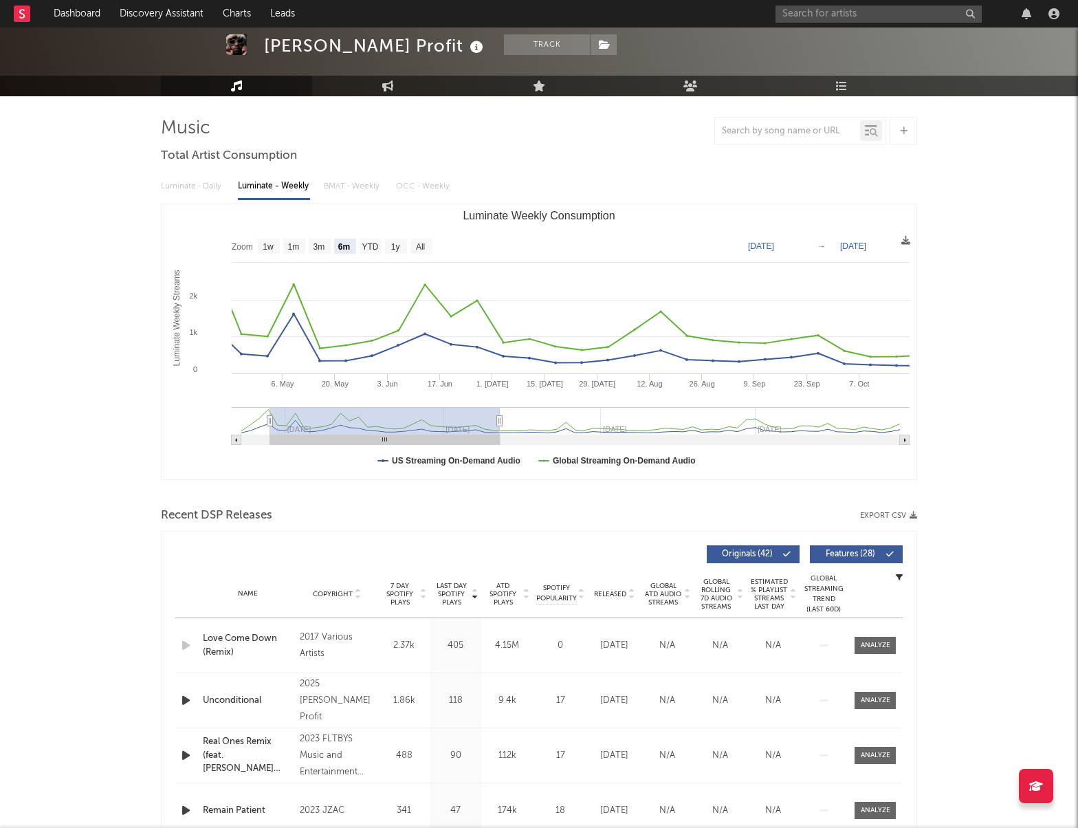
type input "[DATE]"
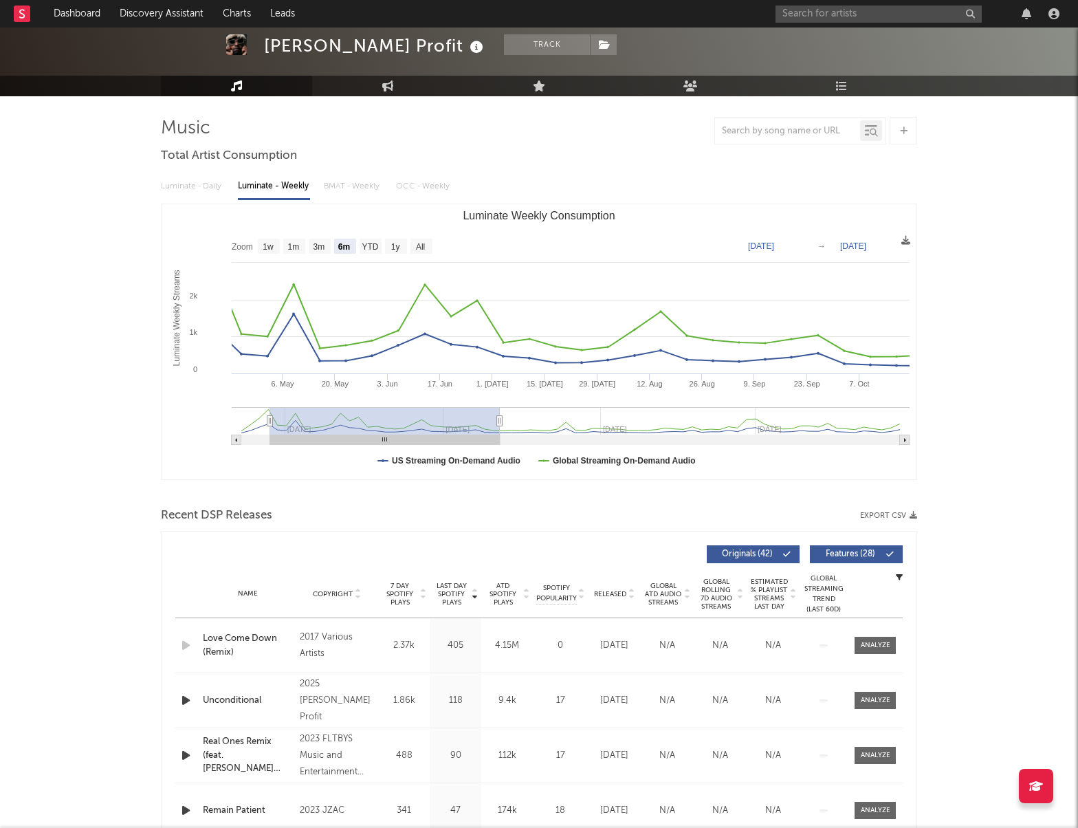
type input "[DATE]"
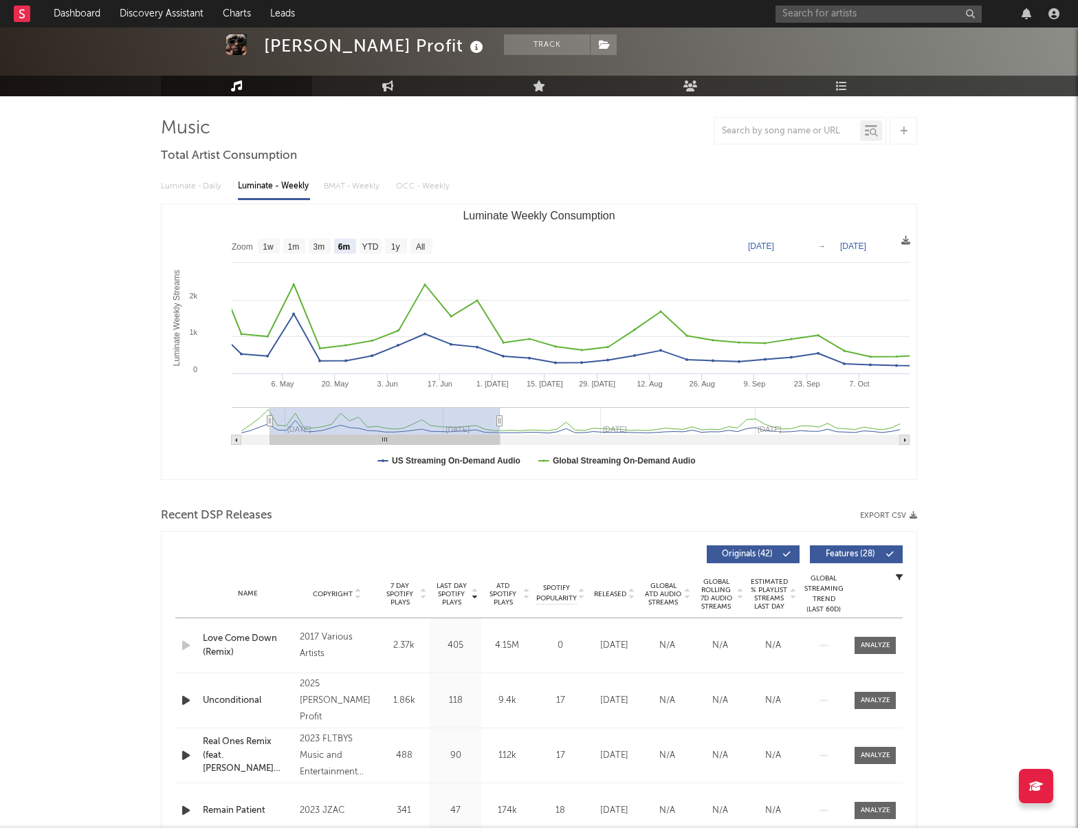
type input "[DATE]"
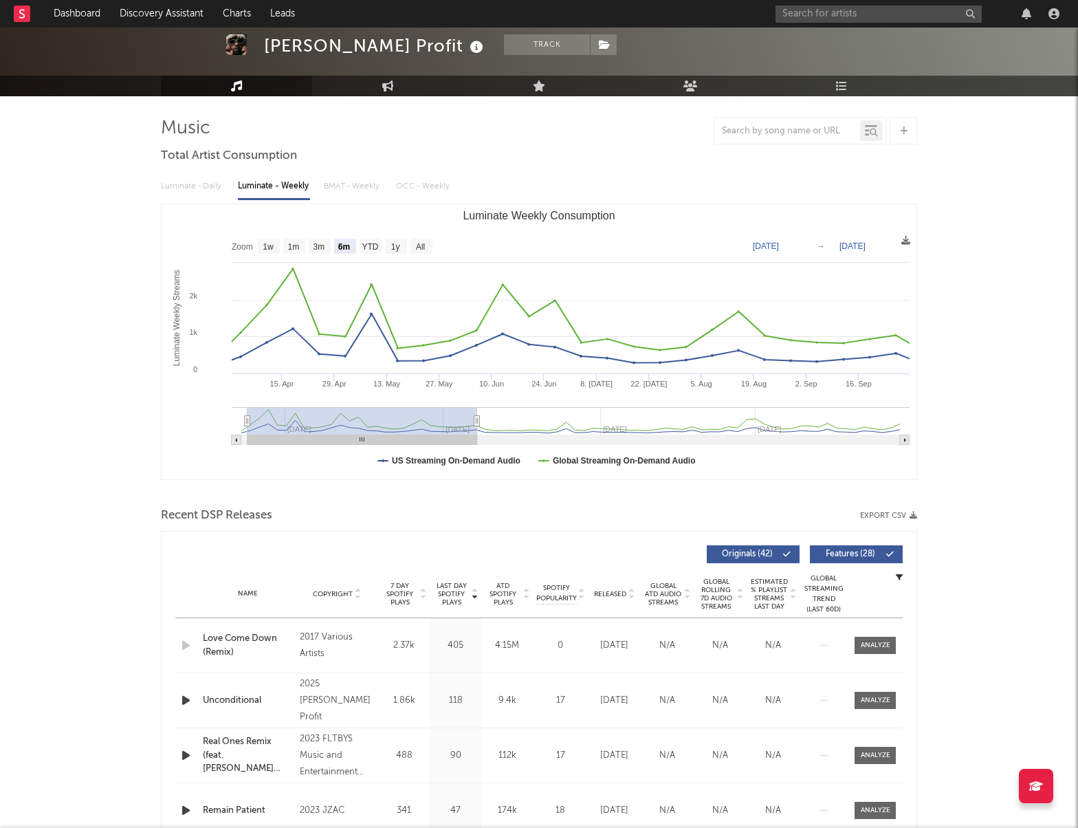
type input "[DATE]"
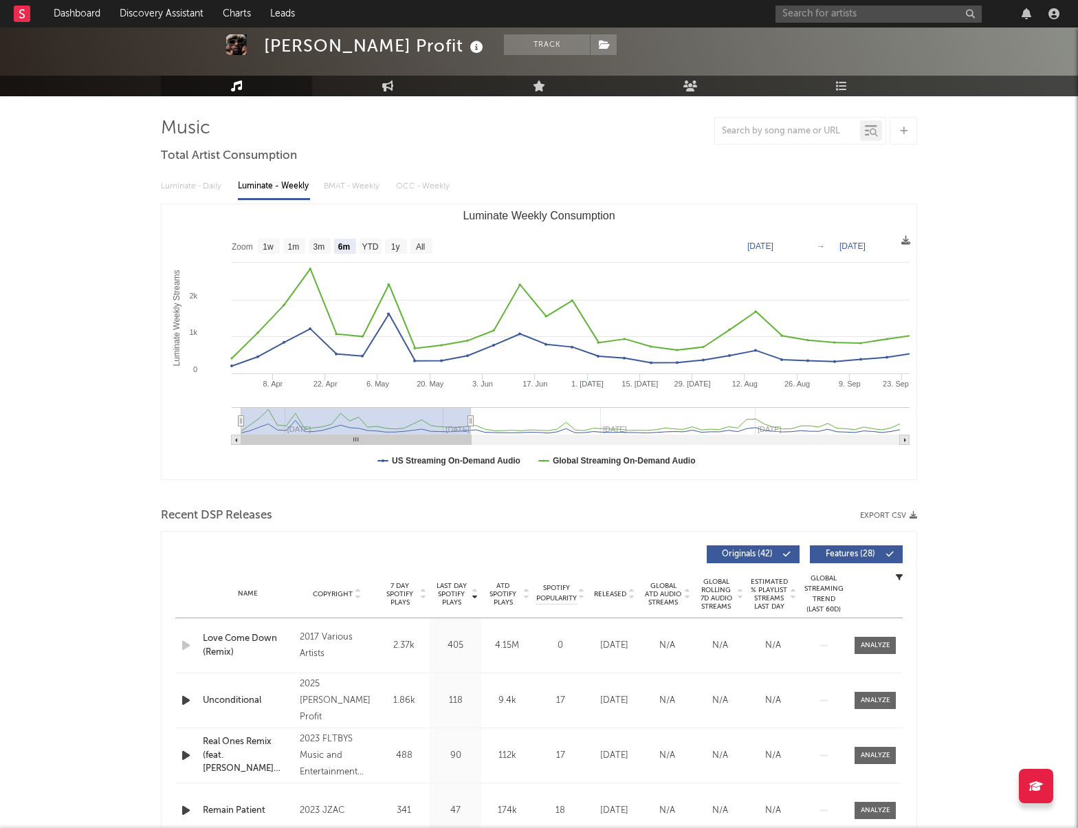
type input "[DATE]"
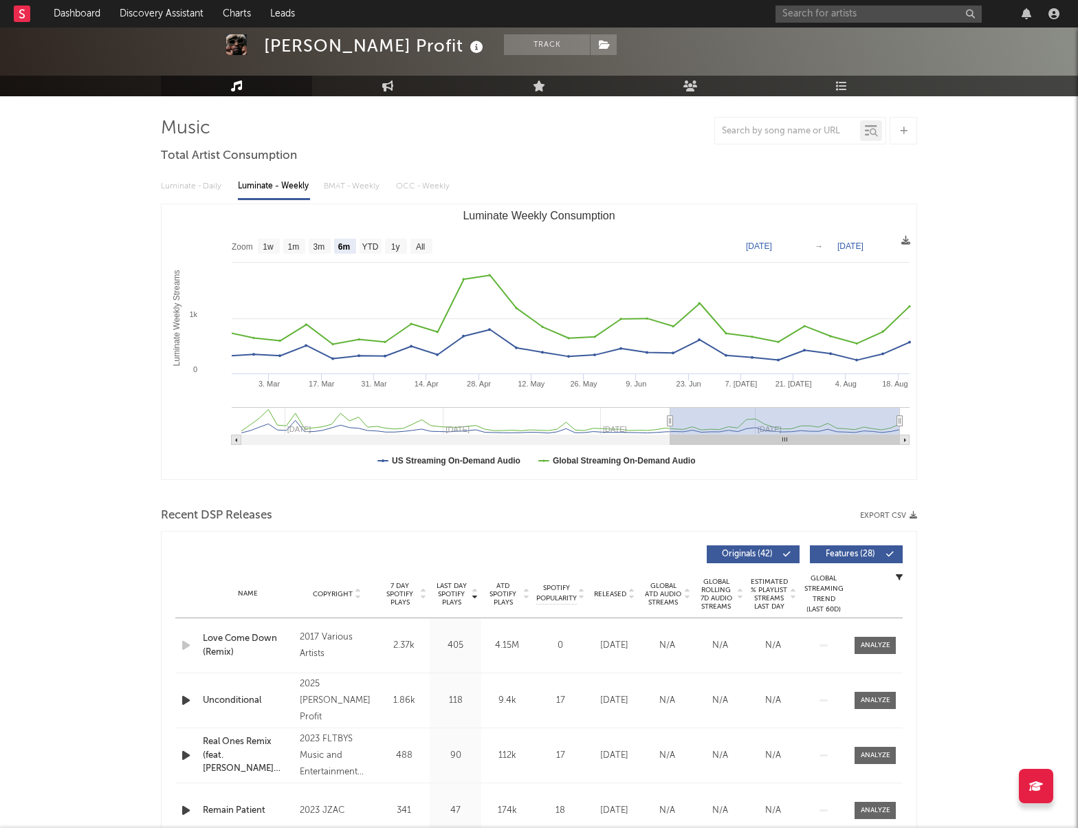
drag, startPoint x: 769, startPoint y: 419, endPoint x: 807, endPoint y: 431, distance: 40.2
click at [807, 431] on rect "Luminate Weekly Consumption" at bounding box center [785, 420] width 230 height 27
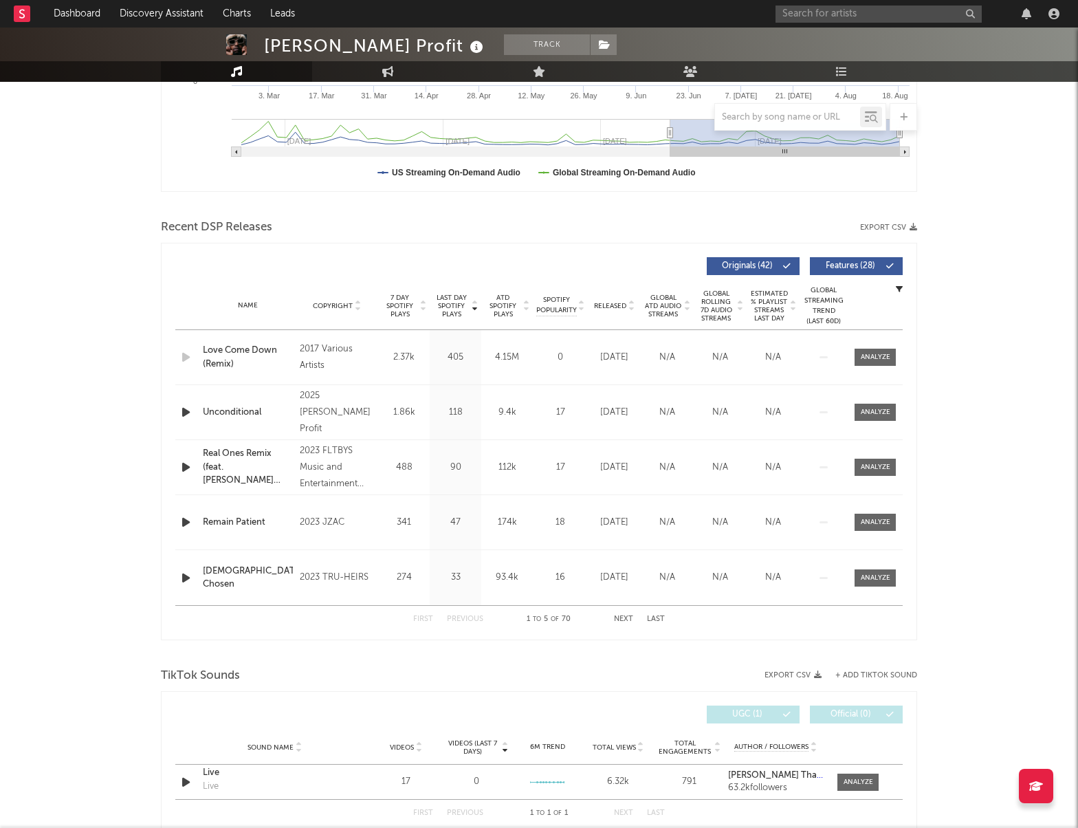
scroll to position [412, 0]
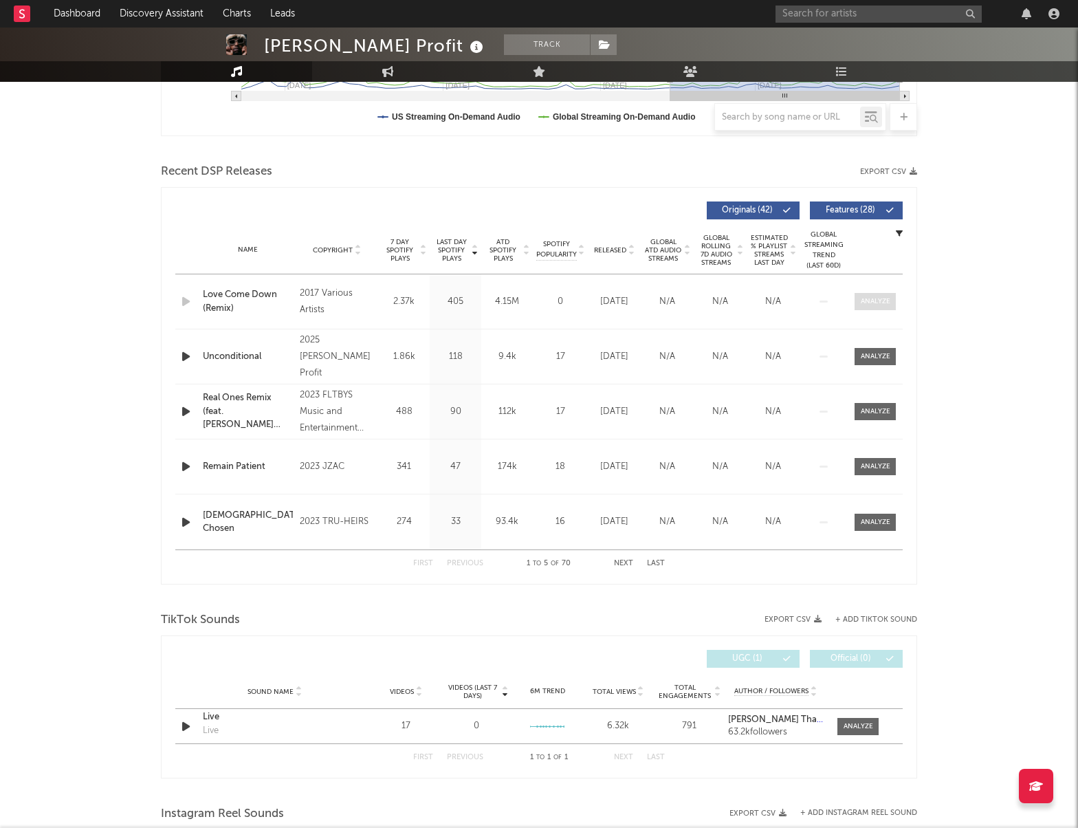
click at [882, 303] on div at bounding box center [876, 301] width 30 height 10
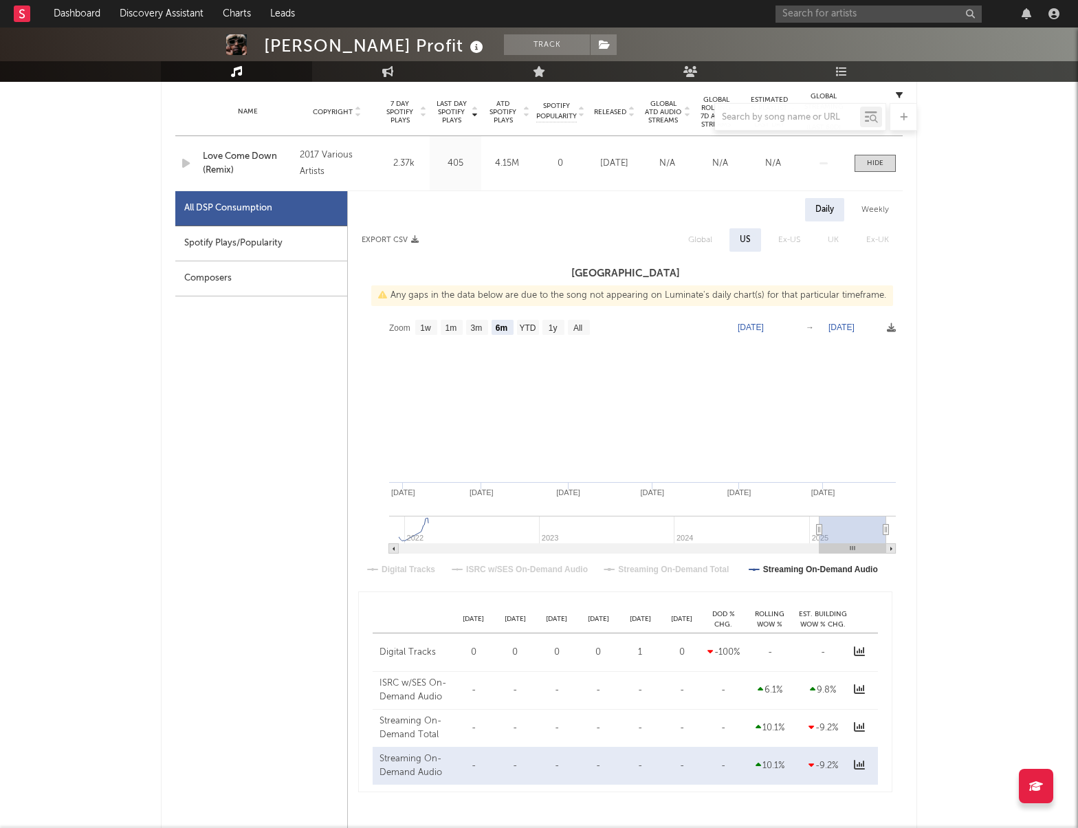
scroll to position [619, 0]
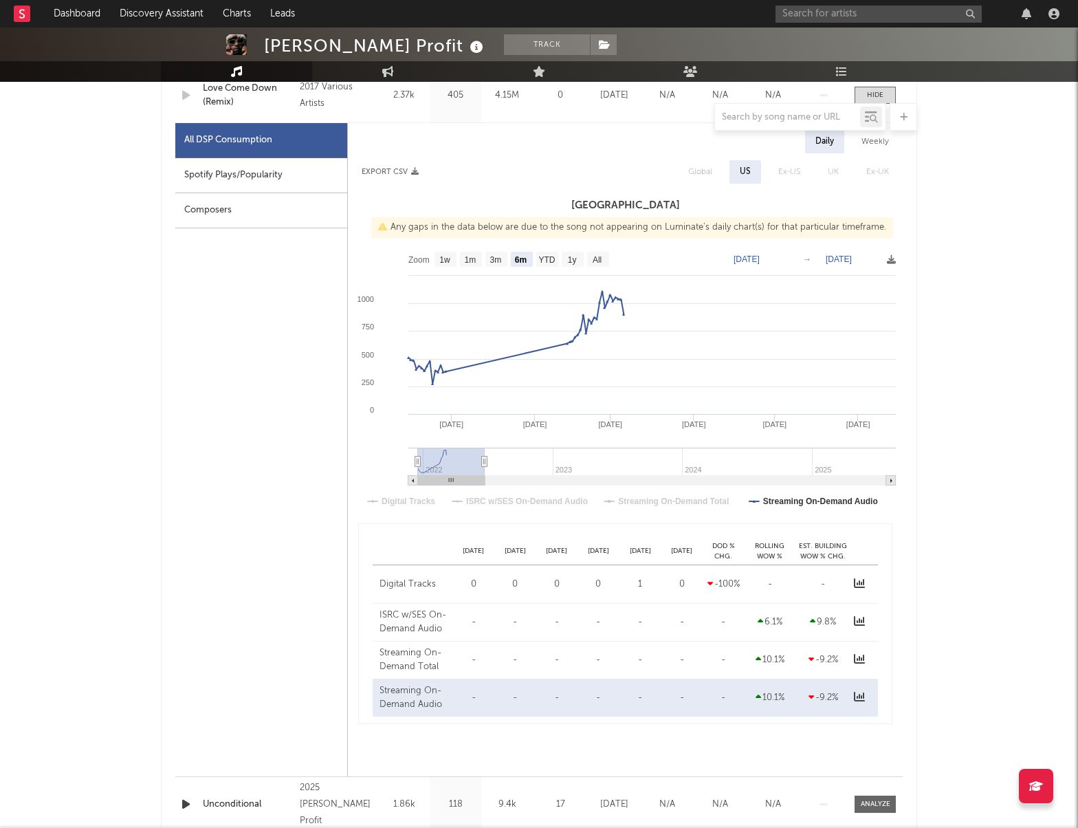
drag, startPoint x: 834, startPoint y: 463, endPoint x: 374, endPoint y: 490, distance: 460.7
click at [374, 490] on icon "Created with Highcharts 10.3.3 Jun '[DATE] Apr '[DATE] Feb '[DATE] 2022 2023 20…" at bounding box center [625, 382] width 555 height 275
click at [596, 260] on text "All" at bounding box center [597, 260] width 9 height 10
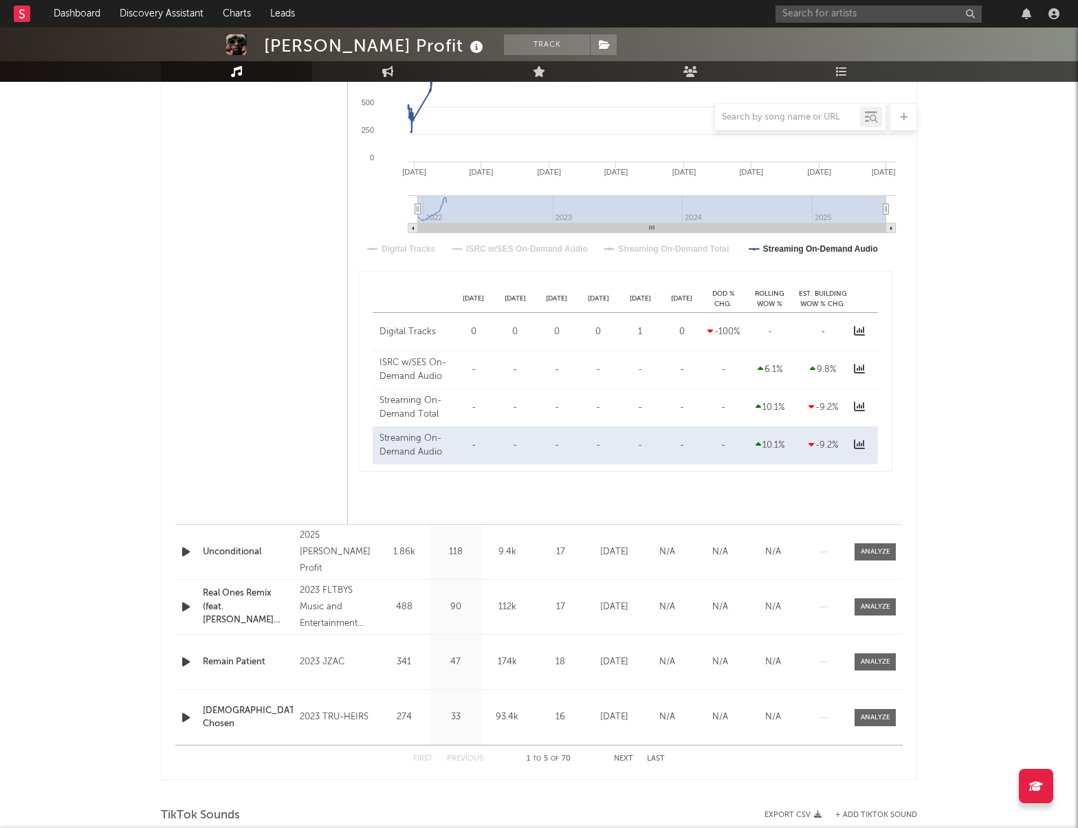
scroll to position [1100, 0]
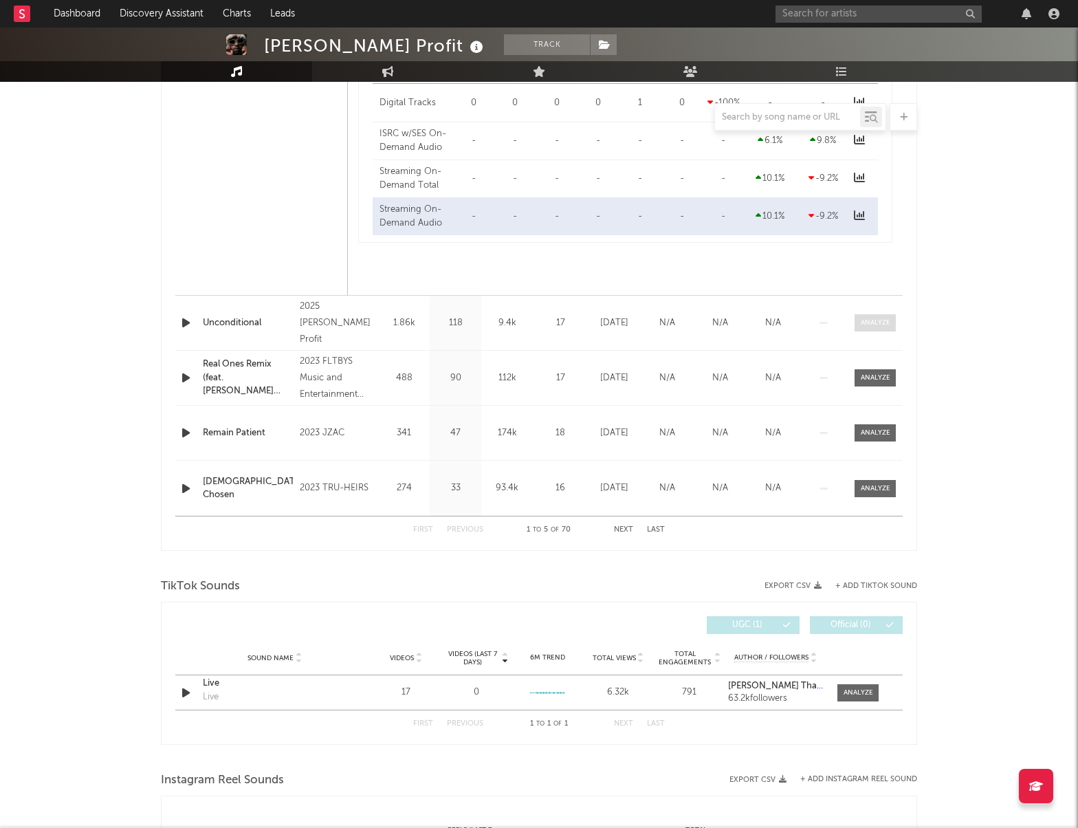
click at [884, 320] on div at bounding box center [876, 323] width 30 height 10
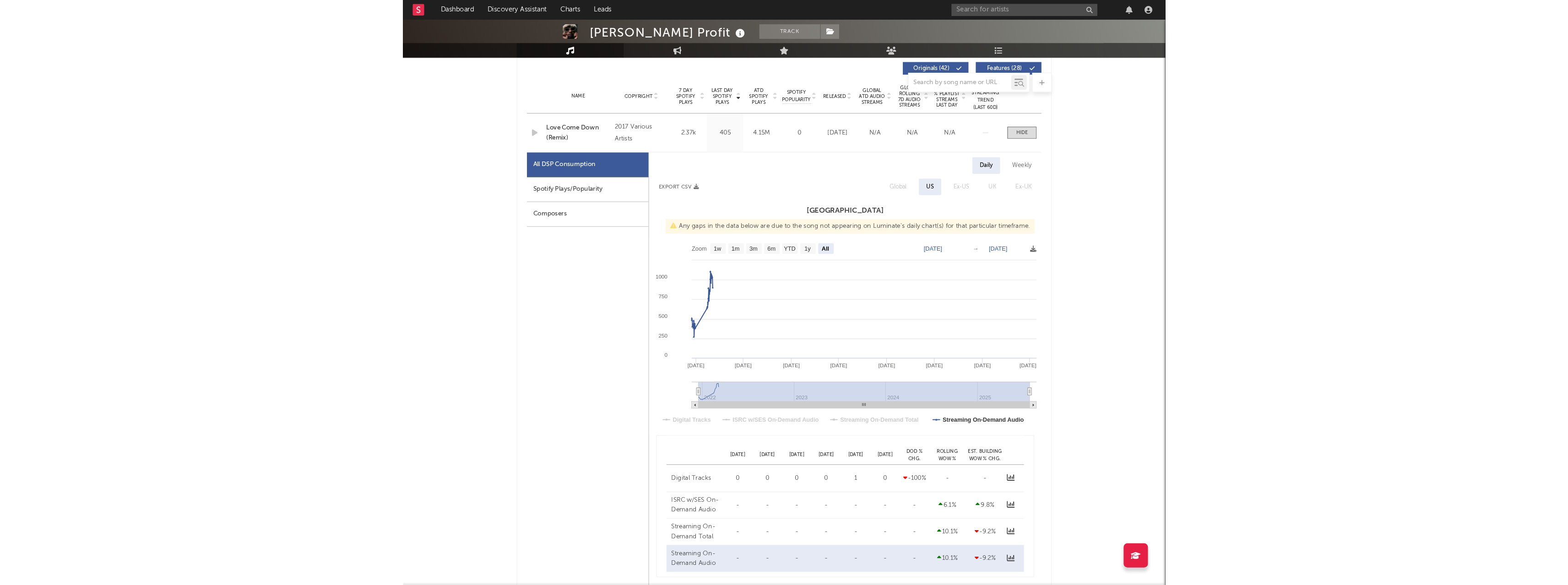
scroll to position [320, 0]
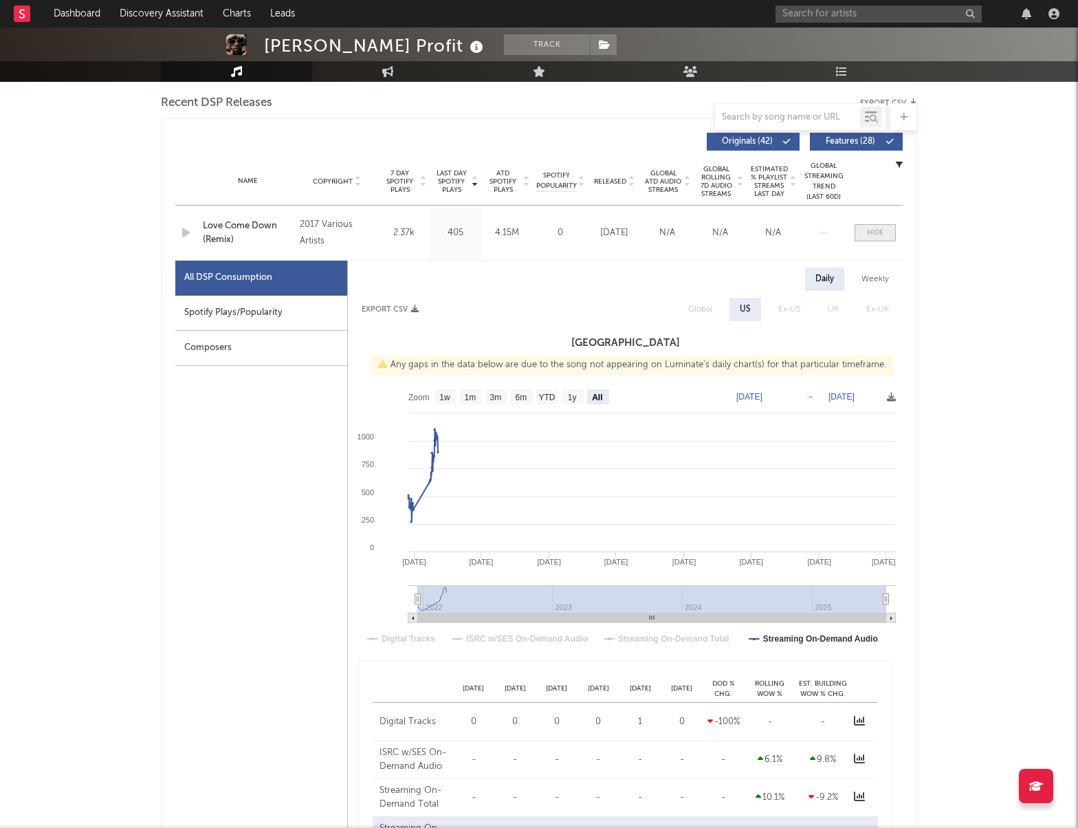
click at [888, 234] on span at bounding box center [875, 232] width 41 height 17
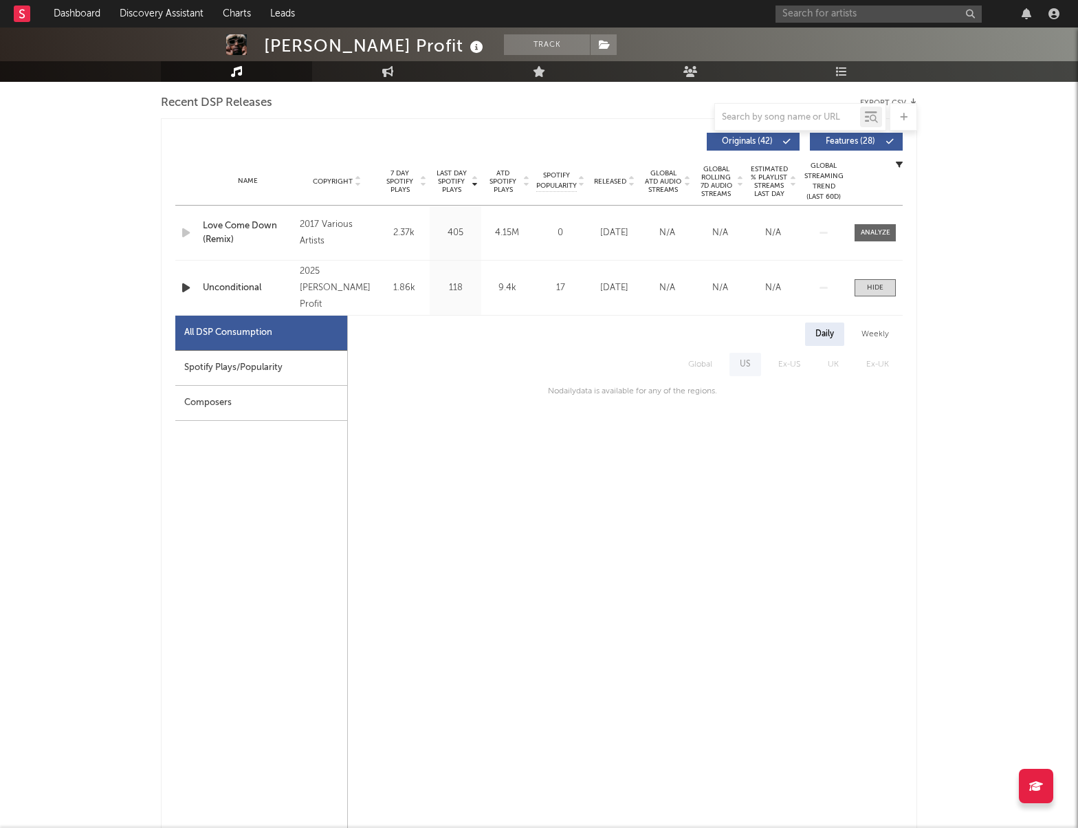
click at [184, 282] on icon "button" at bounding box center [186, 287] width 14 height 17
click at [185, 287] on icon "button" at bounding box center [185, 287] width 13 height 17
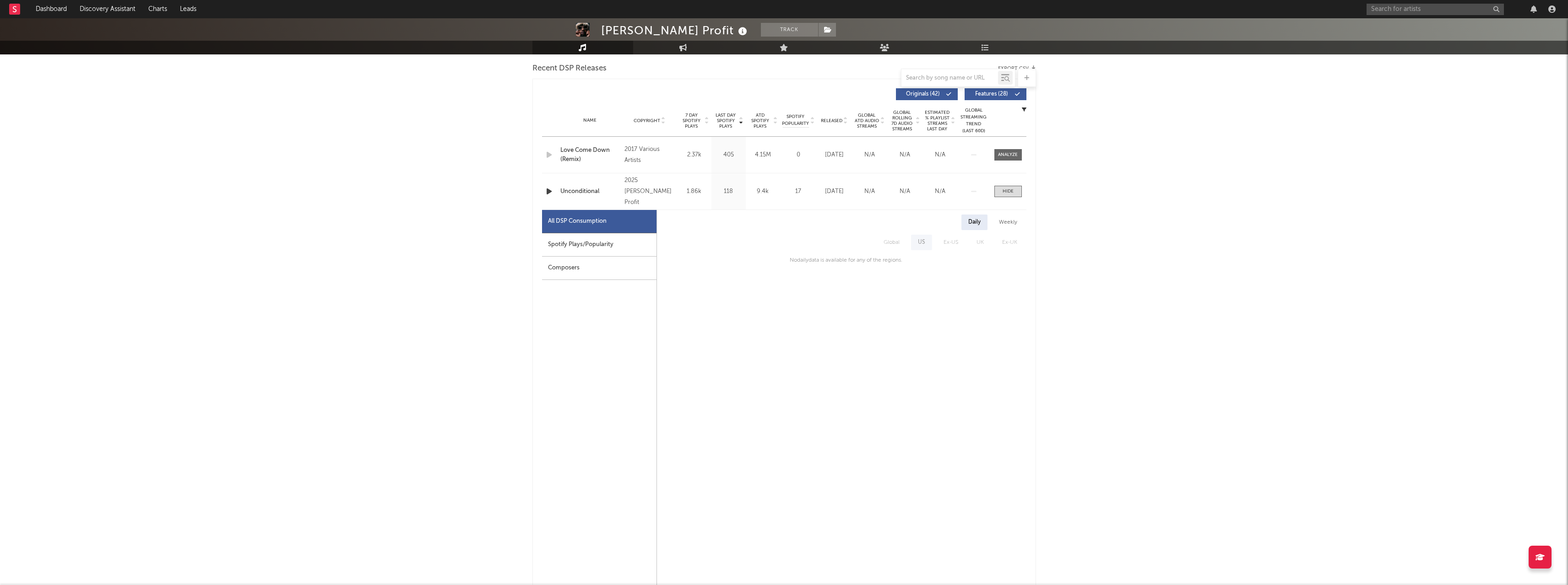
scroll to position [0, 0]
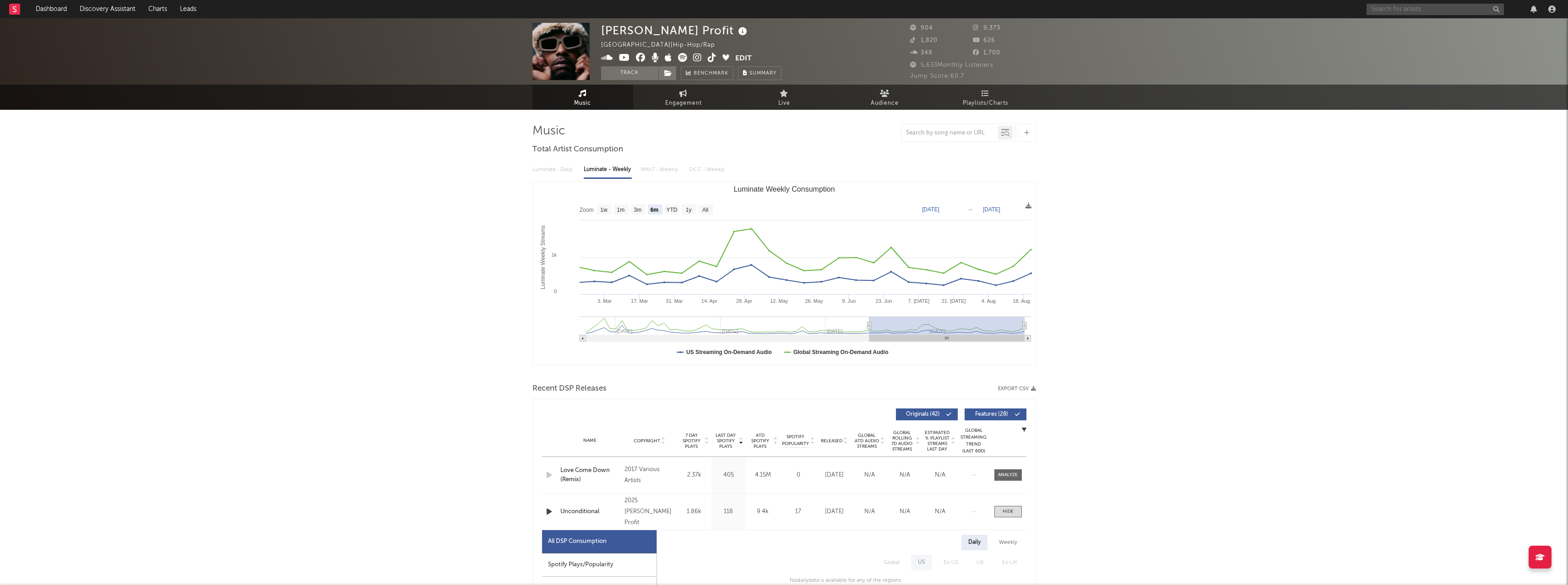
click at [724, 9] on input "text" at bounding box center [1435, 9] width 137 height 11
click at [724, 39] on div "[PERSON_NAME]" at bounding box center [1448, 43] width 101 height 11
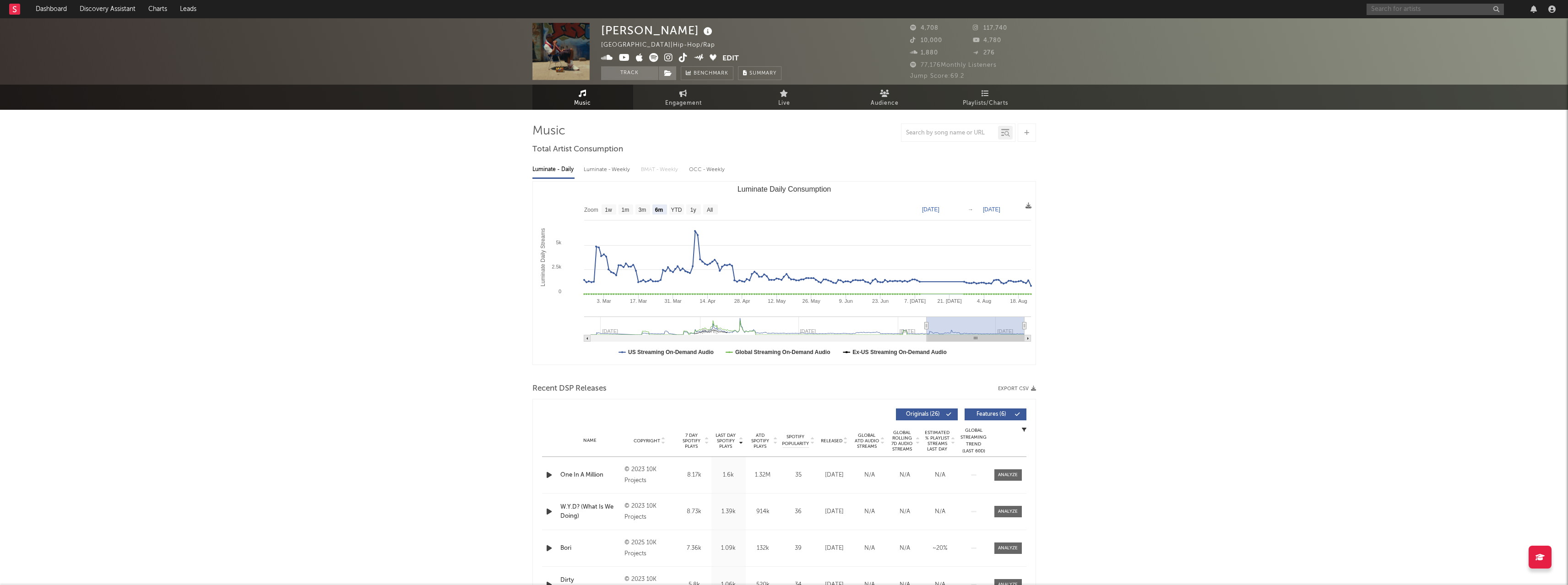
click at [724, 8] on input "text" at bounding box center [1435, 9] width 137 height 11
click at [708, 210] on text "All" at bounding box center [709, 210] width 6 height 7
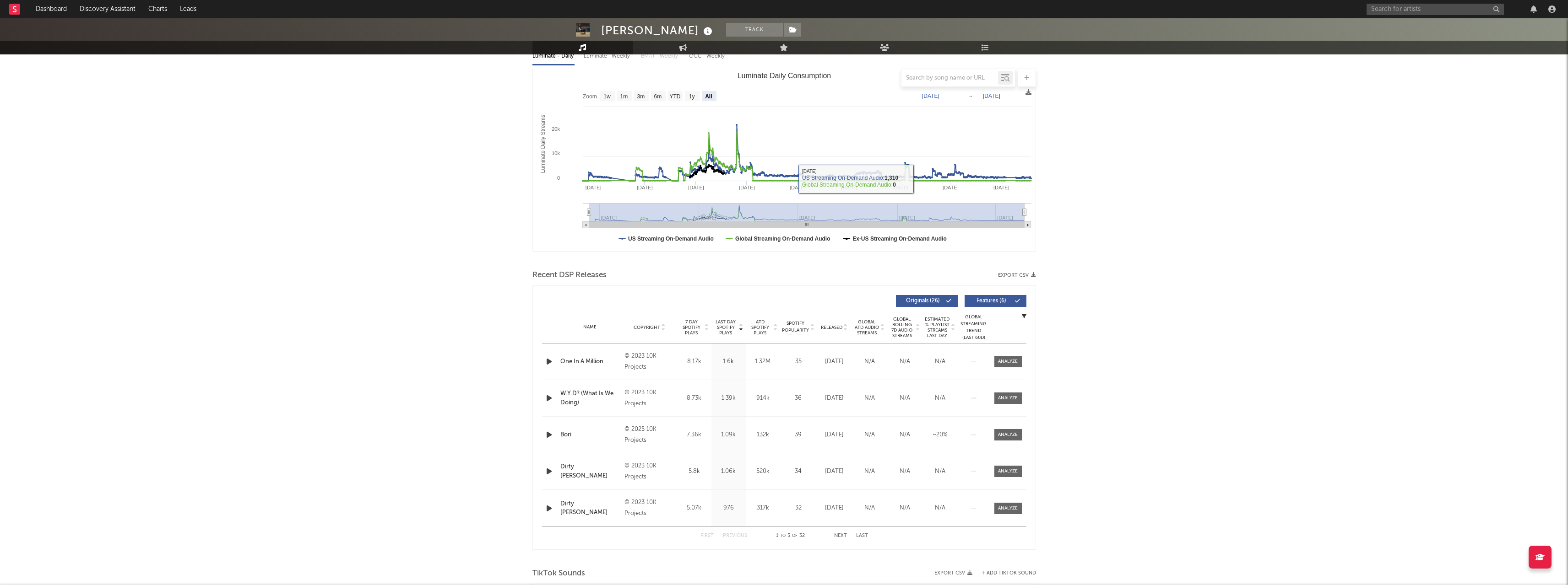
scroll to position [137, 0]
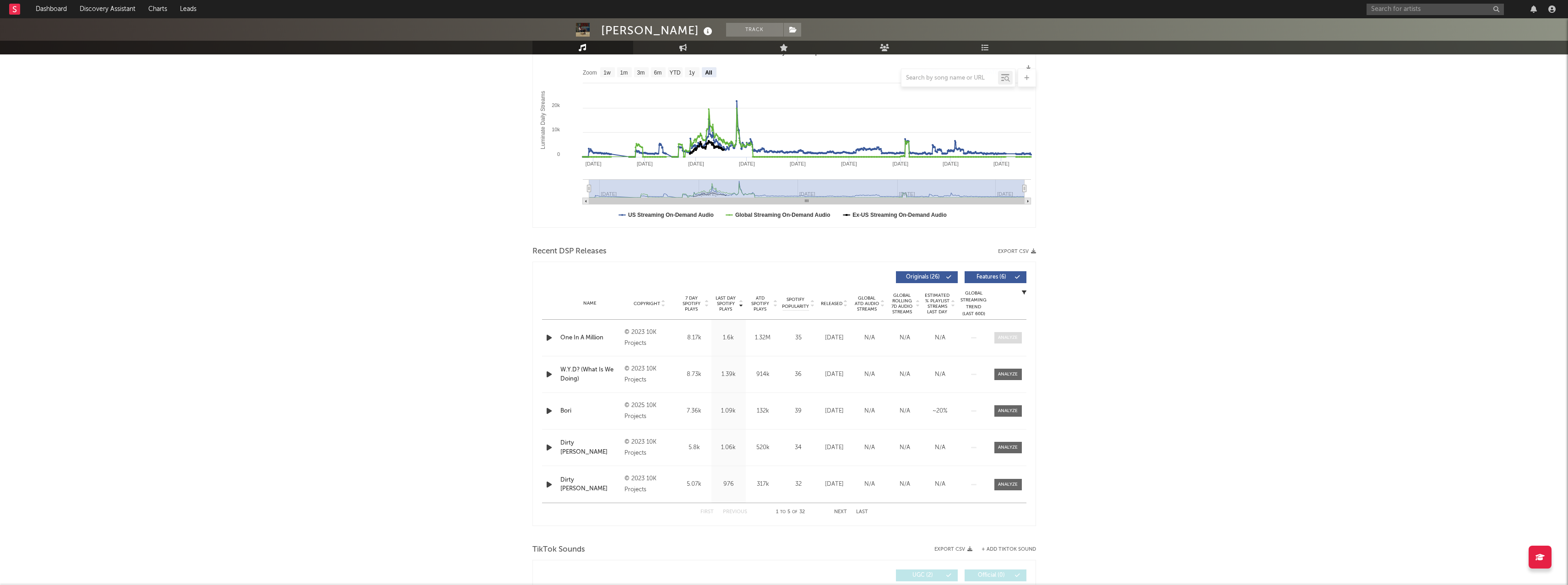
click at [724, 340] on div at bounding box center [1008, 338] width 20 height 7
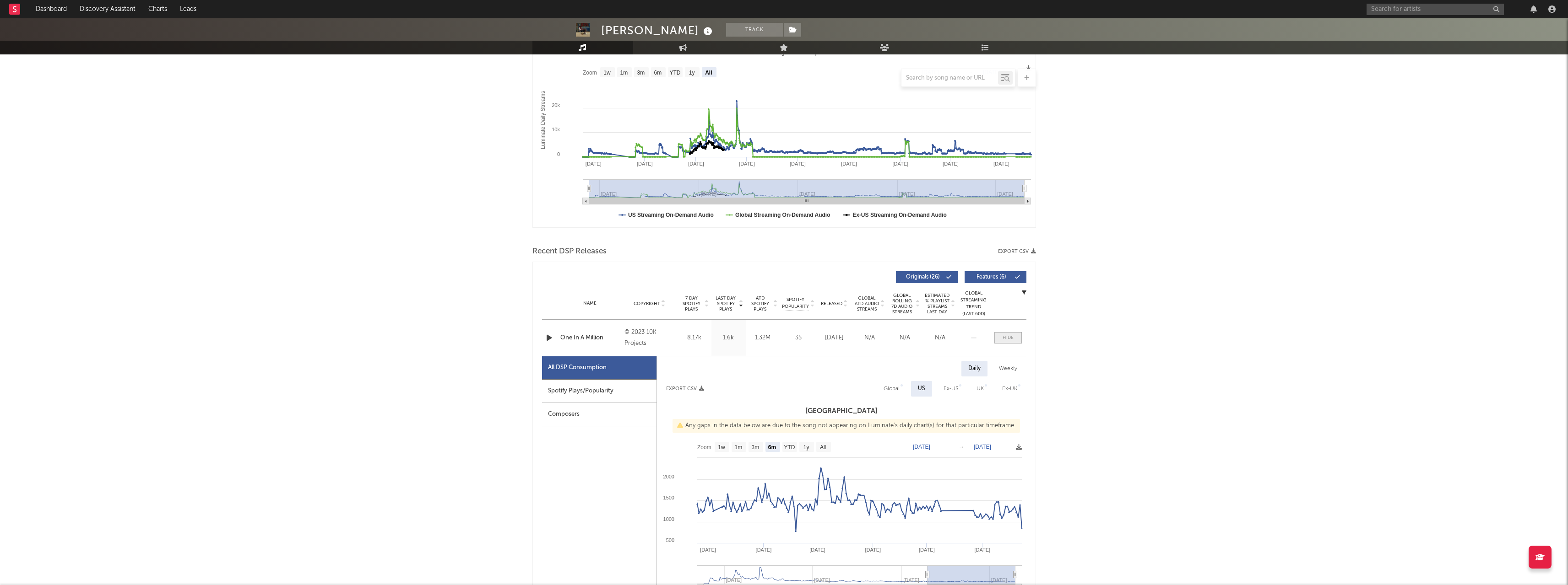
click at [724, 336] on div at bounding box center [1008, 338] width 11 height 7
